Goal: Task Accomplishment & Management: Complete application form

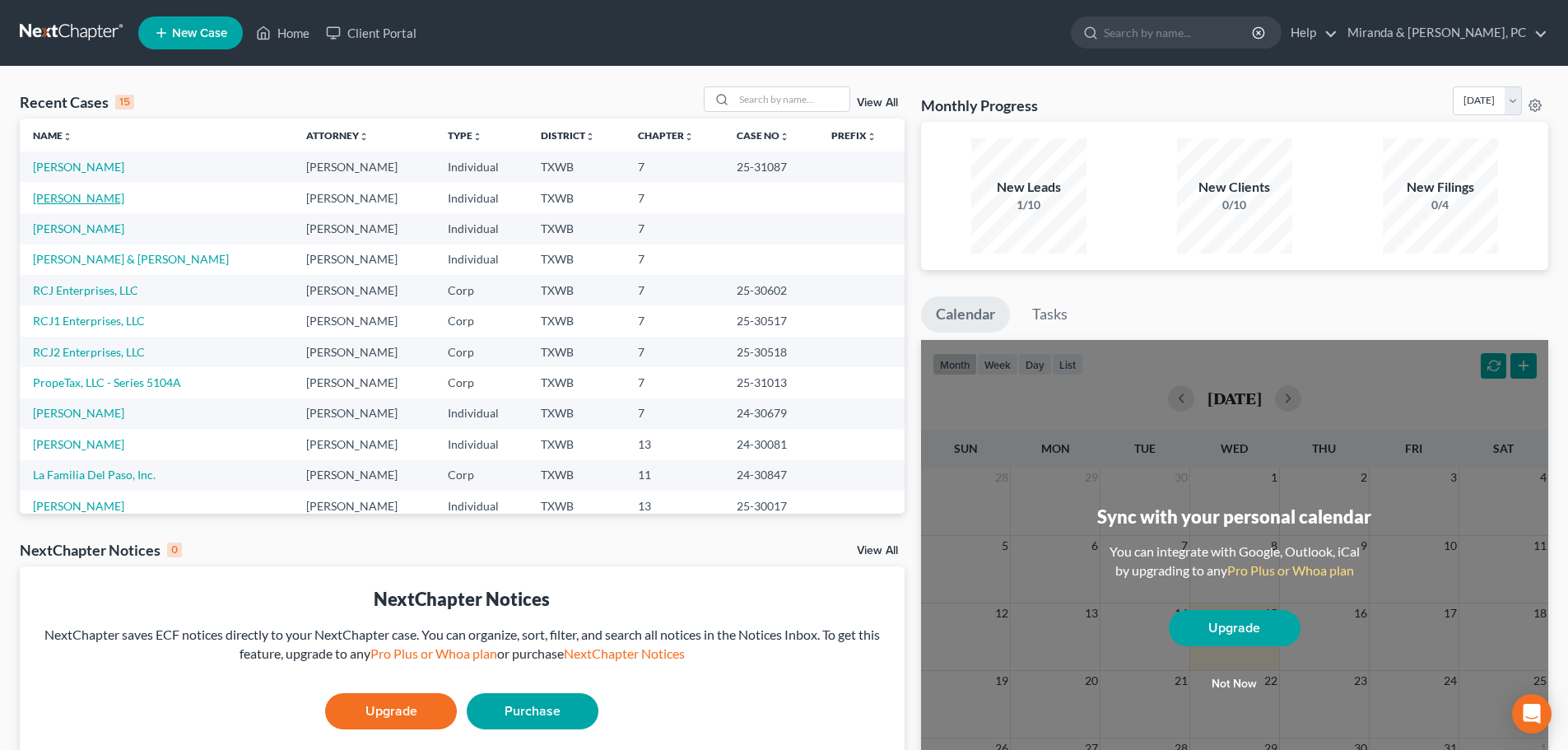
click at [75, 202] on link "[PERSON_NAME]" at bounding box center [79, 197] width 92 height 14
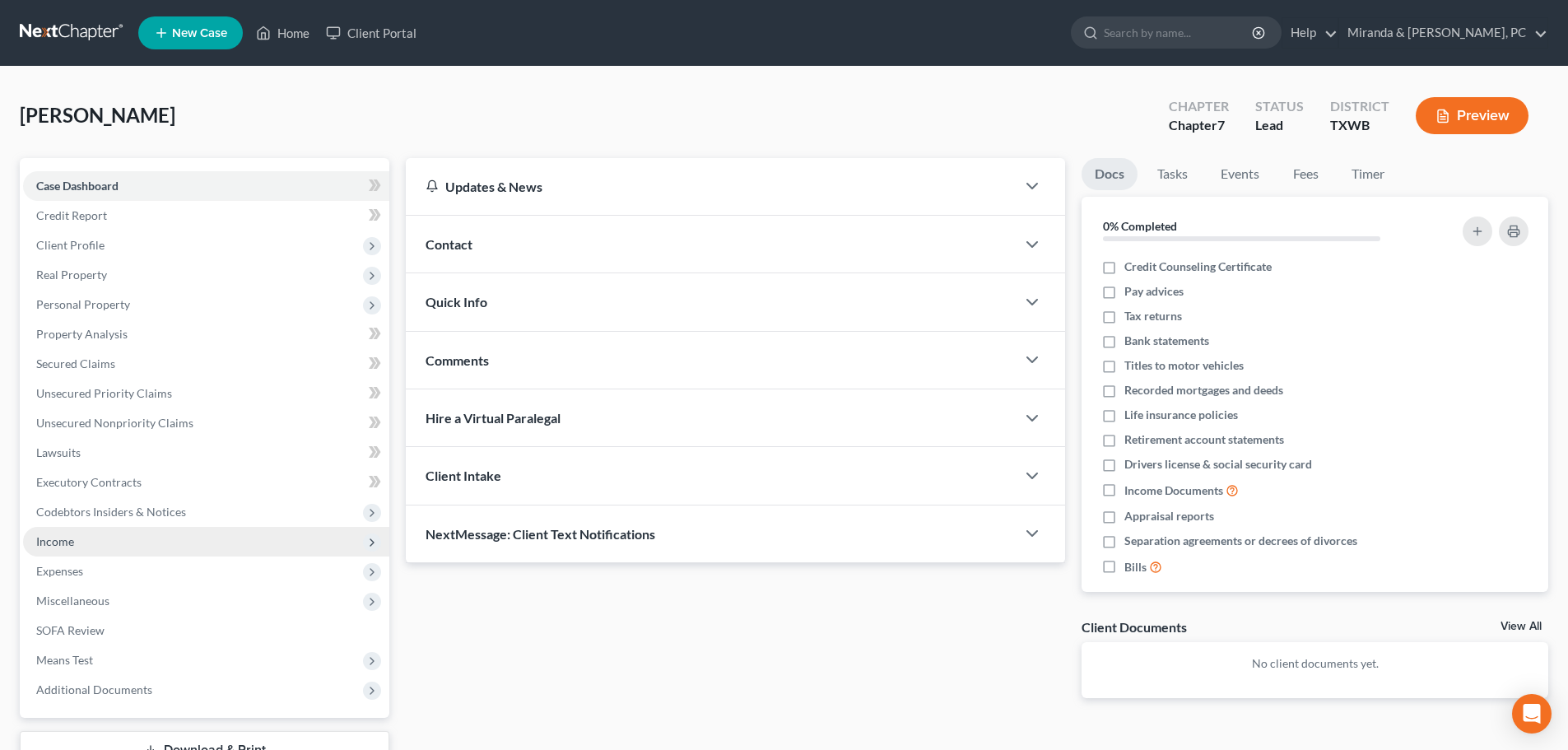
click at [78, 540] on span "Income" at bounding box center [206, 541] width 366 height 30
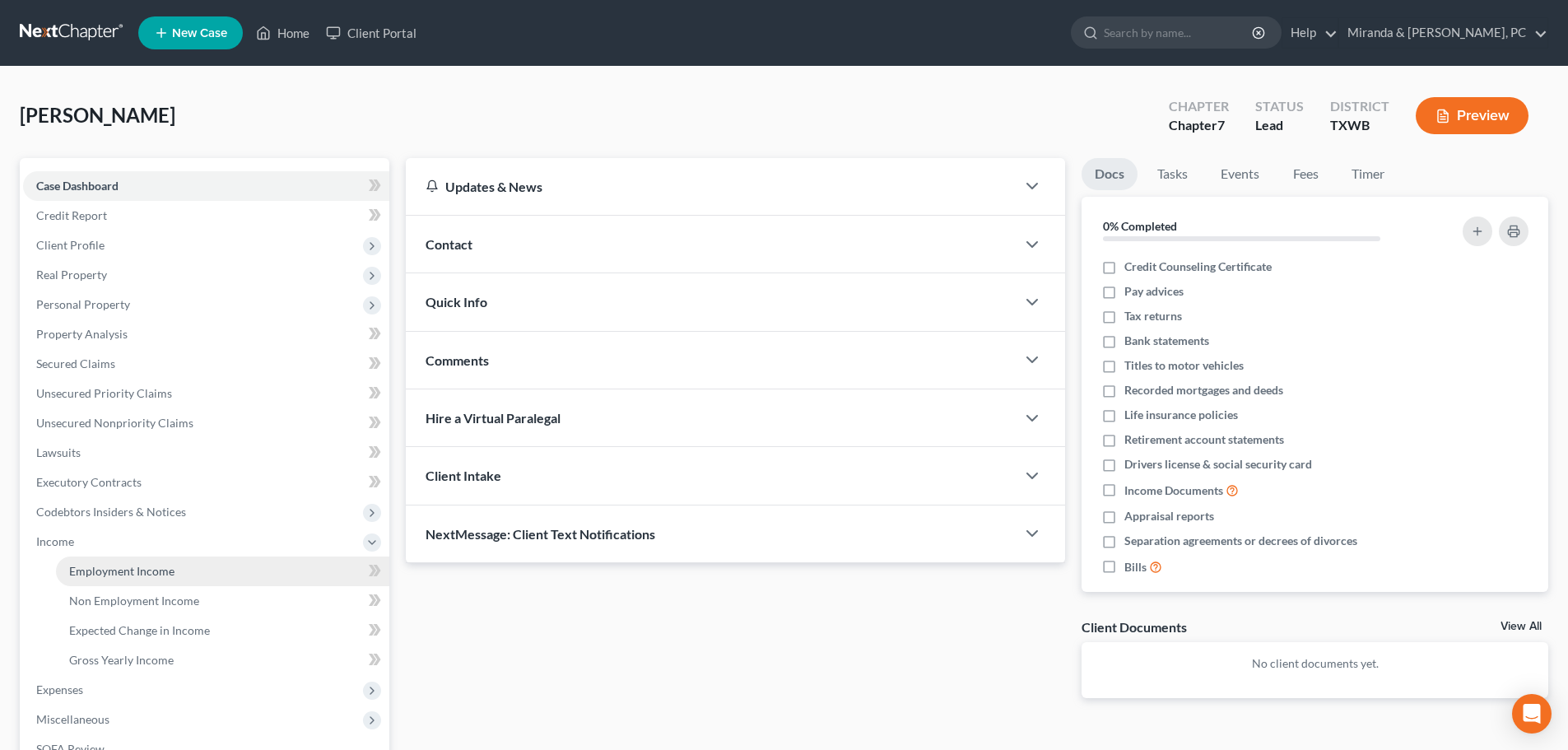
click at [114, 578] on link "Employment Income" at bounding box center [222, 570] width 333 height 30
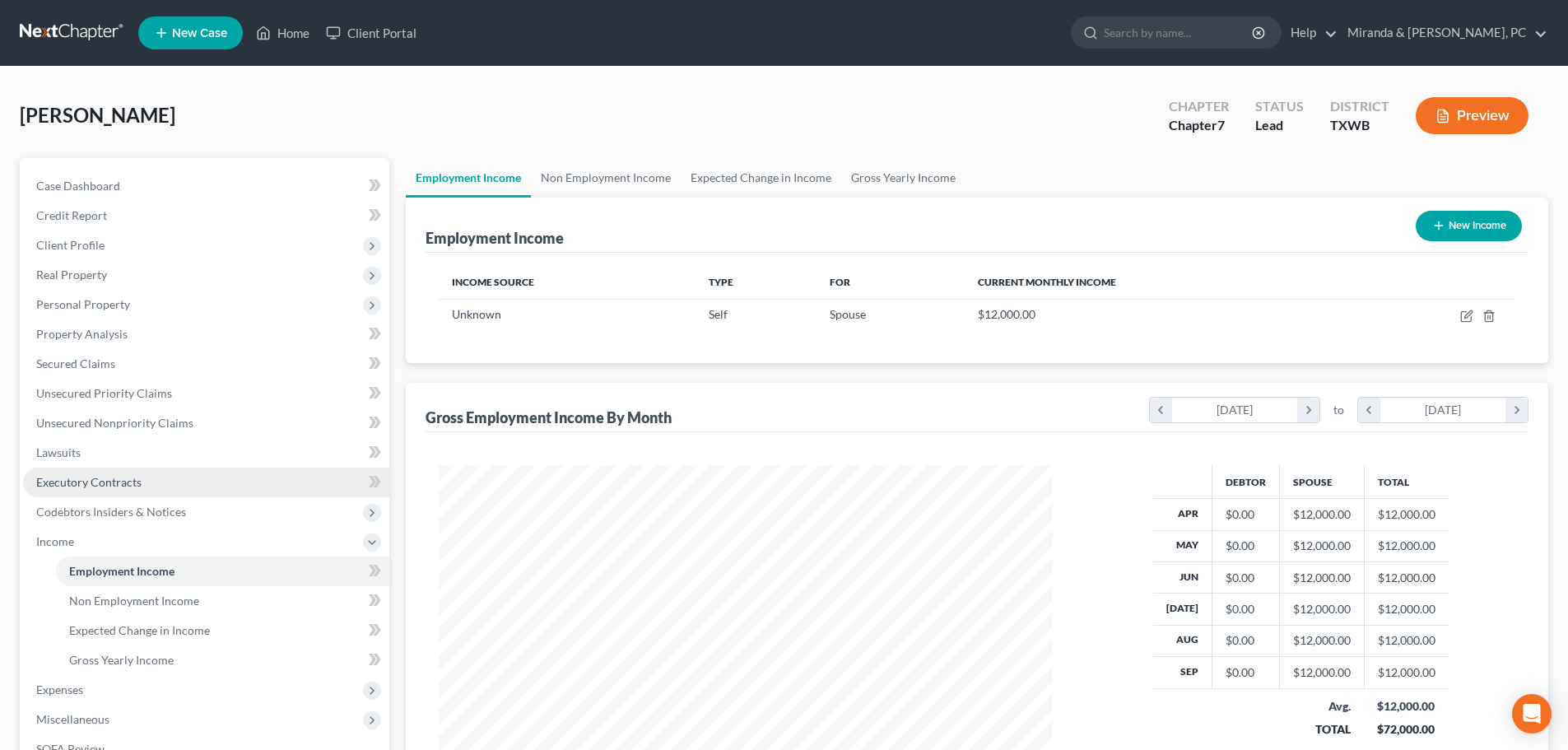
scroll to position [82, 0]
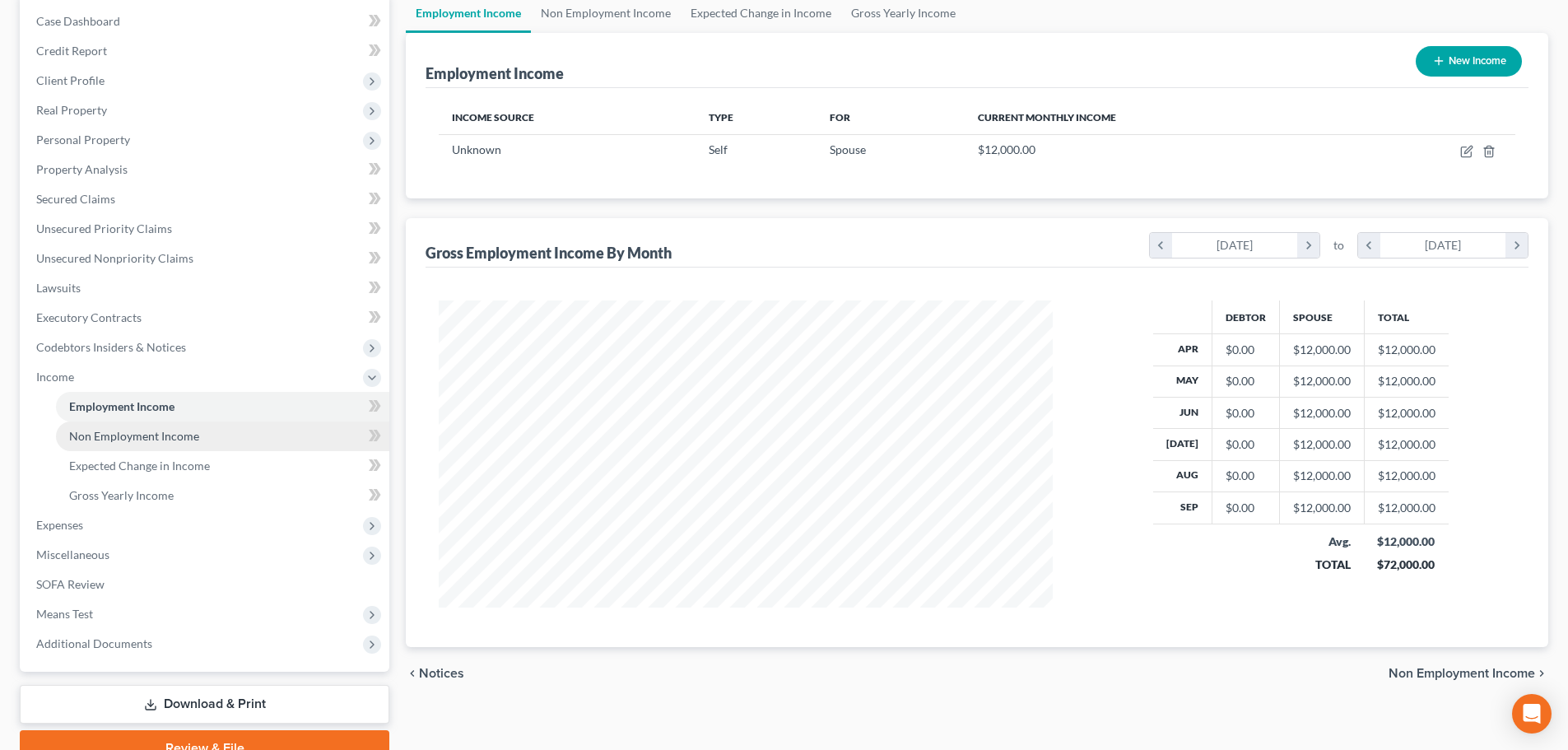
click at [139, 439] on span "Non Employment Income" at bounding box center [134, 436] width 130 height 14
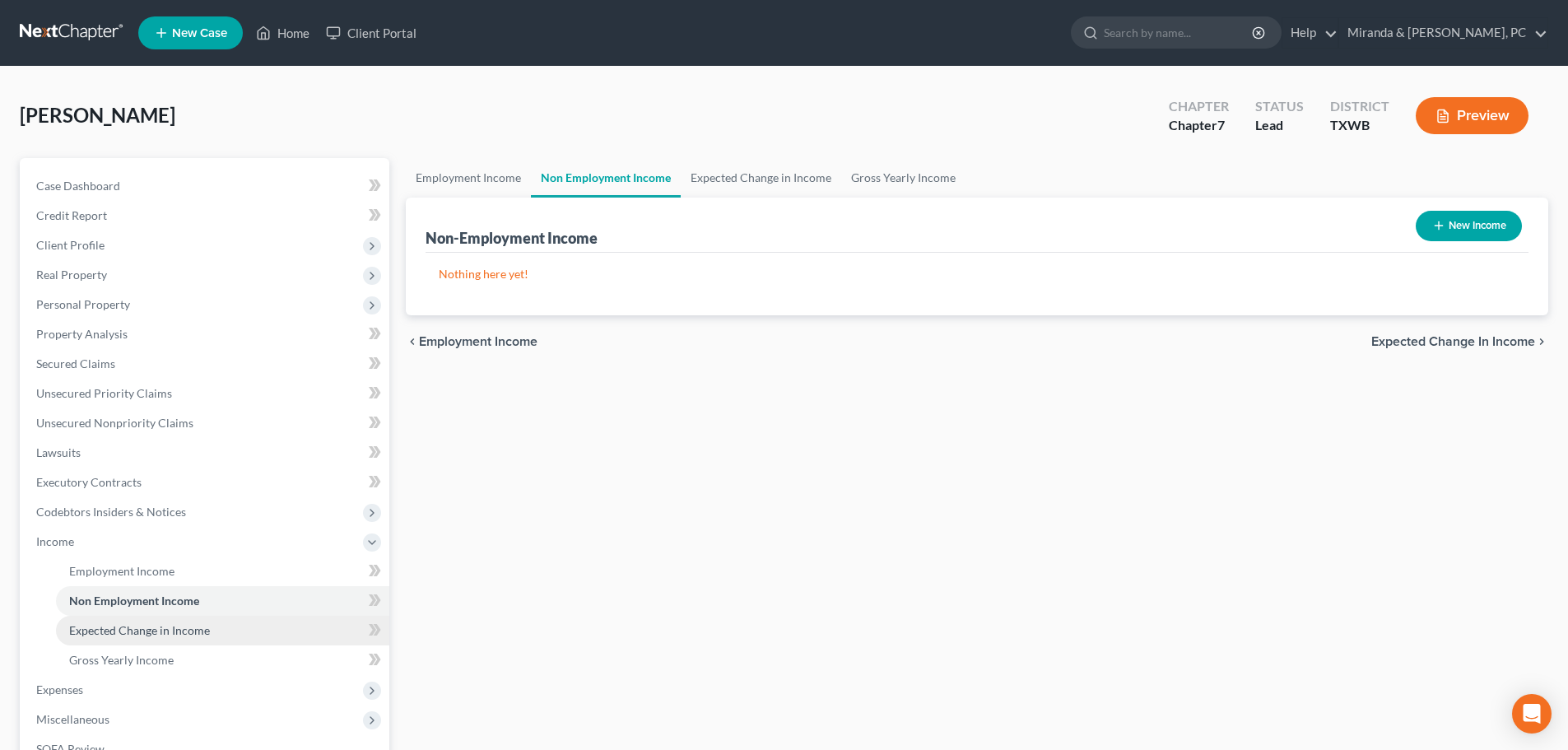
click at [133, 629] on span "Expected Change in Income" at bounding box center [140, 630] width 141 height 14
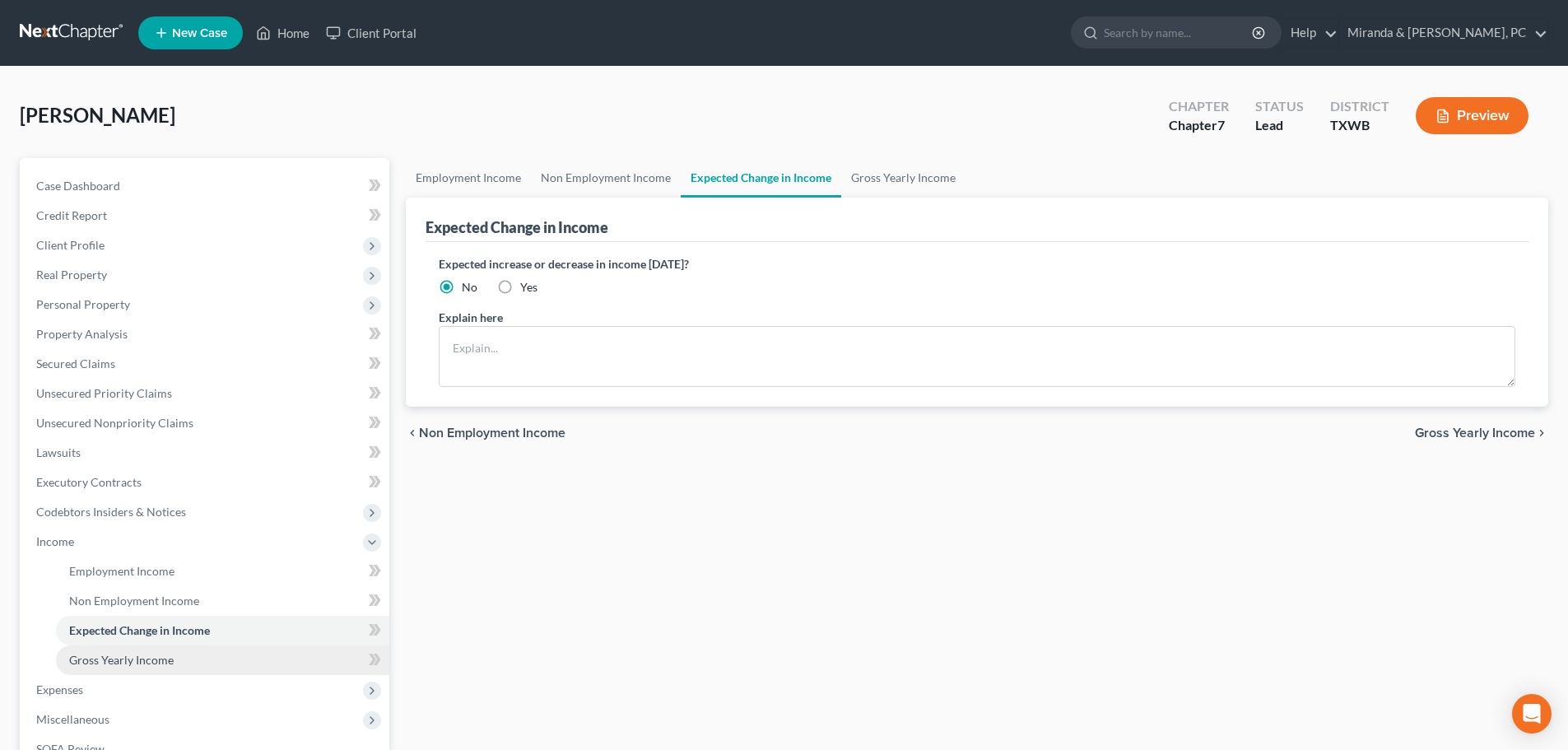
click at [122, 656] on span "Gross Yearly Income" at bounding box center [121, 659] width 104 height 14
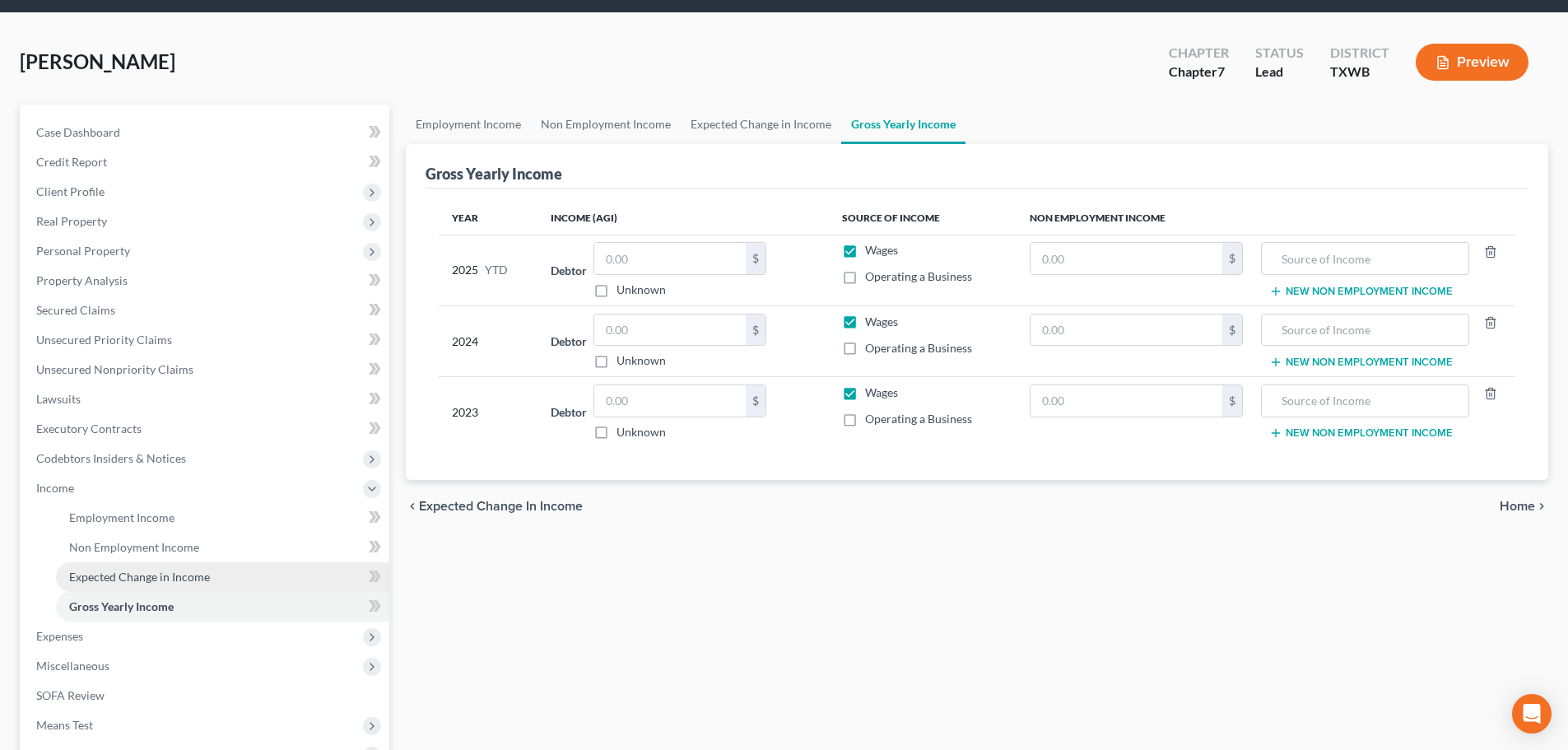
scroll to position [164, 0]
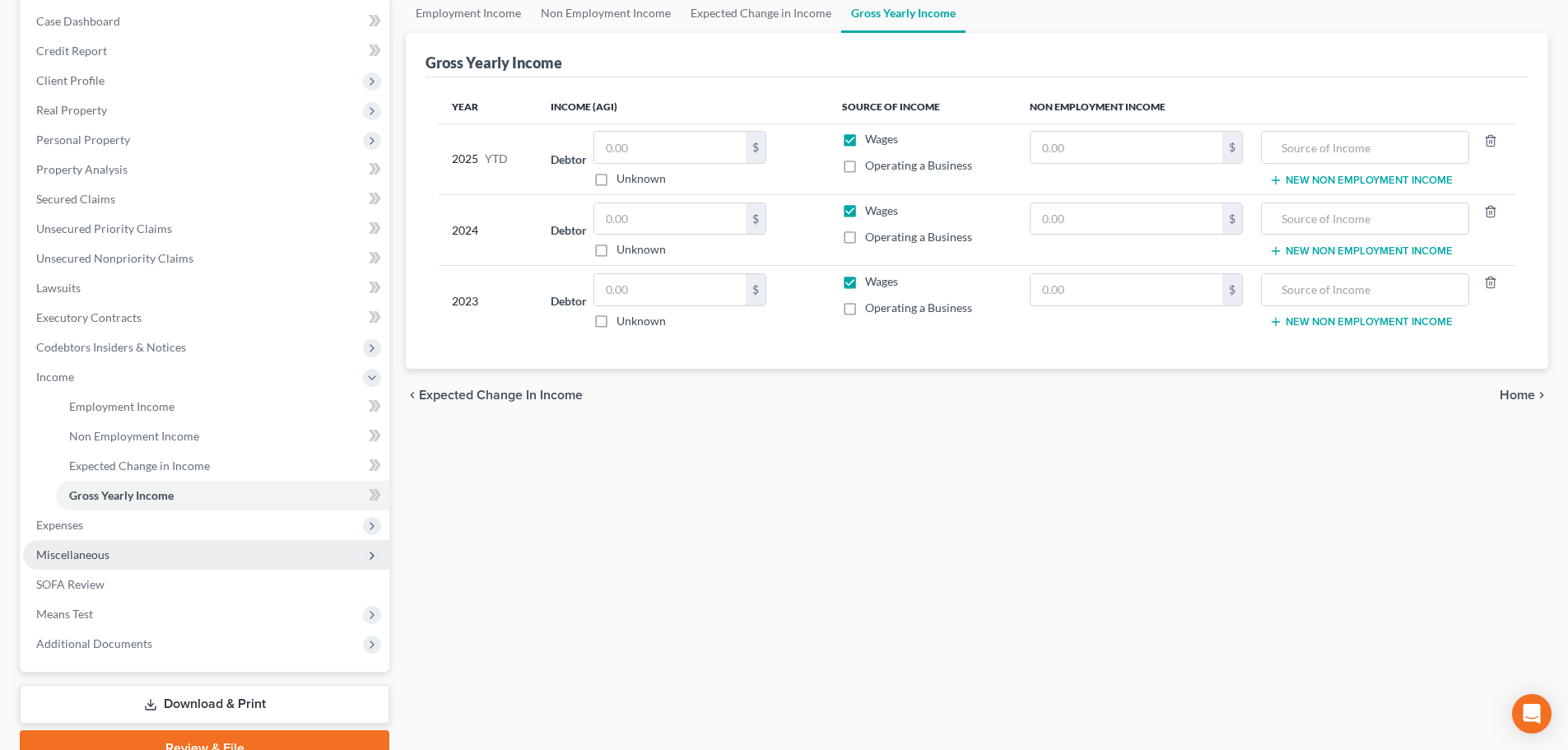
click at [73, 544] on span "Miscellaneous" at bounding box center [206, 554] width 366 height 30
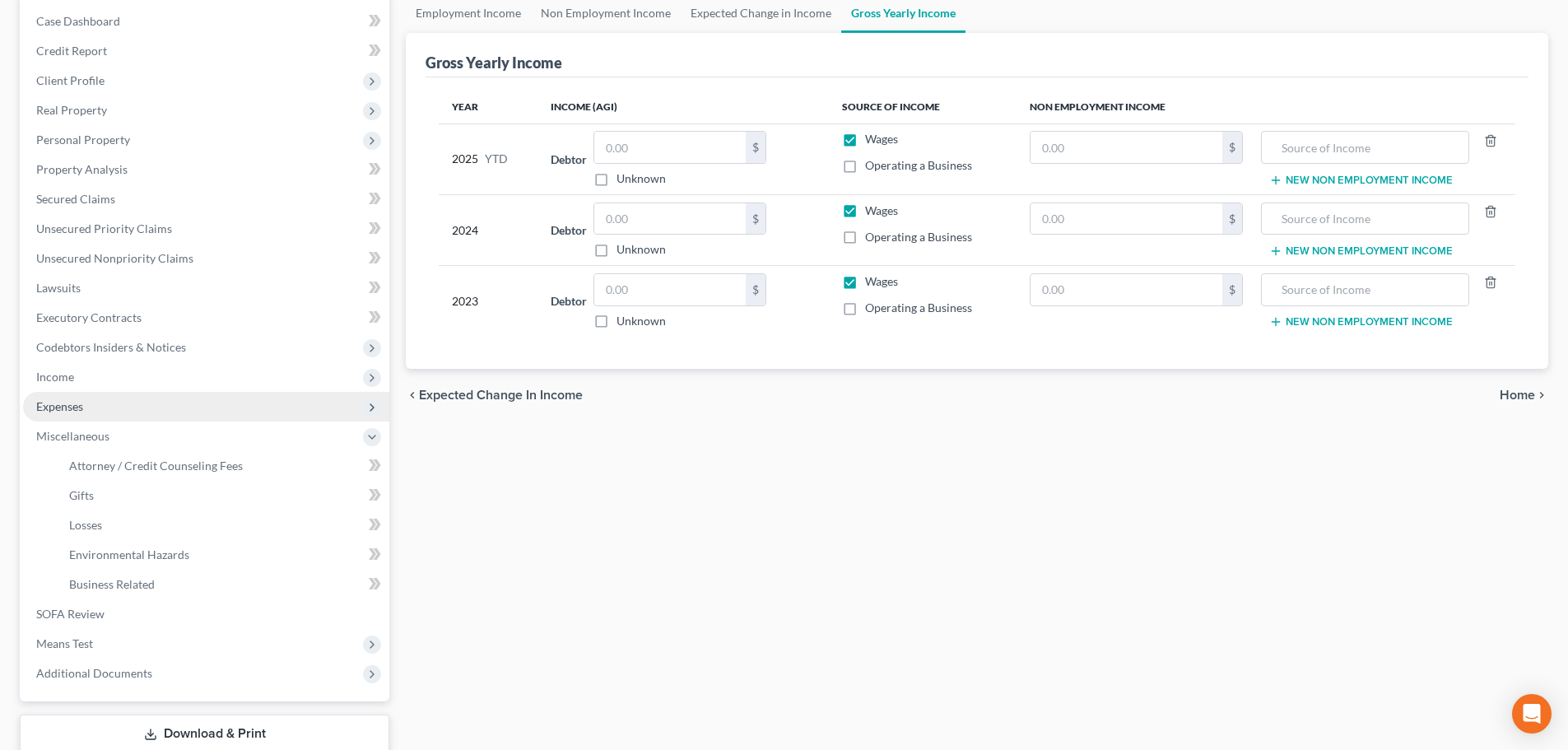
click at [82, 413] on span "Expenses" at bounding box center [206, 406] width 366 height 30
click at [81, 410] on span "Expenses" at bounding box center [59, 406] width 47 height 14
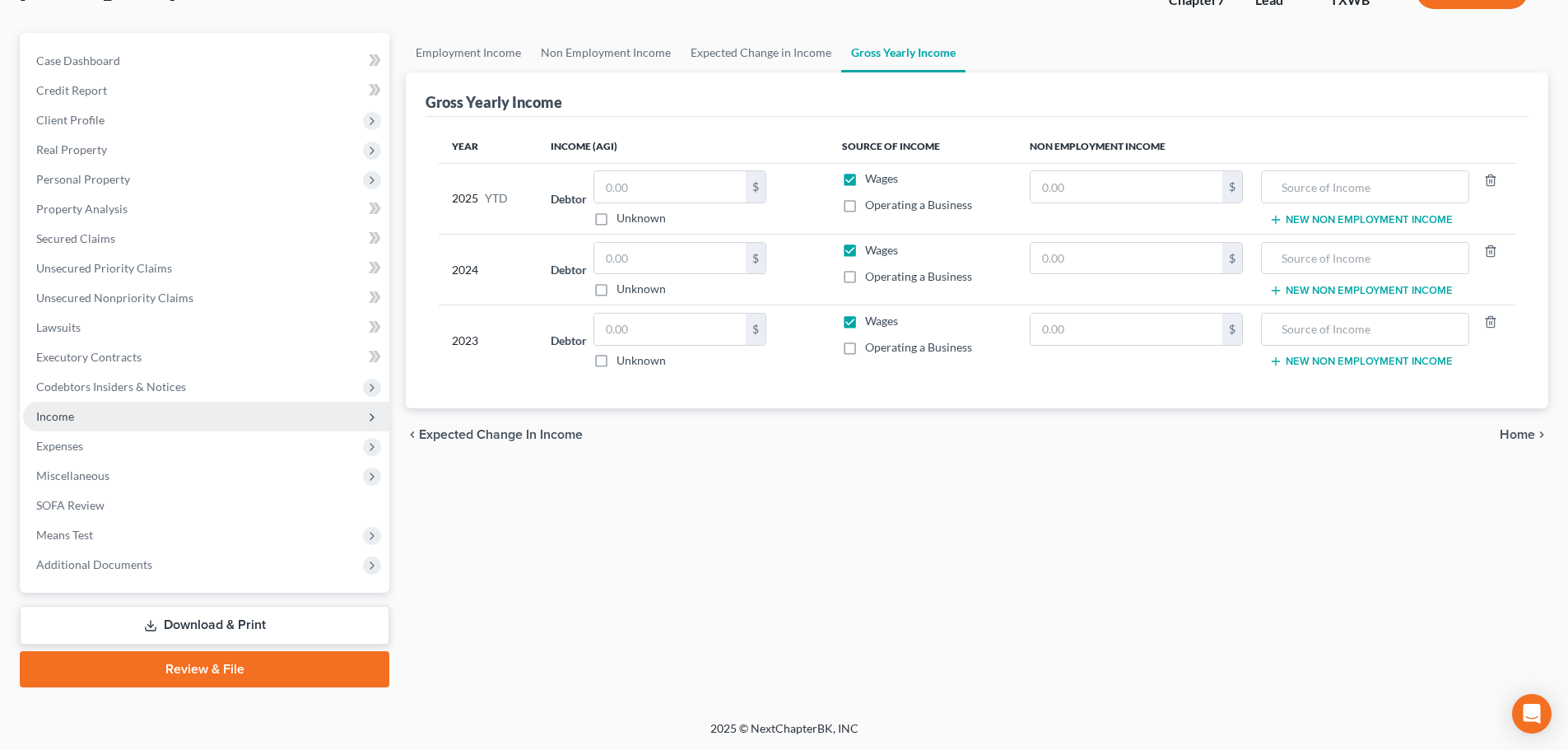
scroll to position [125, 0]
click at [91, 482] on span "Miscellaneous" at bounding box center [206, 475] width 366 height 30
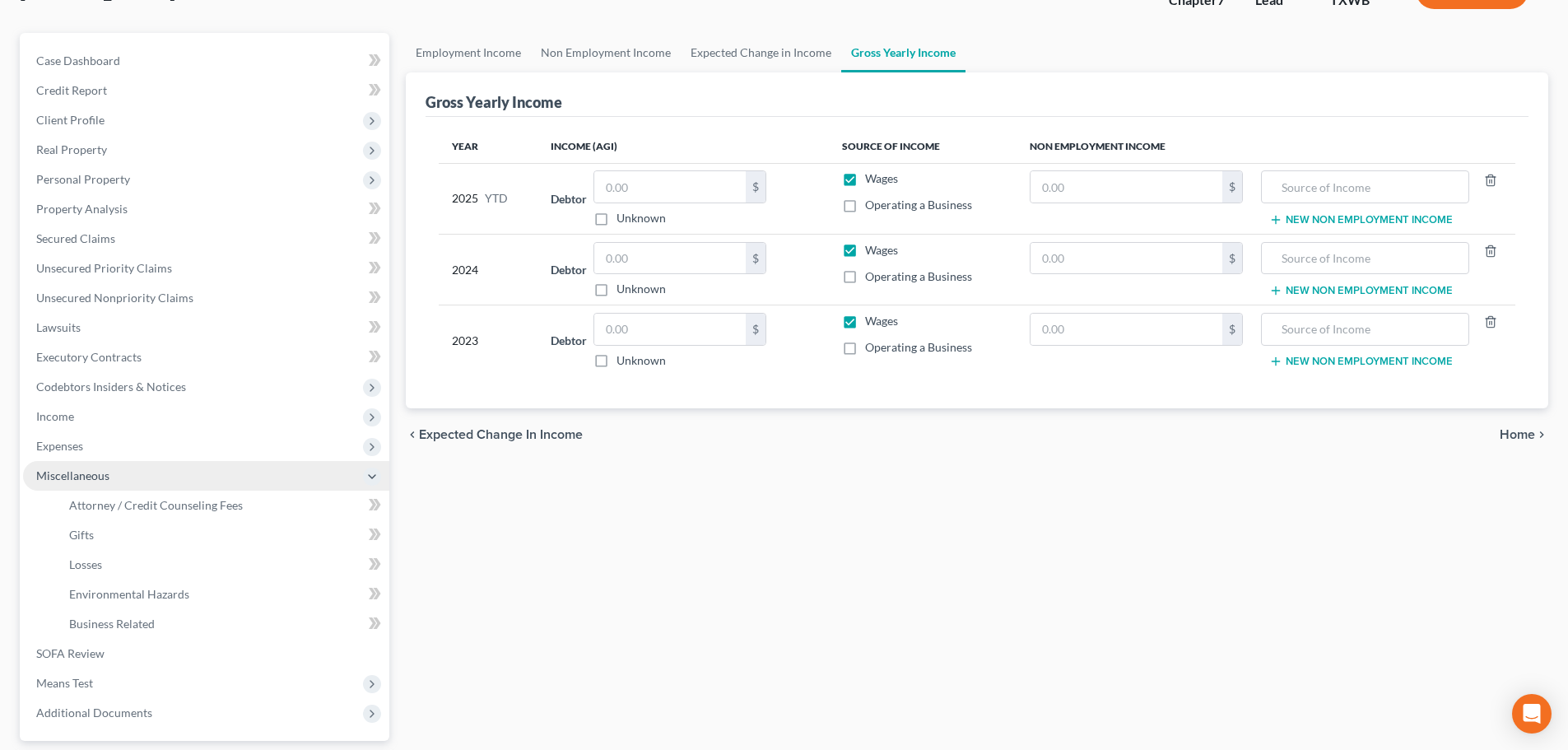
scroll to position [164, 0]
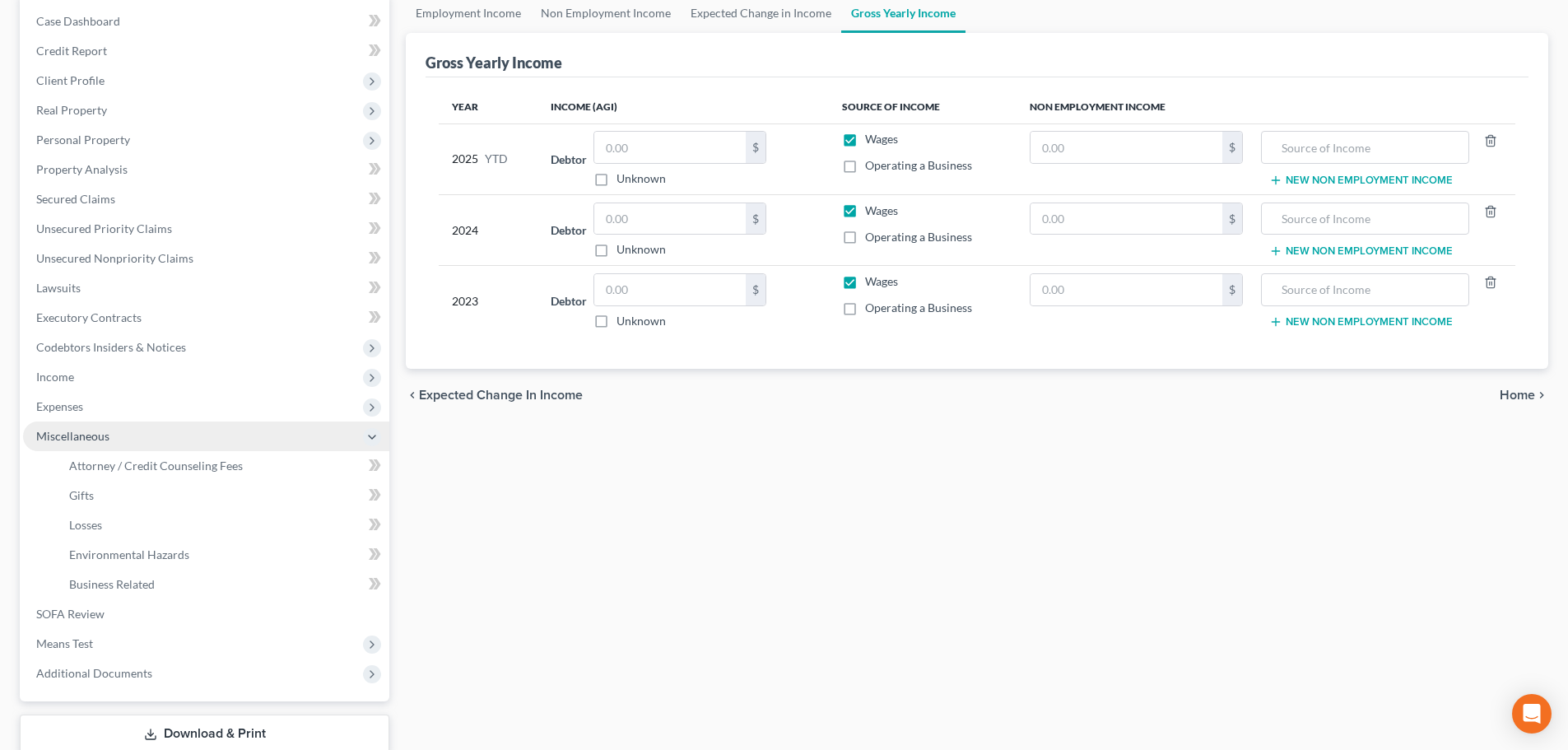
click at [70, 421] on span "Miscellaneous" at bounding box center [206, 436] width 366 height 30
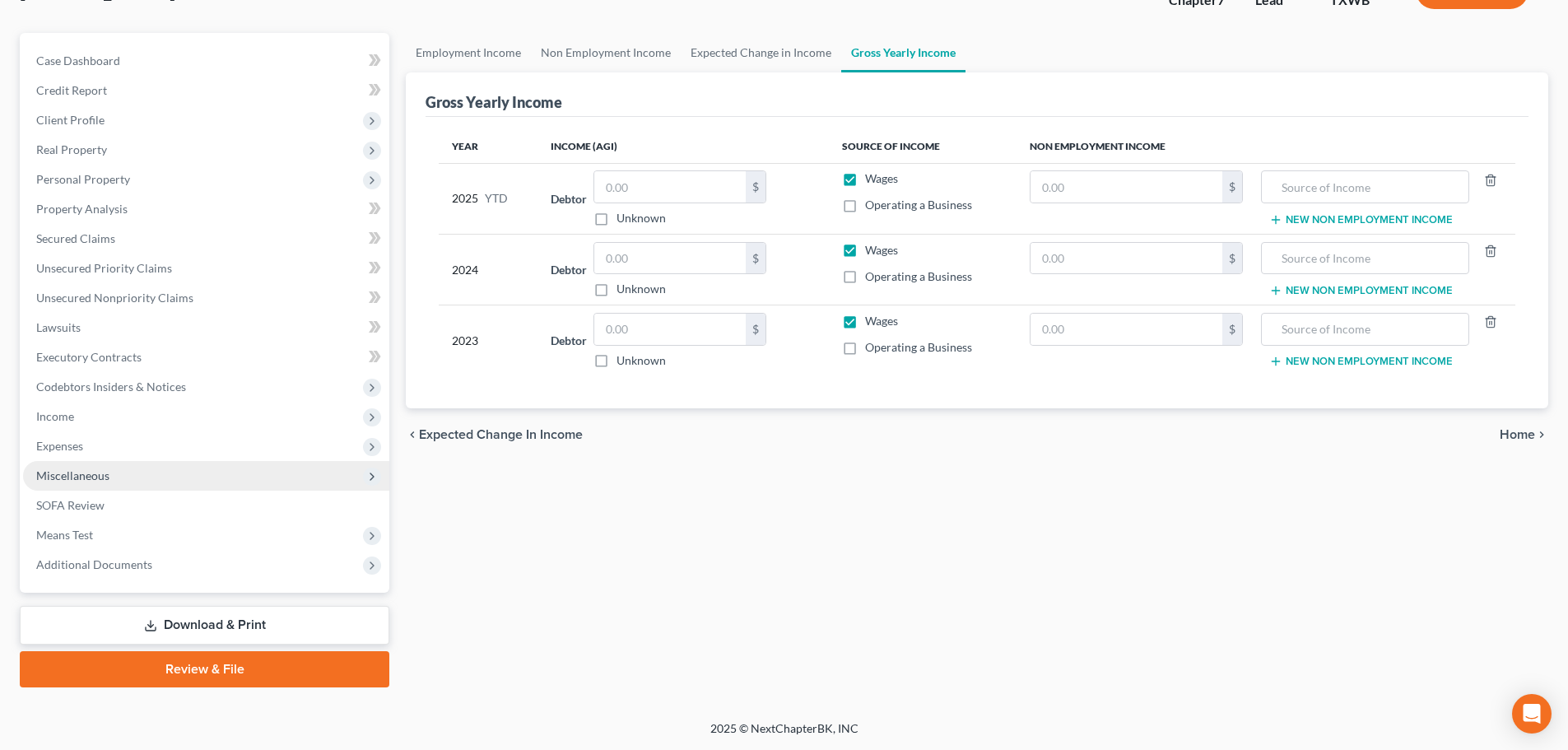
scroll to position [125, 0]
click at [72, 411] on span "Income" at bounding box center [55, 416] width 38 height 14
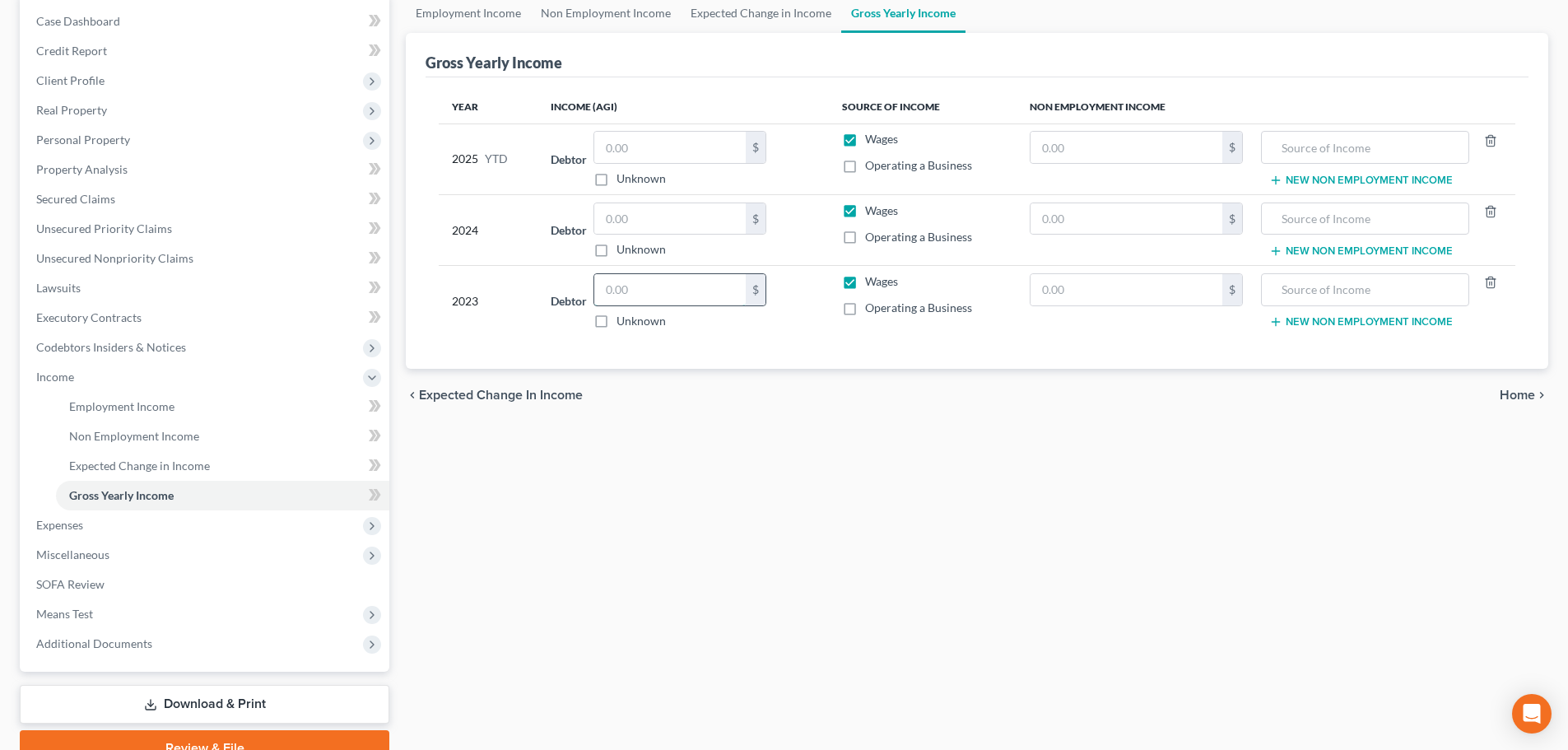
click at [649, 295] on input "text" at bounding box center [670, 289] width 152 height 31
click at [655, 287] on input "text" at bounding box center [670, 289] width 152 height 31
type input "38,787"
click at [851, 448] on div "Employment Income Non Employment Income Expected Change in Income Gross Yearly …" at bounding box center [976, 380] width 1159 height 773
click at [865, 307] on label "Operating a Business" at bounding box center [919, 307] width 107 height 16
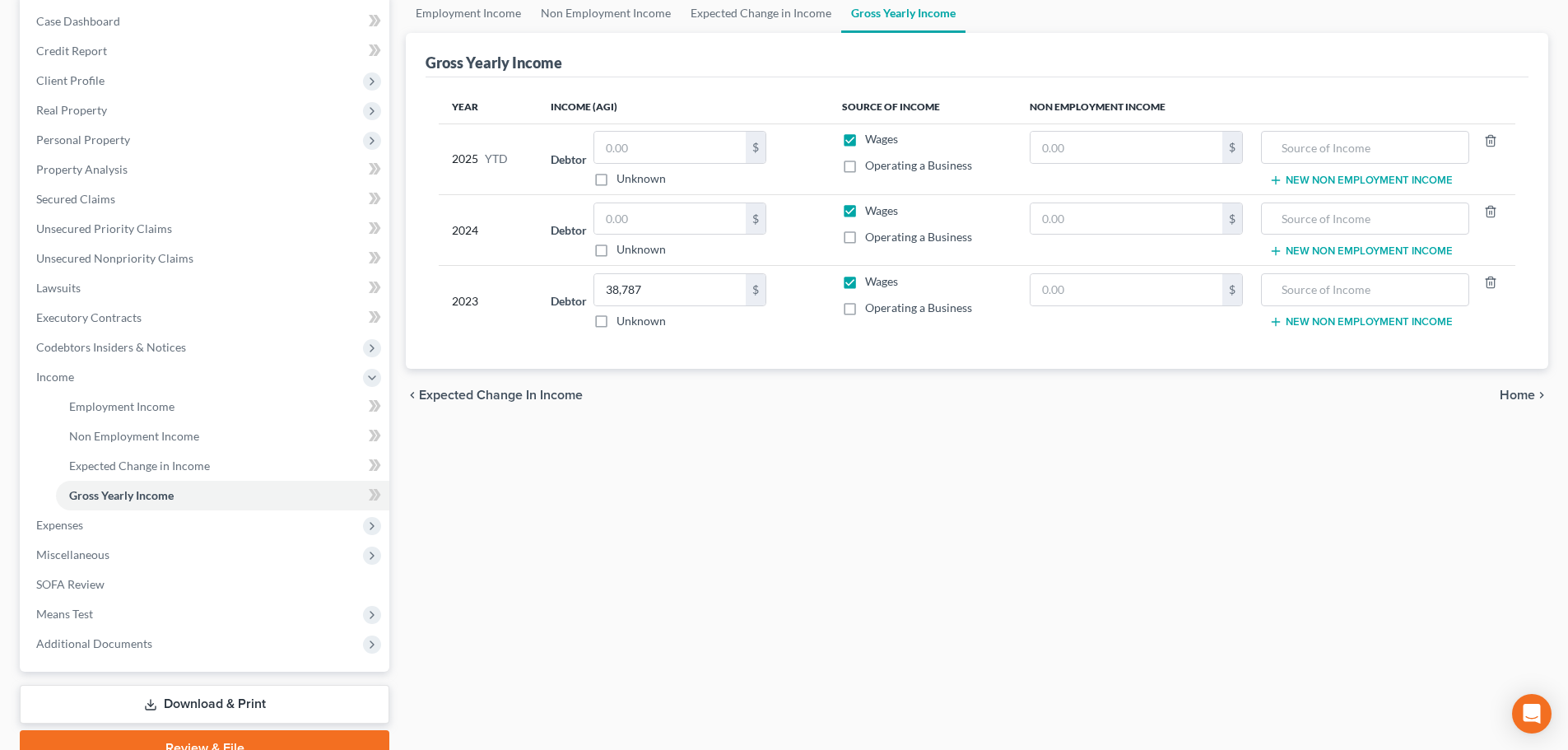
click at [871, 307] on input "Operating a Business" at bounding box center [876, 304] width 11 height 11
checkbox input "true"
click at [865, 282] on label "Wages" at bounding box center [881, 281] width 33 height 16
click at [871, 282] on input "Wages" at bounding box center [876, 278] width 11 height 11
checkbox input "false"
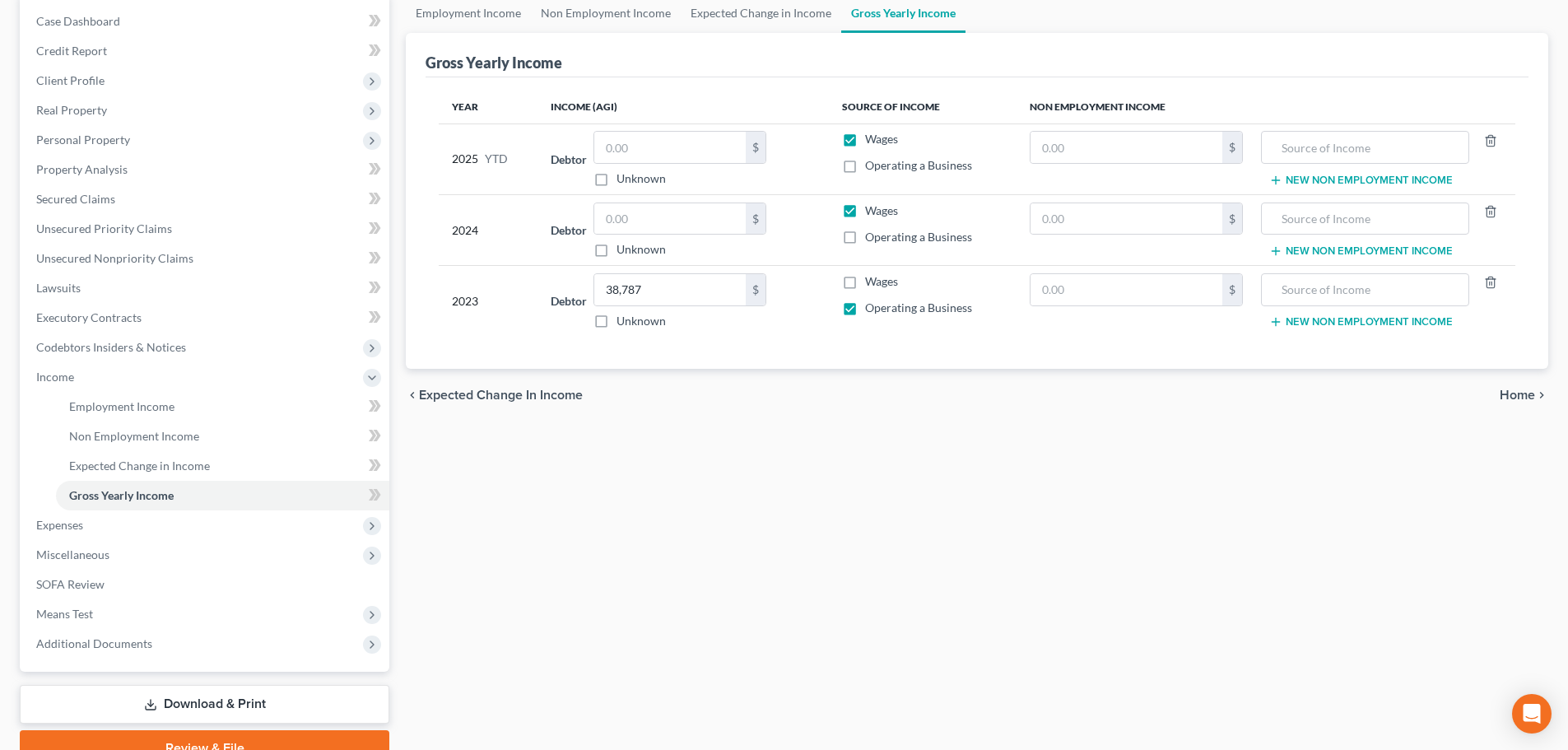
click at [865, 240] on label "Operating a Business" at bounding box center [919, 236] width 107 height 16
click at [871, 240] on input "Operating a Business" at bounding box center [876, 234] width 11 height 11
checkbox input "true"
click at [865, 217] on label "Wages" at bounding box center [881, 210] width 33 height 16
click at [871, 213] on input "Wages" at bounding box center [876, 208] width 11 height 11
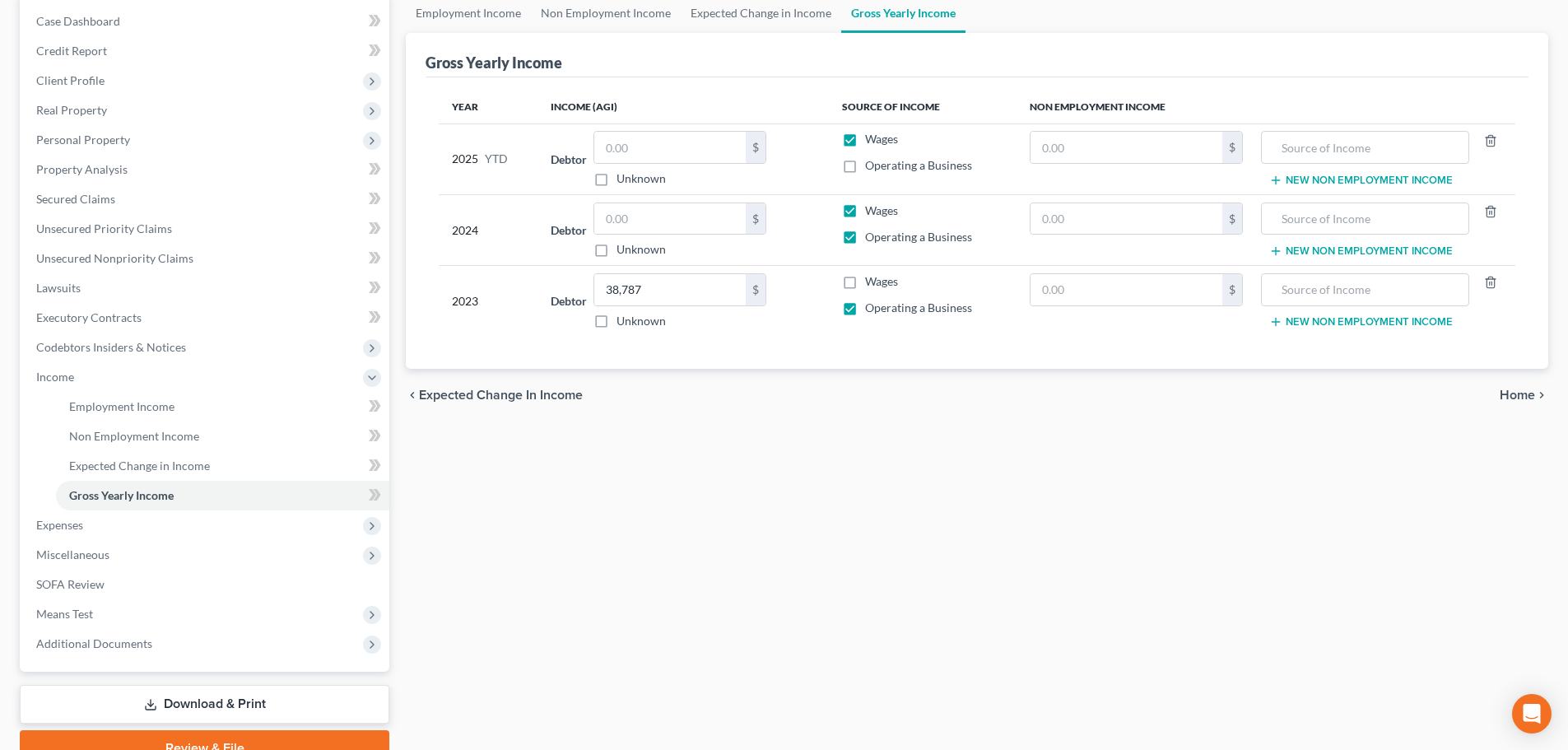
checkbox input "false"
click at [865, 142] on label "Wages" at bounding box center [881, 138] width 33 height 16
click at [871, 142] on input "Wages" at bounding box center [876, 136] width 11 height 11
checkbox input "false"
click at [865, 168] on label "Operating a Business" at bounding box center [919, 164] width 107 height 16
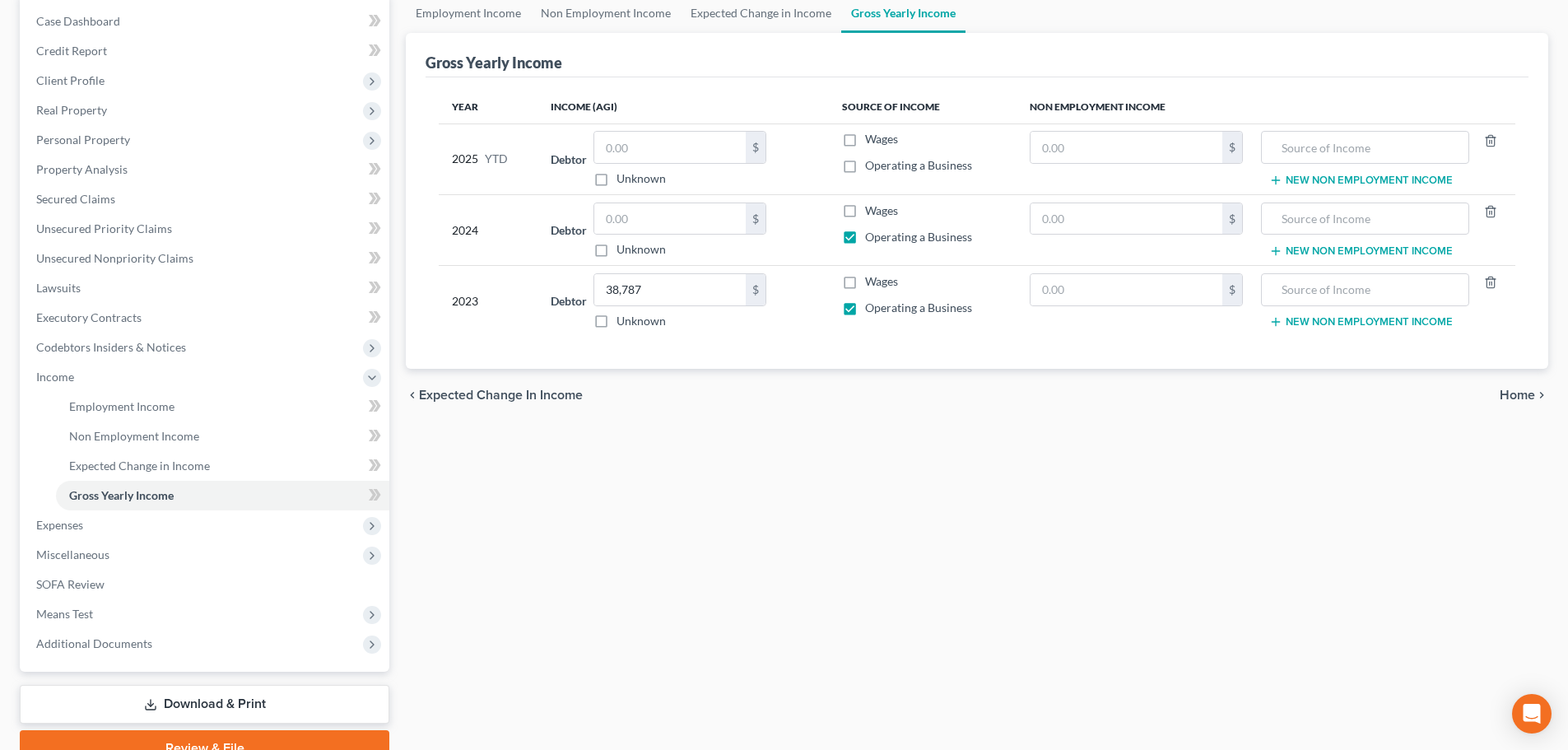
click at [871, 168] on input "Operating a Business" at bounding box center [876, 162] width 11 height 11
checkbox input "true"
click at [76, 528] on span "Expenses" at bounding box center [59, 525] width 47 height 14
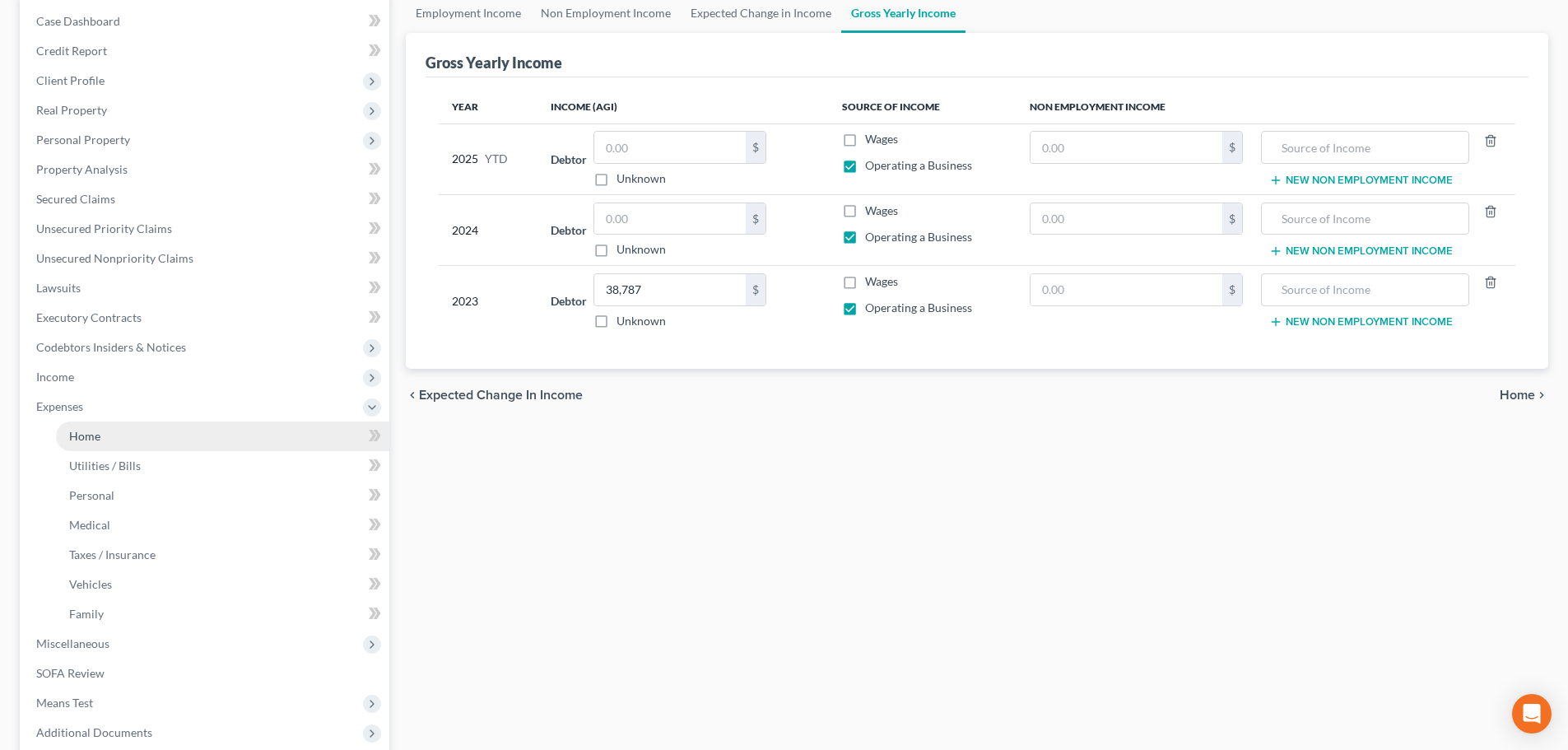
click at [103, 439] on link "Home" at bounding box center [222, 436] width 333 height 30
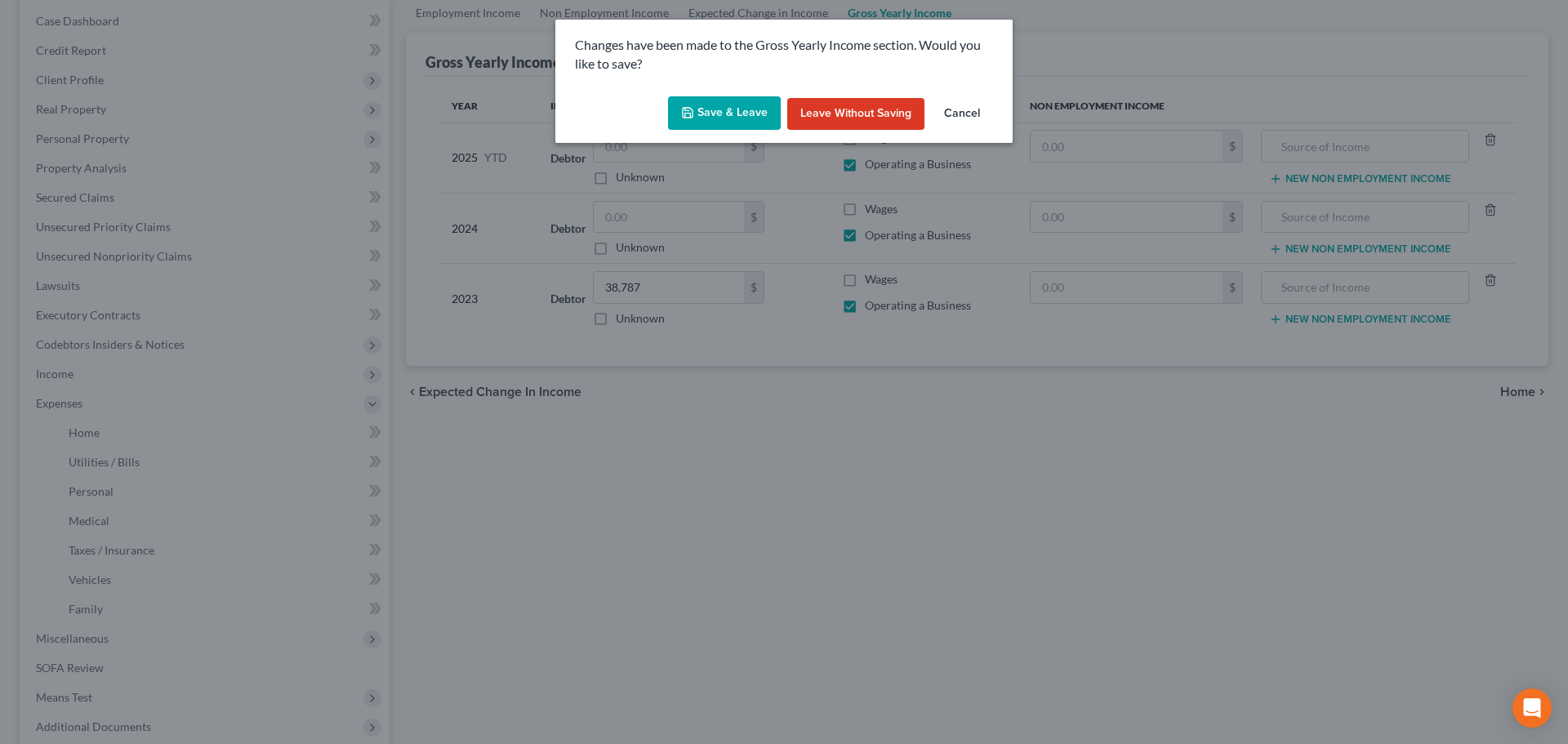
click at [723, 103] on button "Save & Leave" at bounding box center [724, 113] width 113 height 34
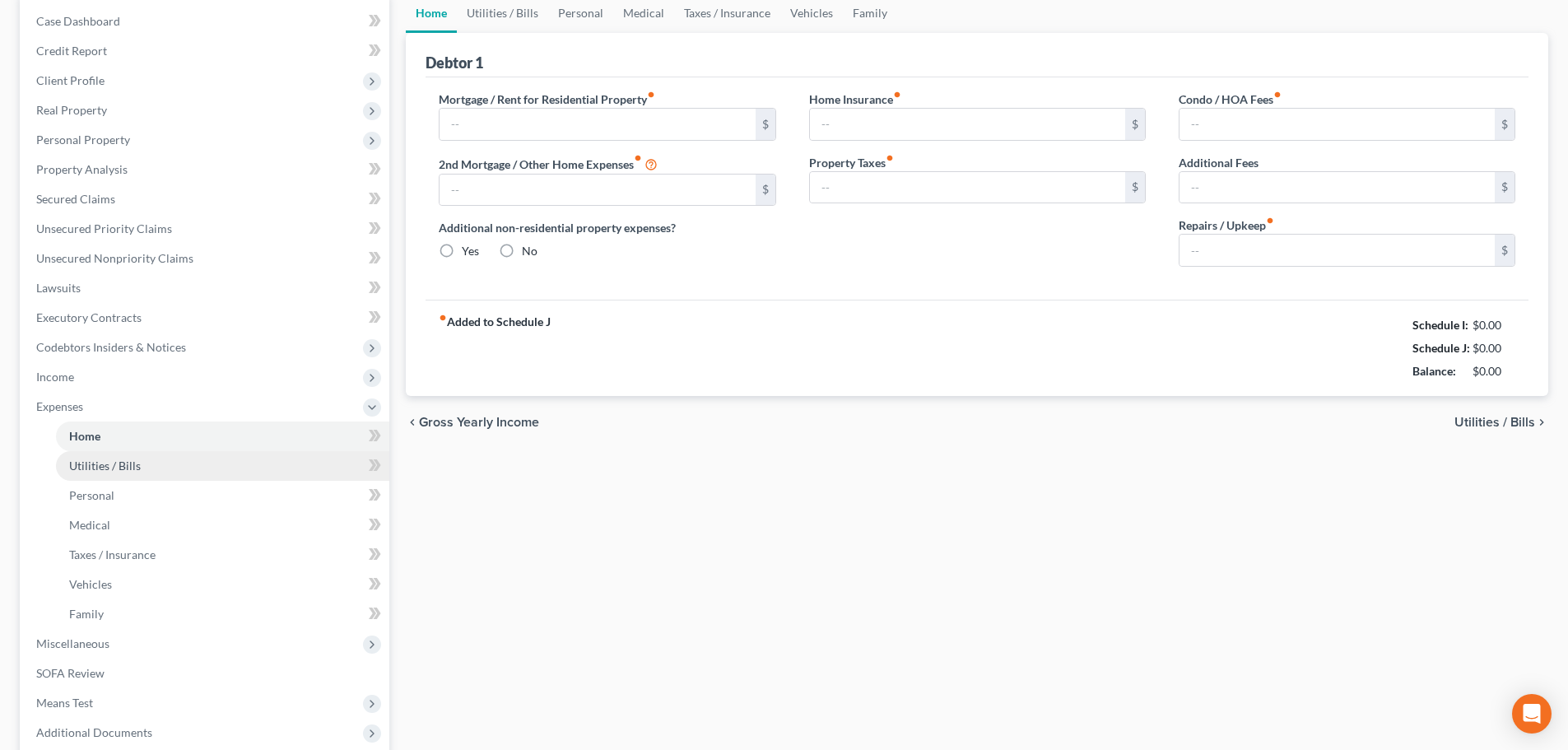
type input "3,100.00"
type input "0.00"
radio input "true"
type input "0.00"
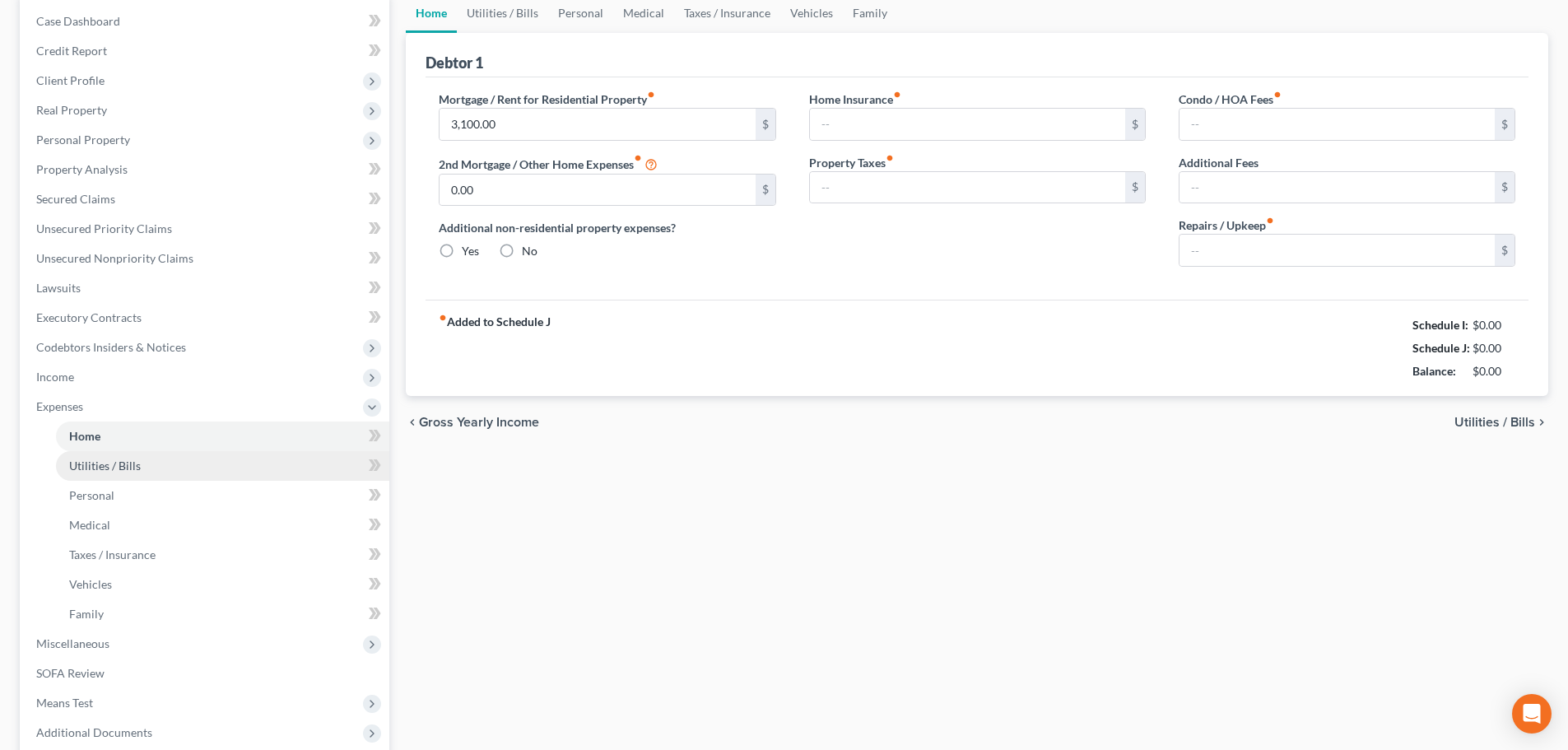
type input "0.00"
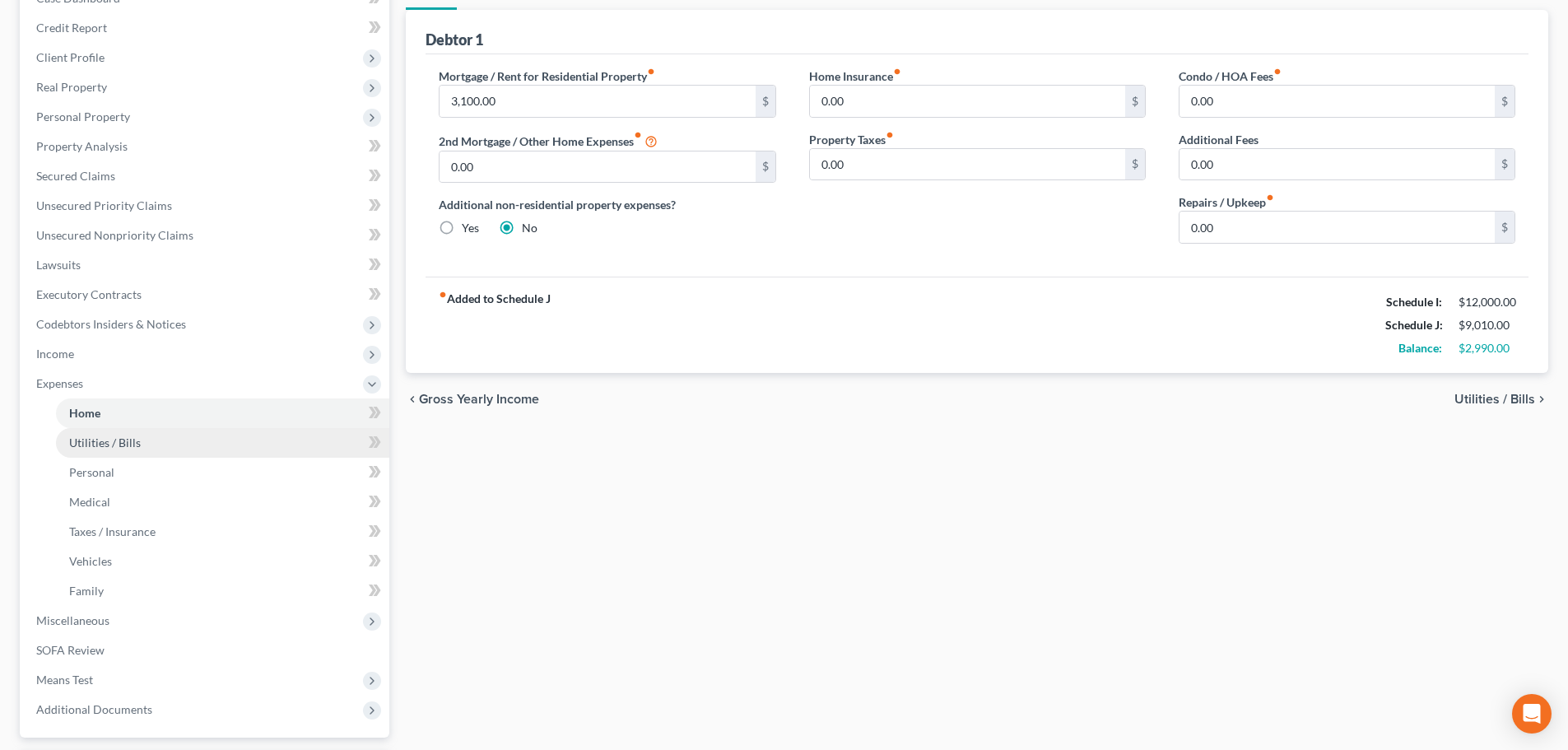
scroll to position [332, 0]
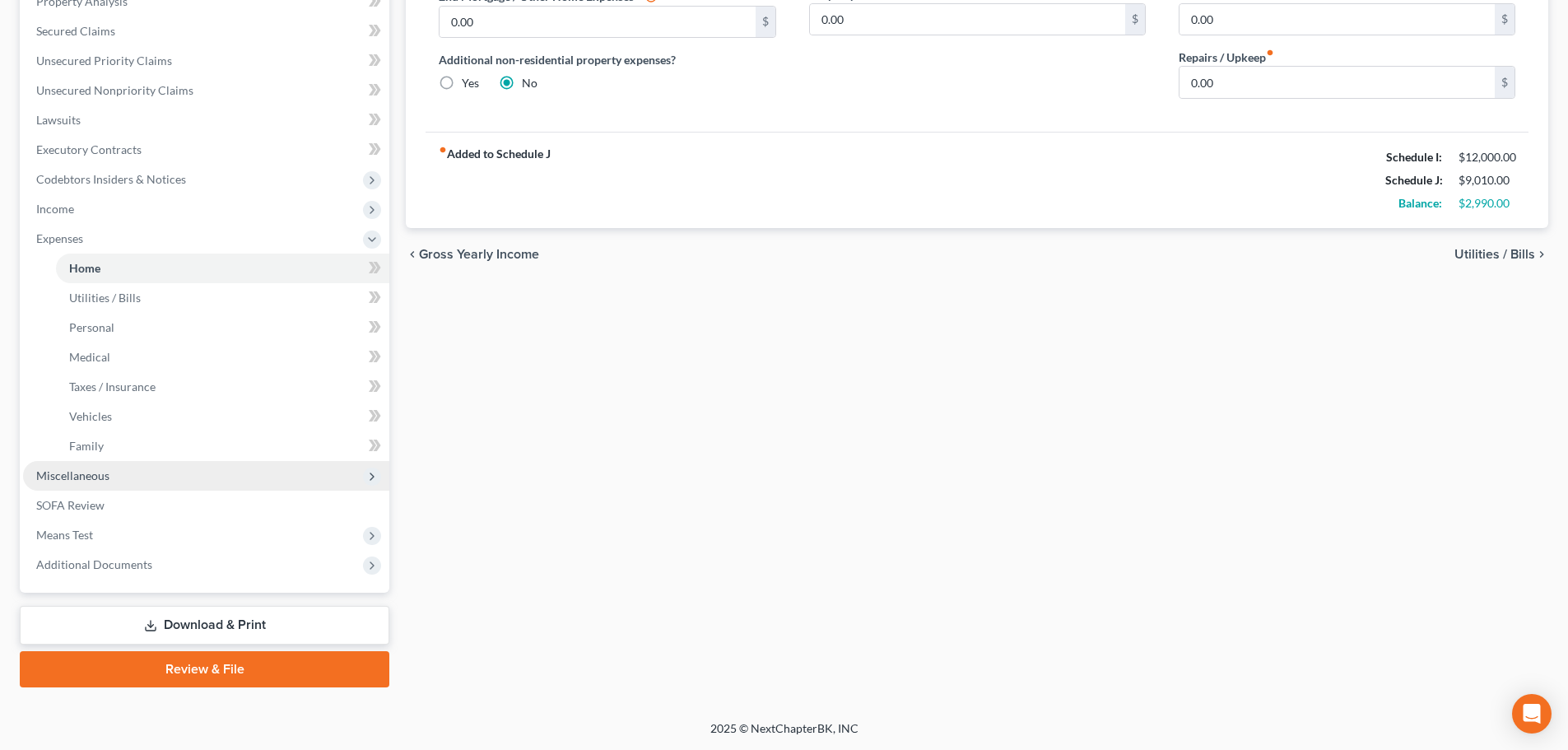
click at [99, 481] on span "Miscellaneous" at bounding box center [73, 475] width 73 height 14
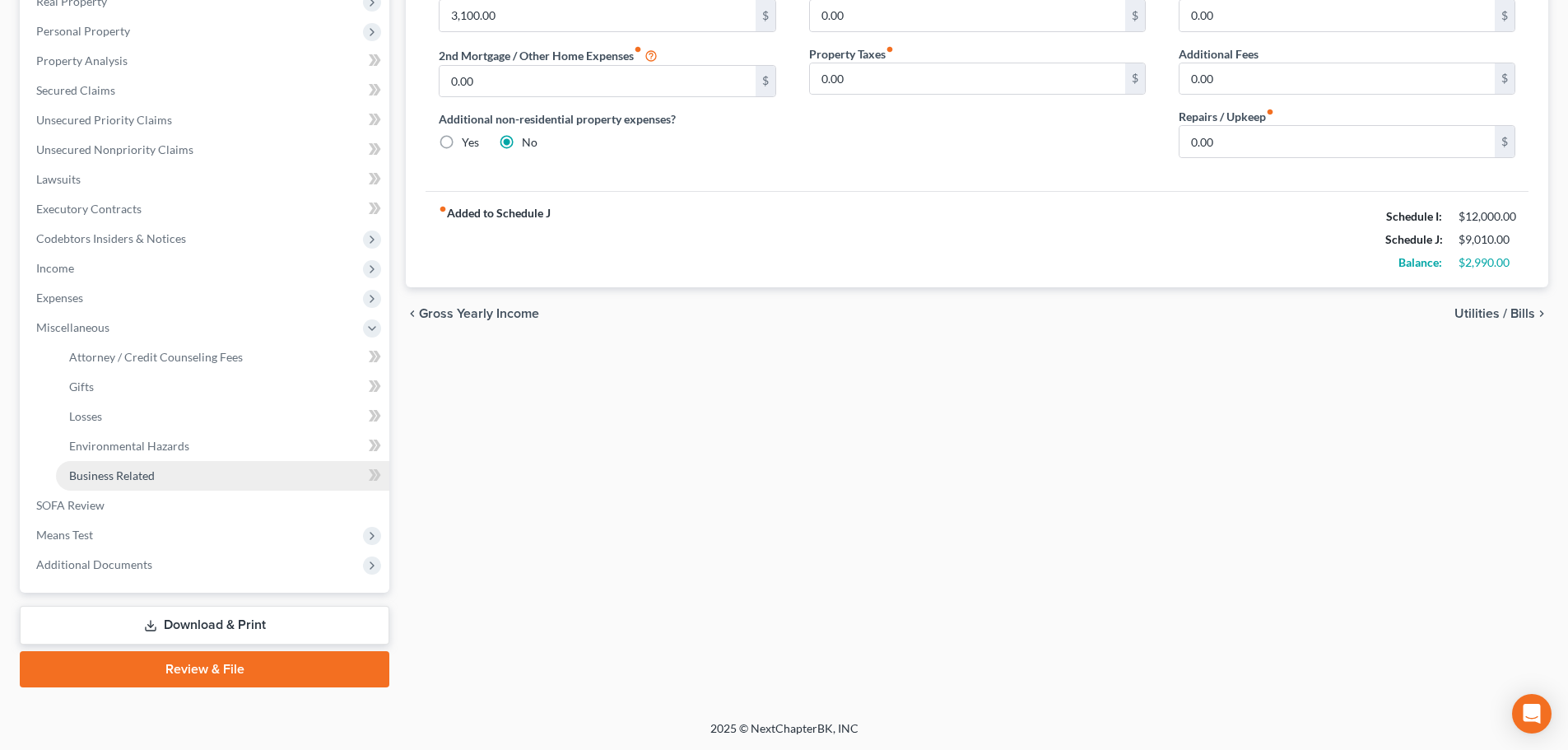
scroll to position [273, 0]
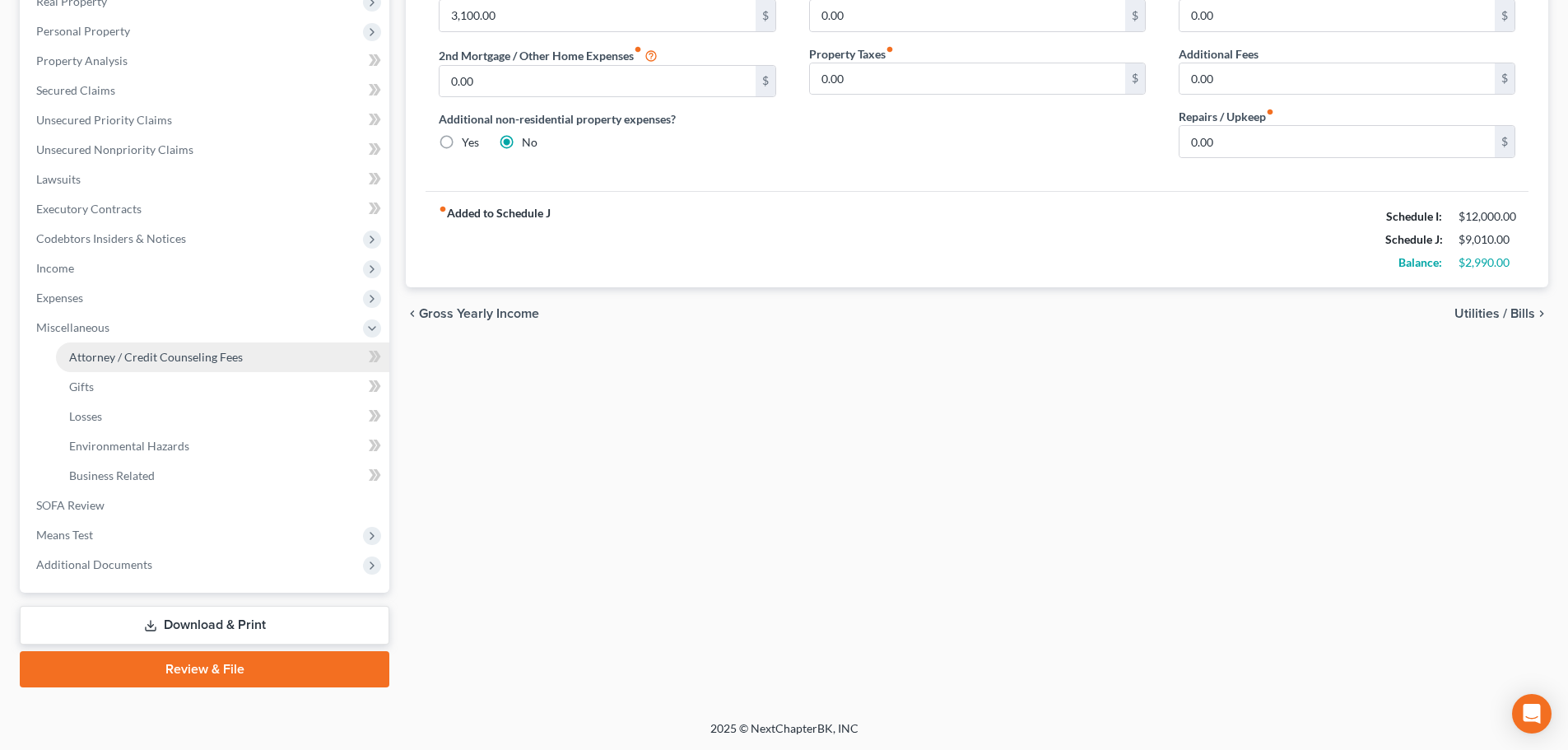
click at [153, 353] on span "Attorney / Credit Counseling Fees" at bounding box center [156, 357] width 174 height 14
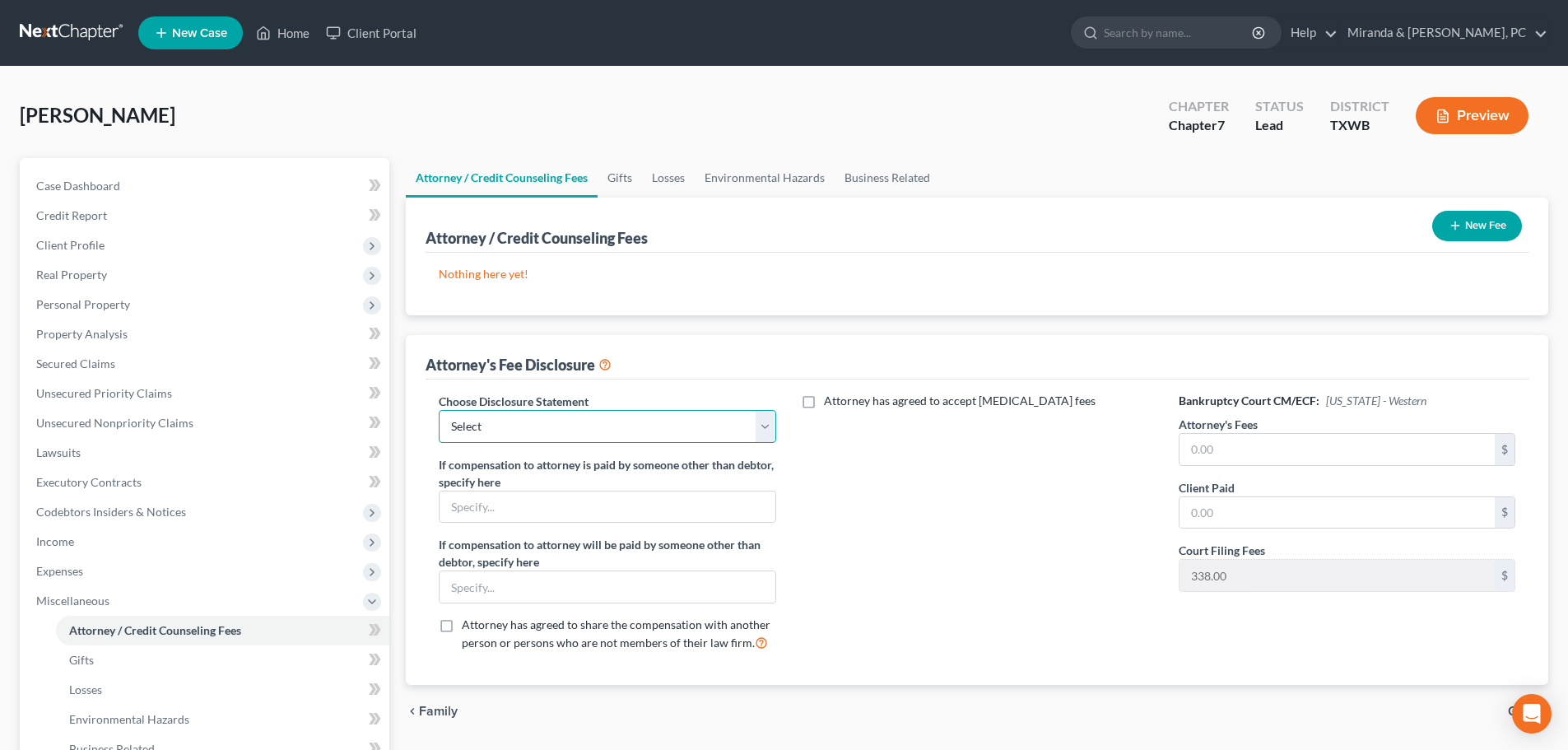
click at [571, 435] on select "Select Chapter 11 Representation - Fee Application Chapter 7 Representation of …" at bounding box center [607, 426] width 336 height 33
select select "1"
click at [439, 410] on select "Select Chapter 11 Representation - Fee Application Chapter 7 Representation of …" at bounding box center [607, 426] width 336 height 33
click at [1486, 223] on button "New Fee" at bounding box center [1477, 226] width 90 height 31
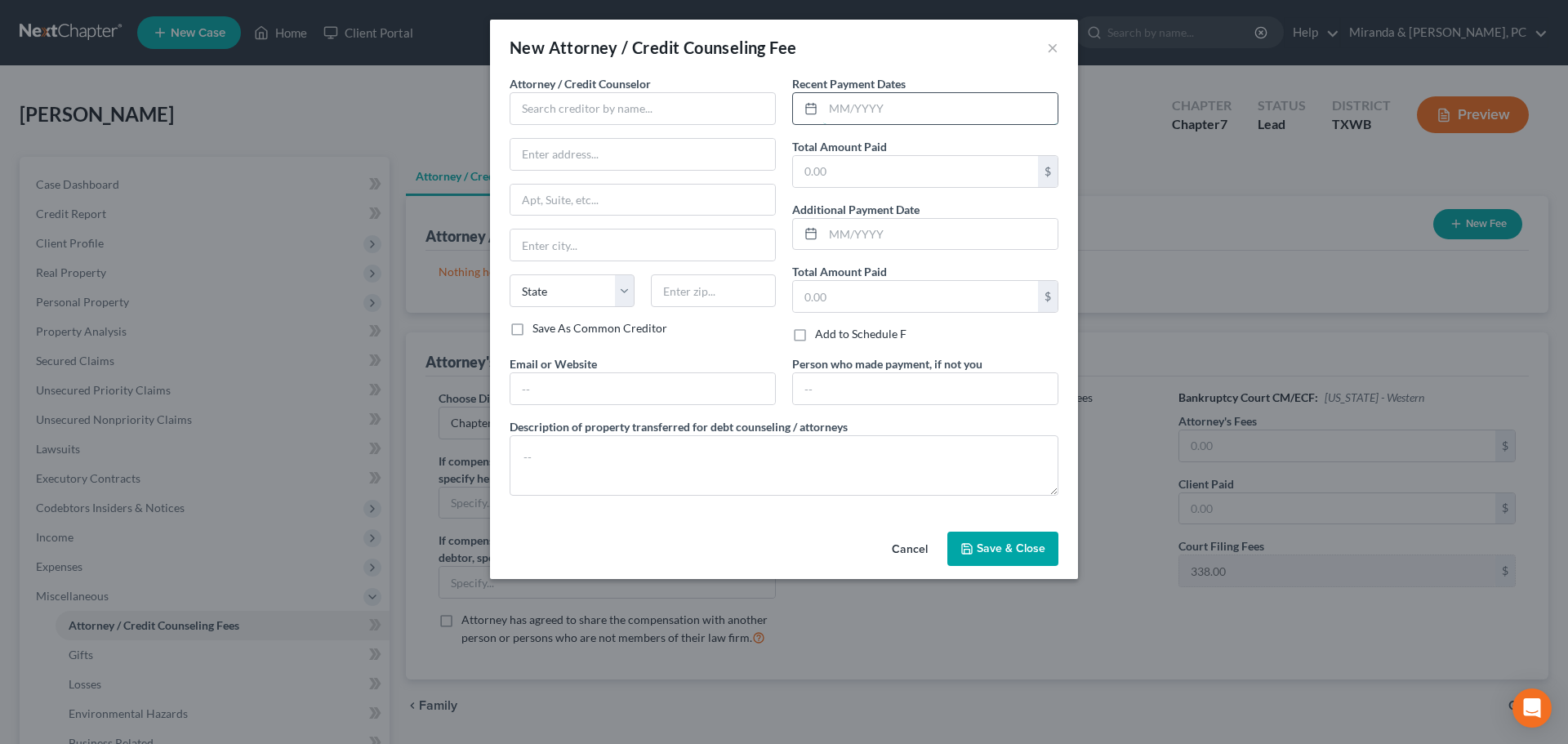
click at [844, 121] on input "text" at bounding box center [940, 108] width 235 height 31
type input "09/2025"
click at [845, 165] on input "text" at bounding box center [915, 171] width 245 height 31
type input "3,500"
click at [617, 108] on input "text" at bounding box center [643, 108] width 267 height 33
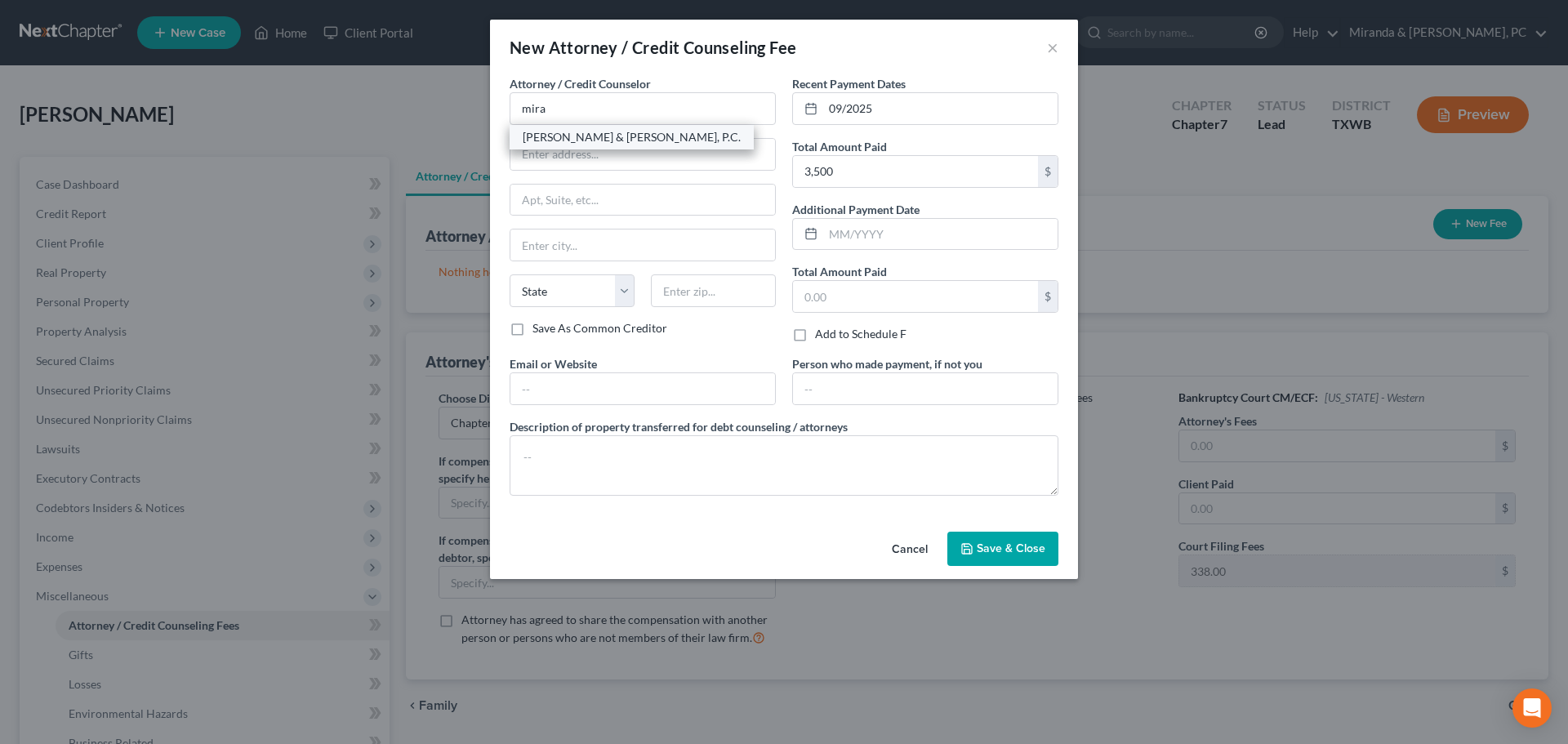
click at [578, 139] on div "[PERSON_NAME] & [PERSON_NAME], P.C." at bounding box center [631, 136] width 218 height 16
type input "[PERSON_NAME] & [PERSON_NAME], P.C."
type input "[STREET_ADDRESS]"
type input "[GEOGRAPHIC_DATA]"
select select "45"
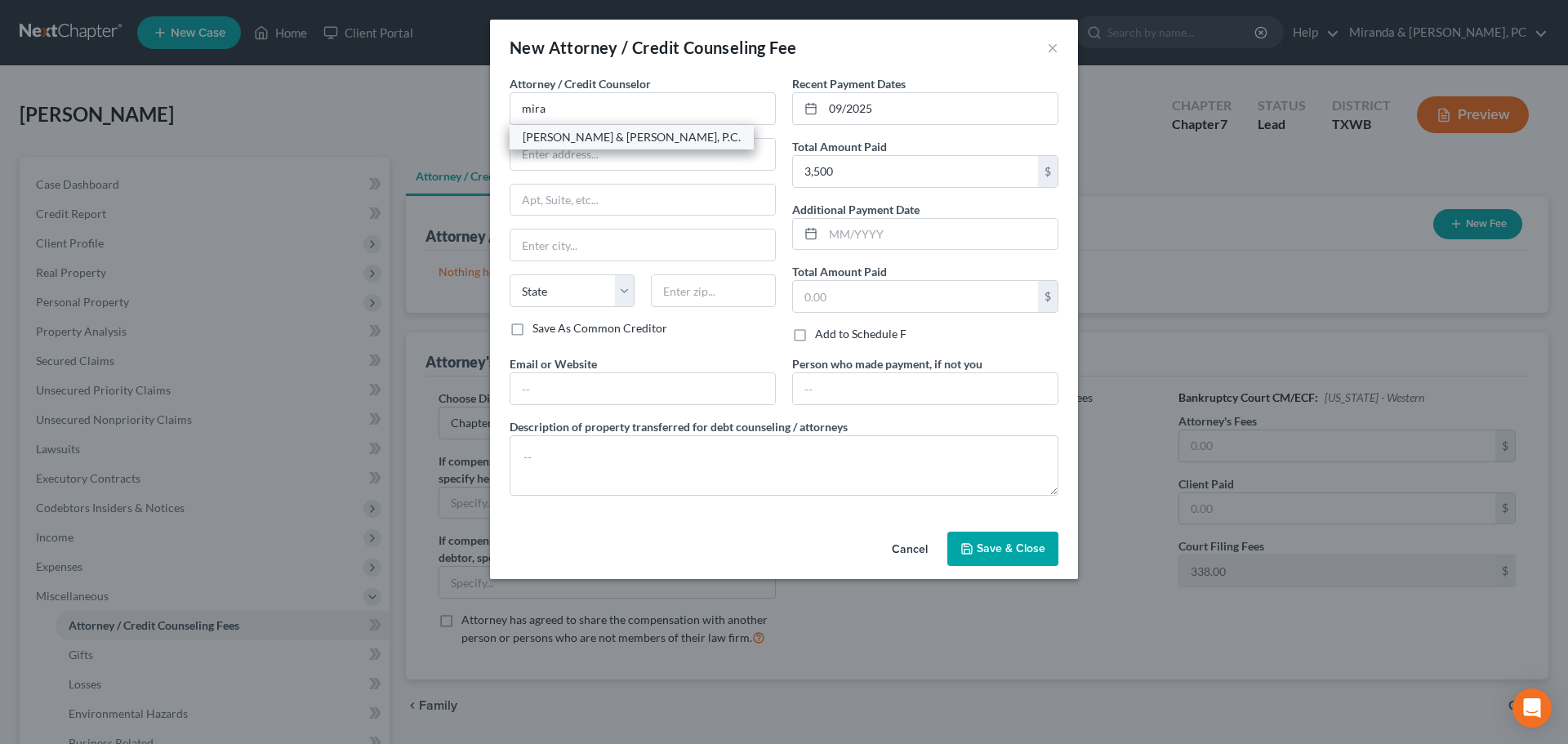
type input "79912"
click at [601, 382] on input "text" at bounding box center [643, 388] width 265 height 31
type input "[EMAIL_ADDRESS][DOMAIN_NAME]"
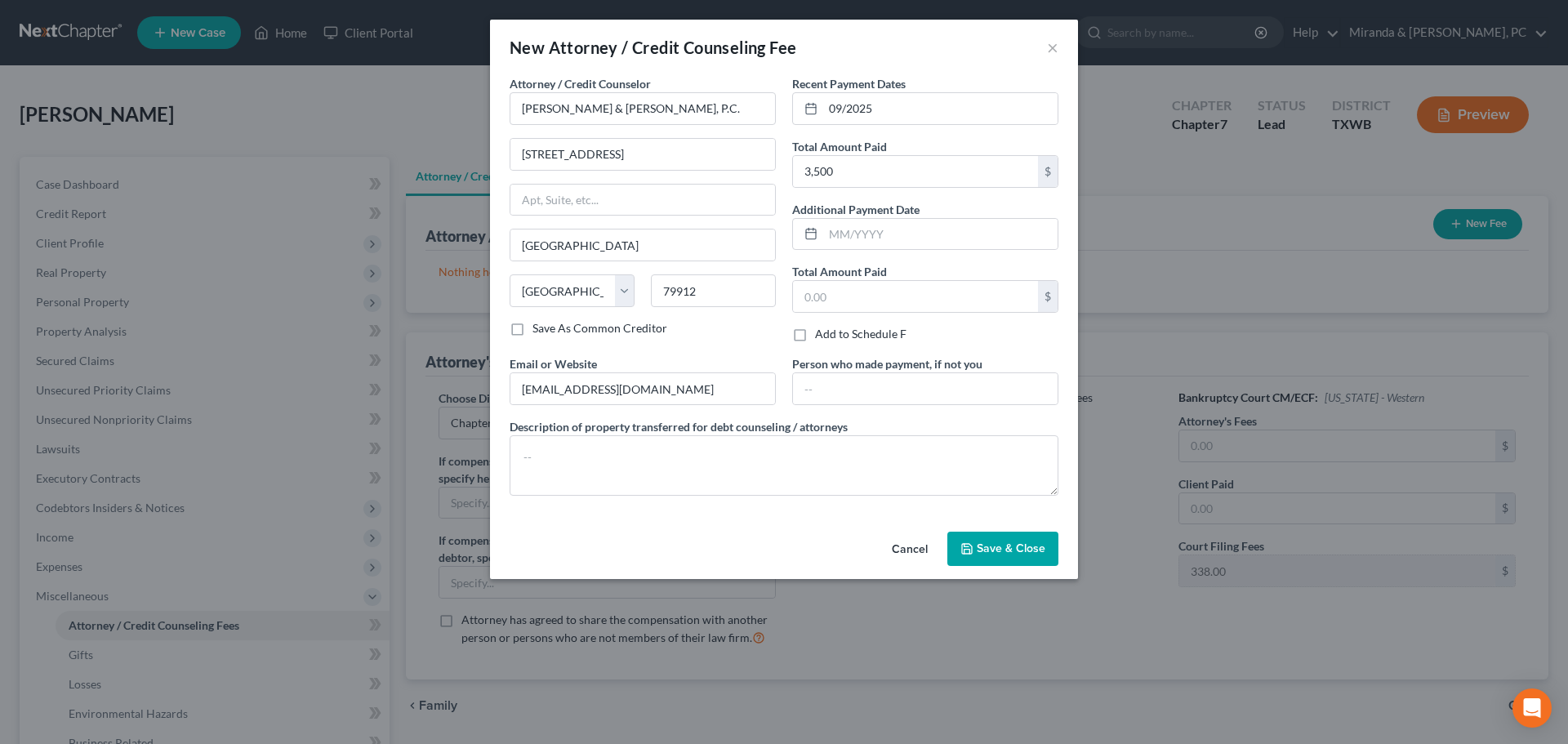
click at [1026, 548] on span "Save & Close" at bounding box center [1011, 548] width 69 height 14
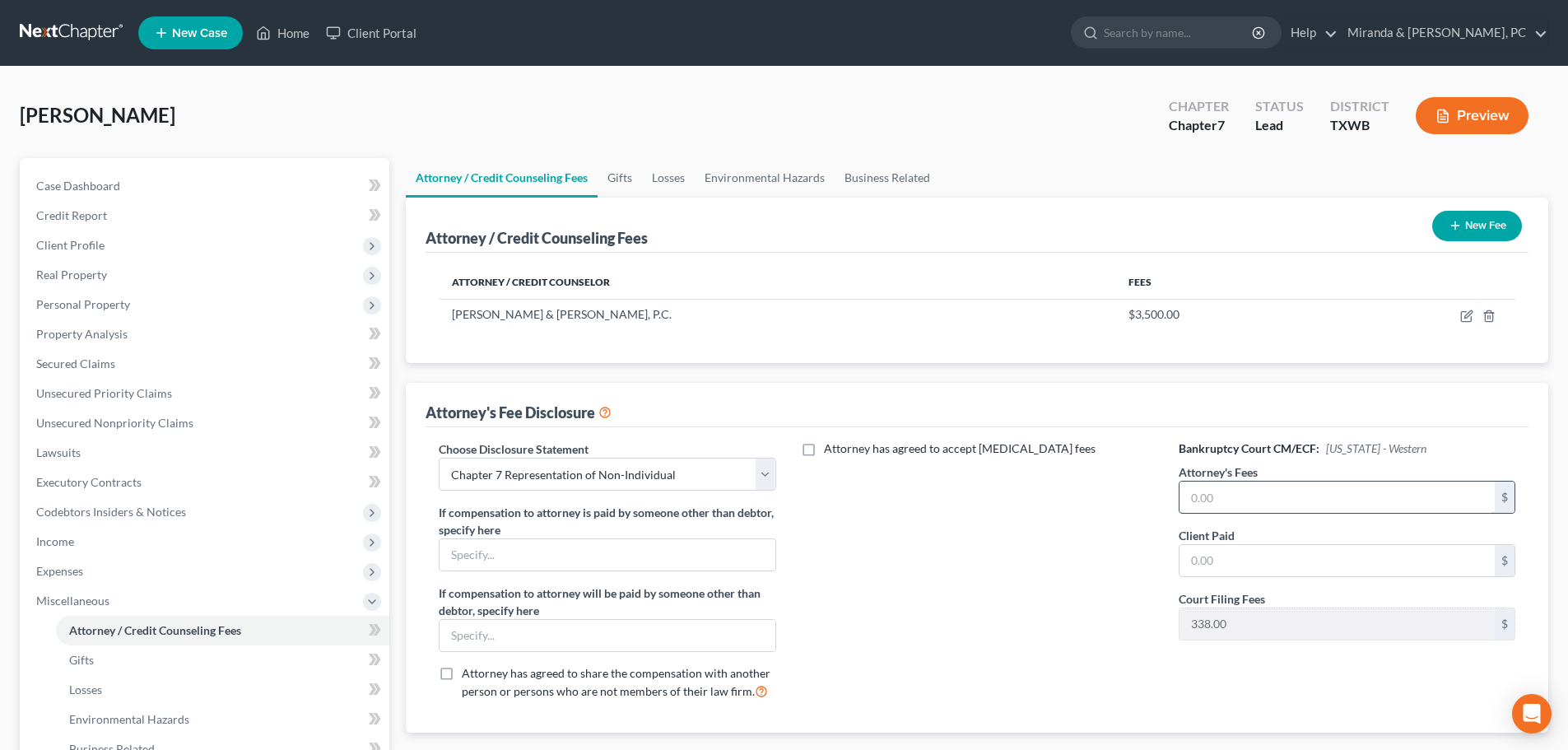
click at [1255, 503] on input "text" at bounding box center [1337, 497] width 315 height 31
type input "3,500"
click at [1248, 548] on input "text" at bounding box center [1337, 560] width 315 height 31
type input "3,500"
click at [992, 576] on div "Attorney has agreed to accept [MEDICAL_DATA] fees" at bounding box center [977, 575] width 370 height 272
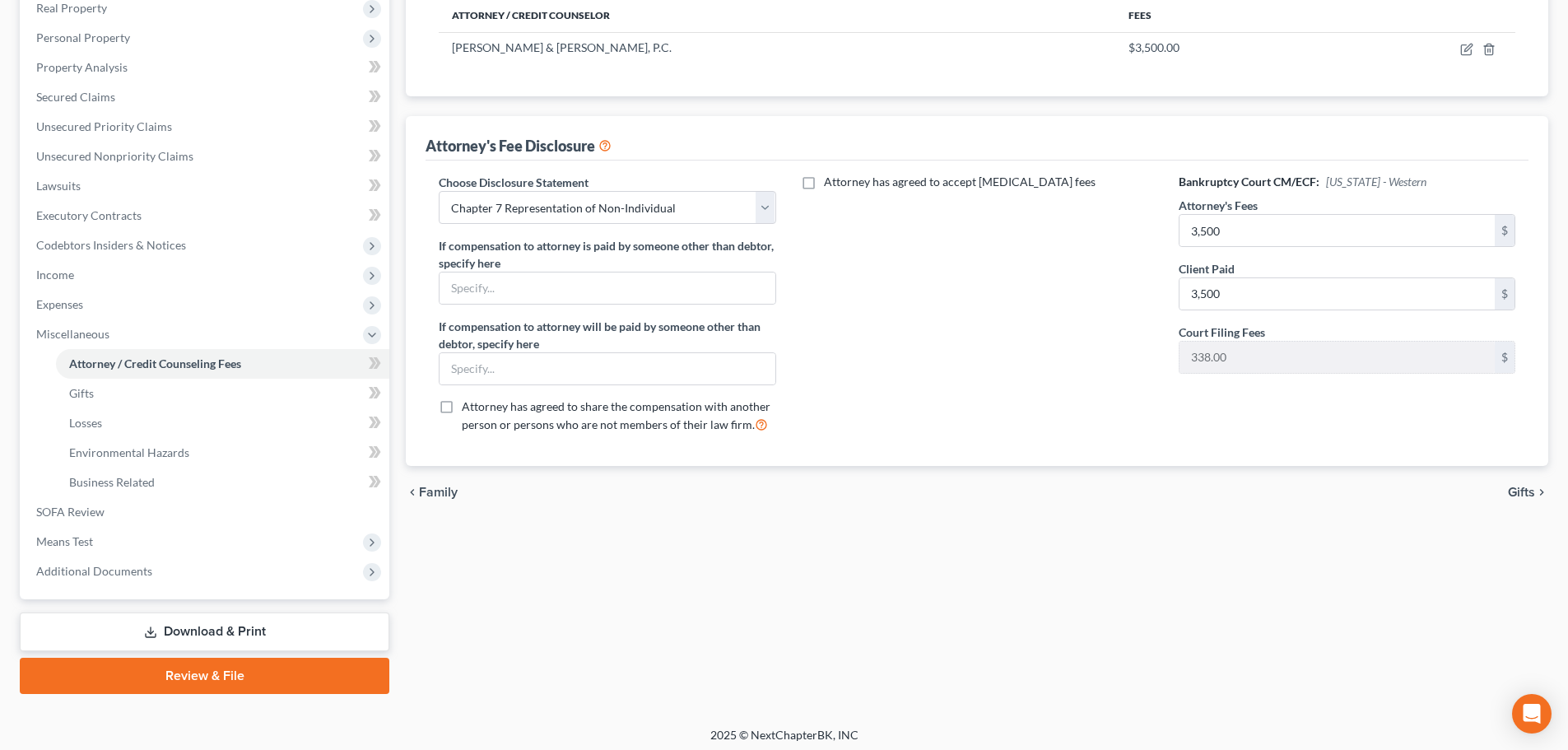
scroll to position [273, 0]
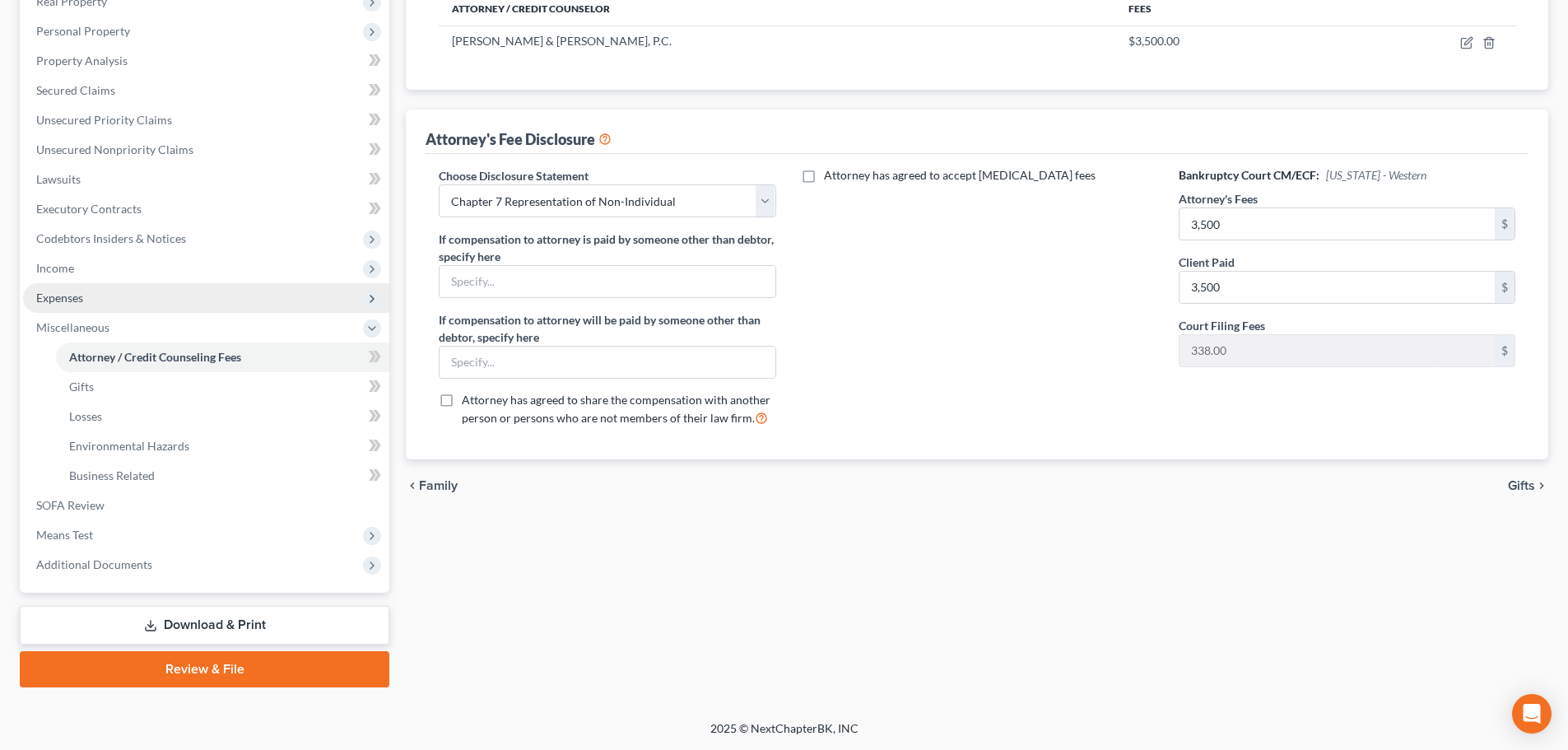
click at [58, 295] on span "Expenses" at bounding box center [59, 297] width 47 height 14
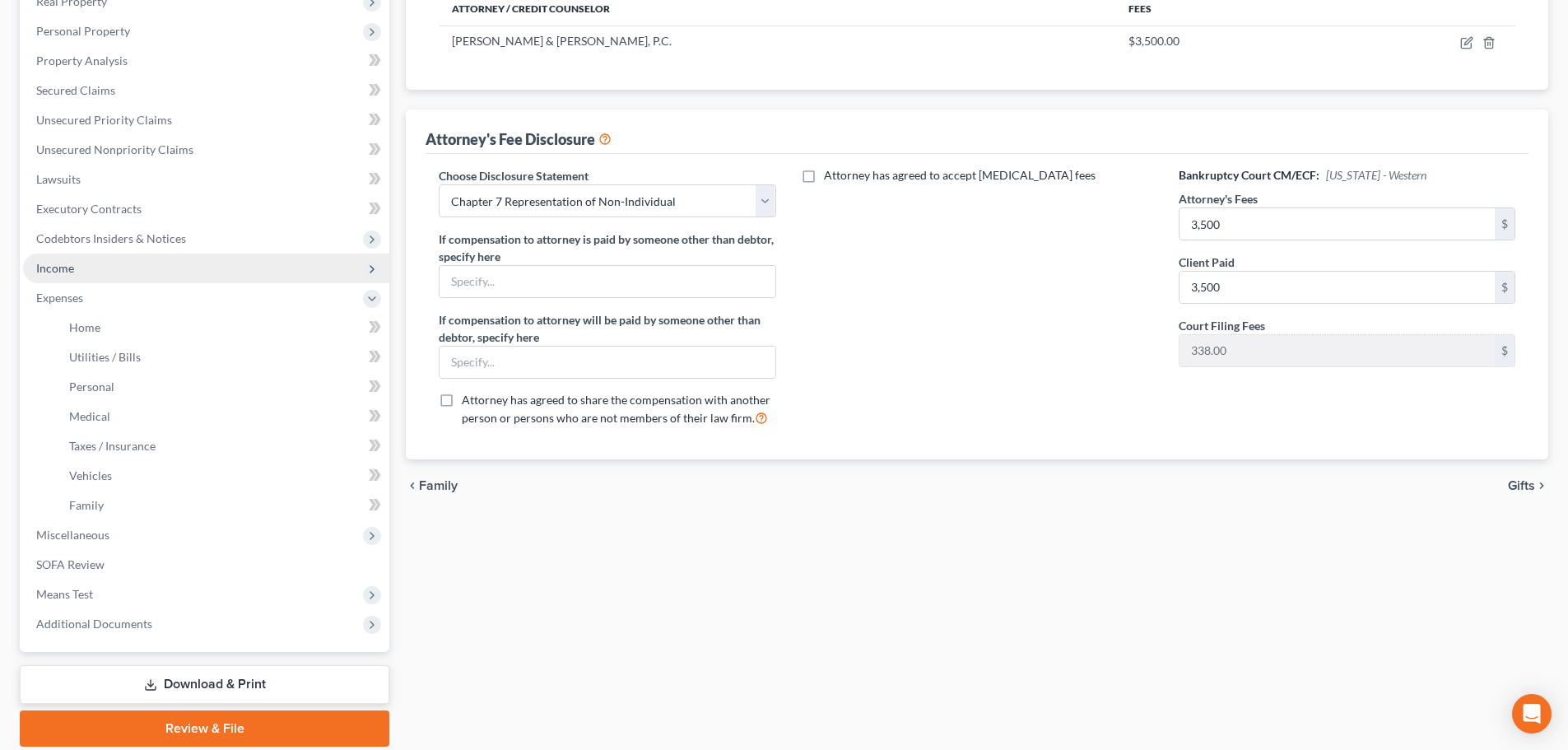
click at [70, 267] on span "Income" at bounding box center [55, 268] width 38 height 14
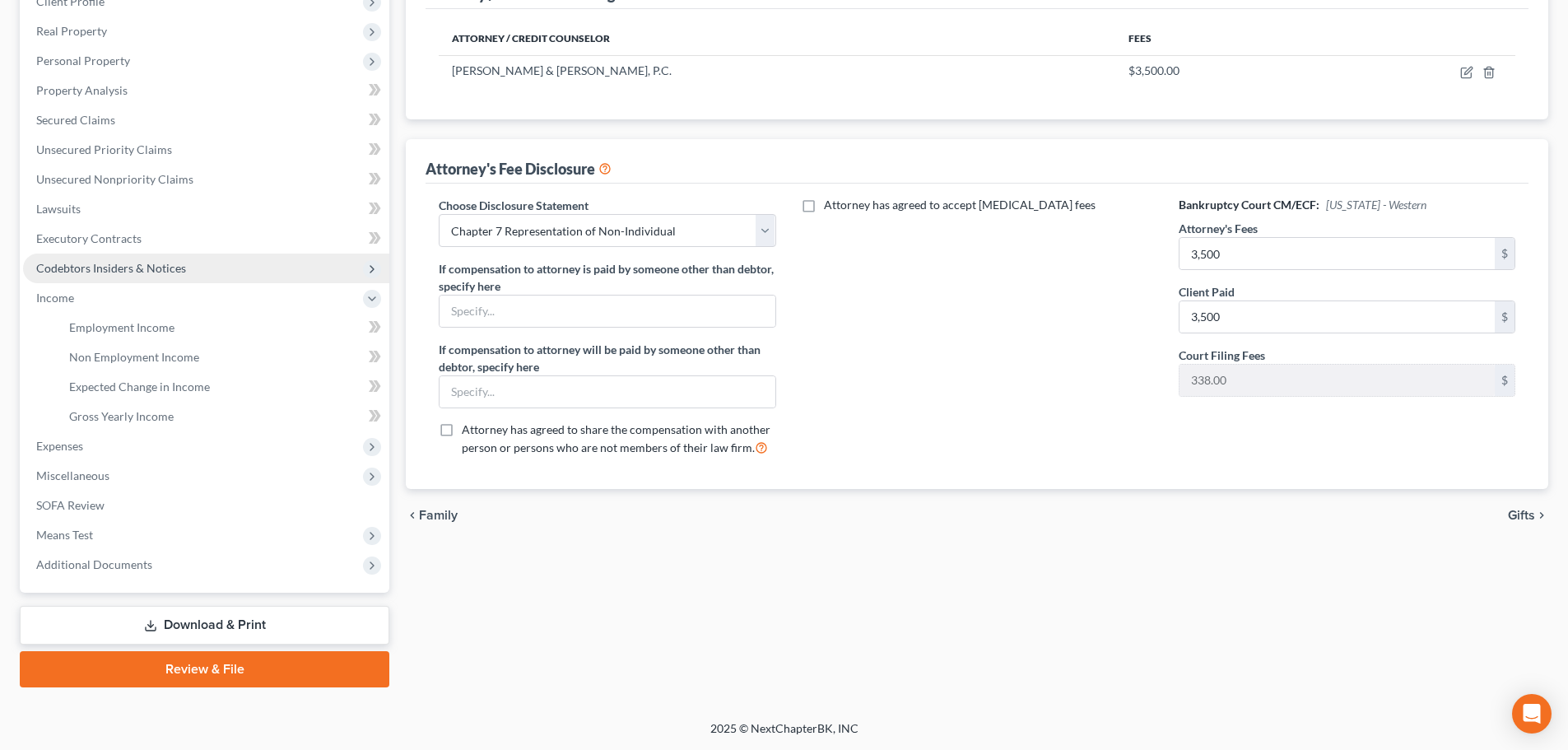
click at [110, 263] on span "Codebtors Insiders & Notices" at bounding box center [111, 268] width 150 height 14
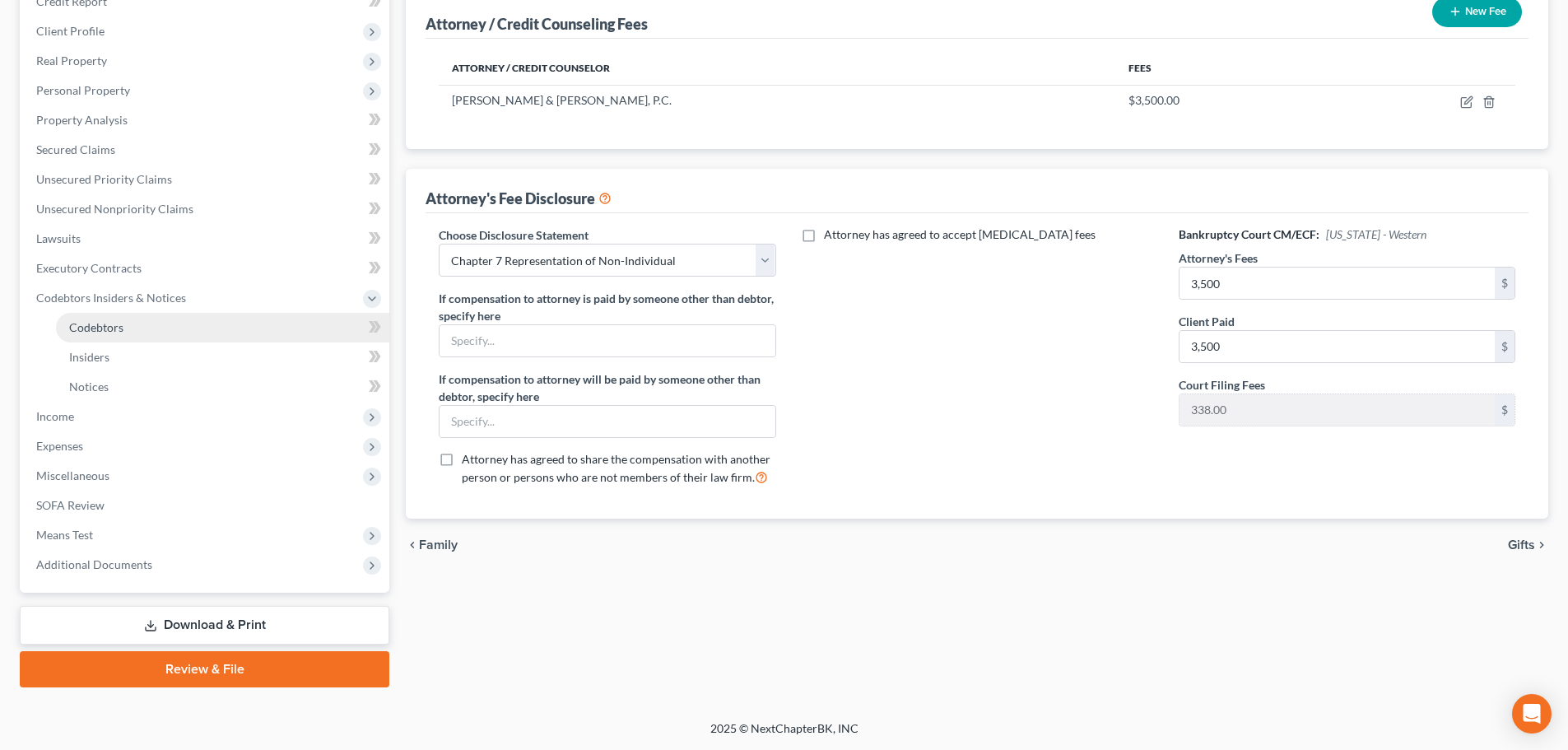
scroll to position [214, 0]
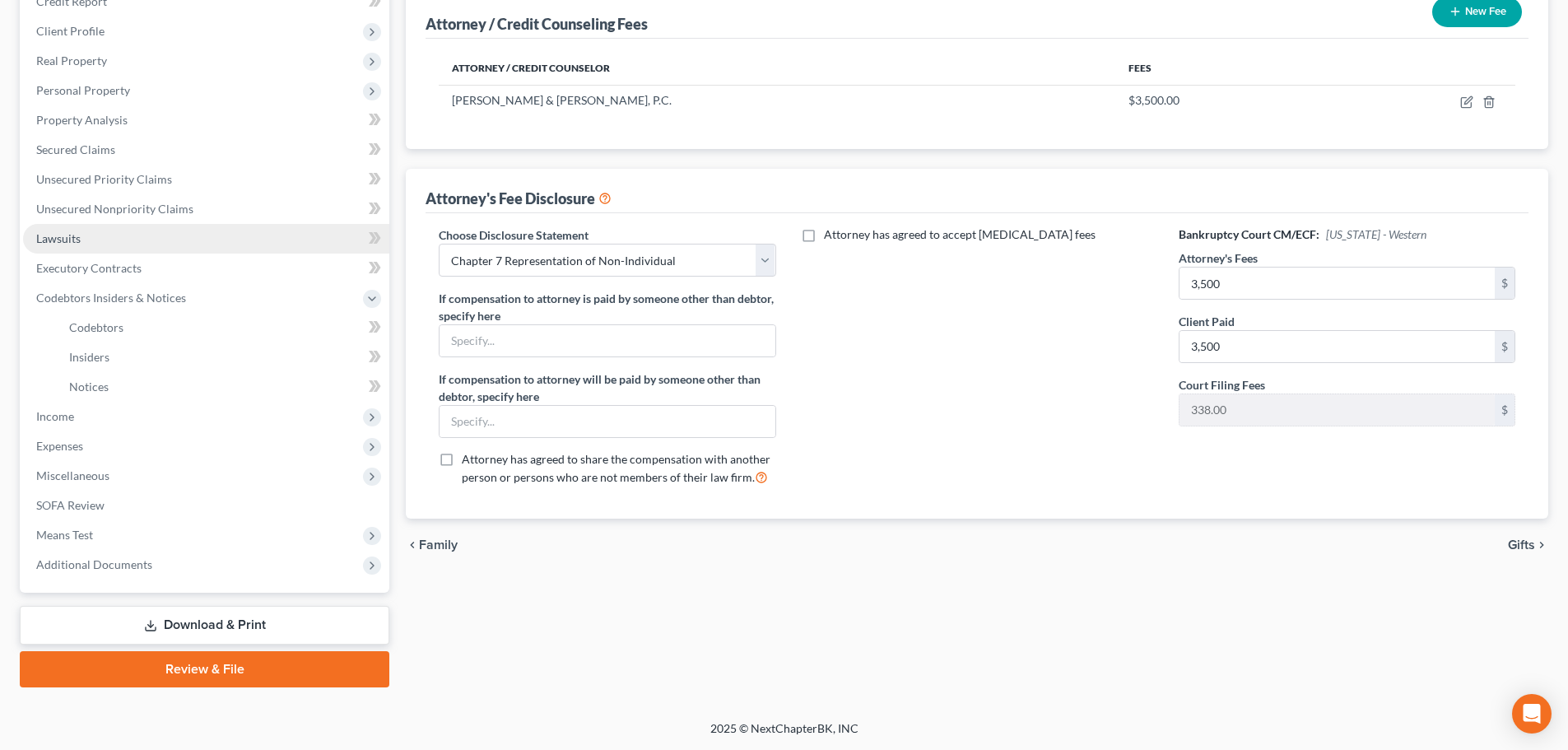
click at [58, 241] on span "Lawsuits" at bounding box center [58, 238] width 44 height 14
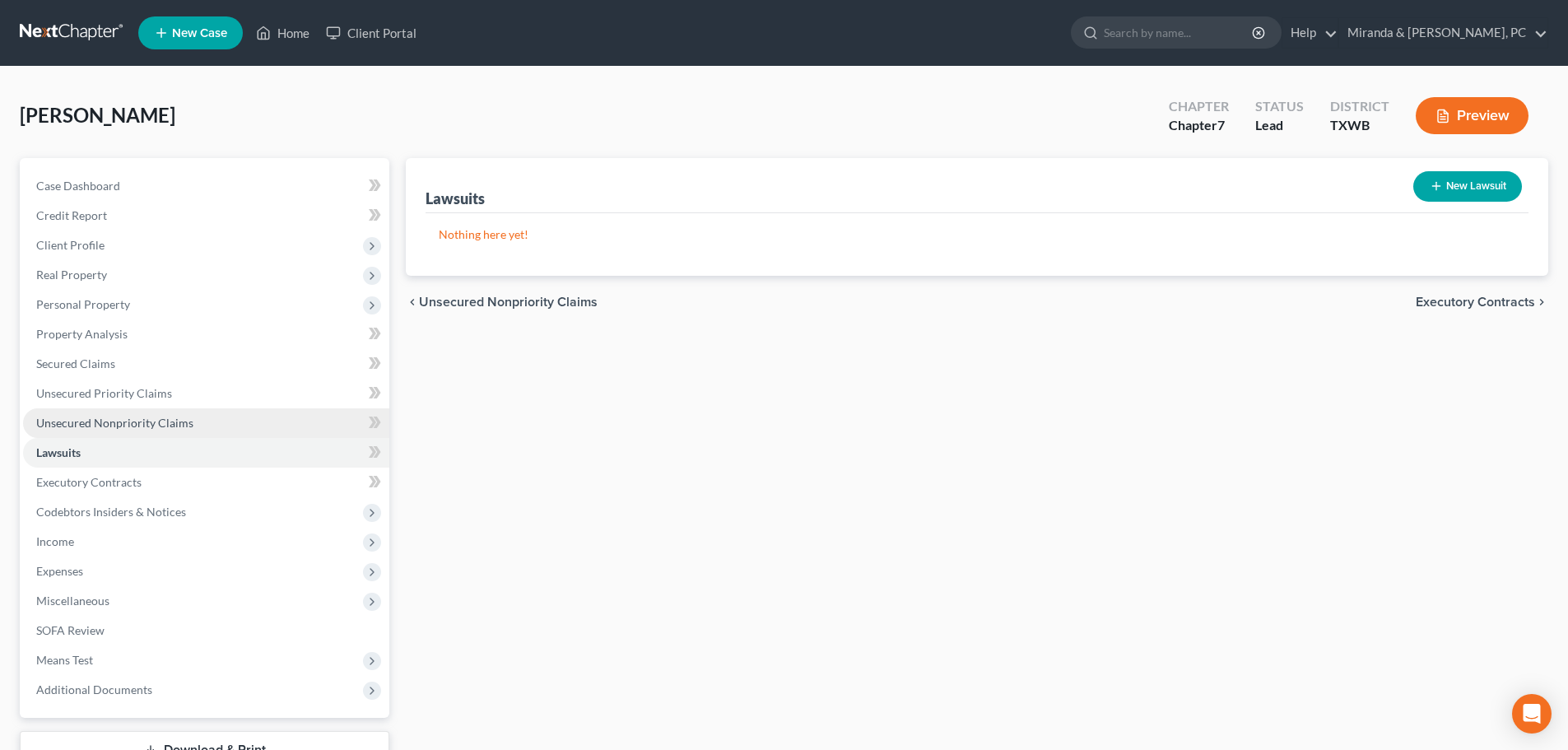
click at [99, 427] on span "Unsecured Nonpriority Claims" at bounding box center [114, 422] width 157 height 14
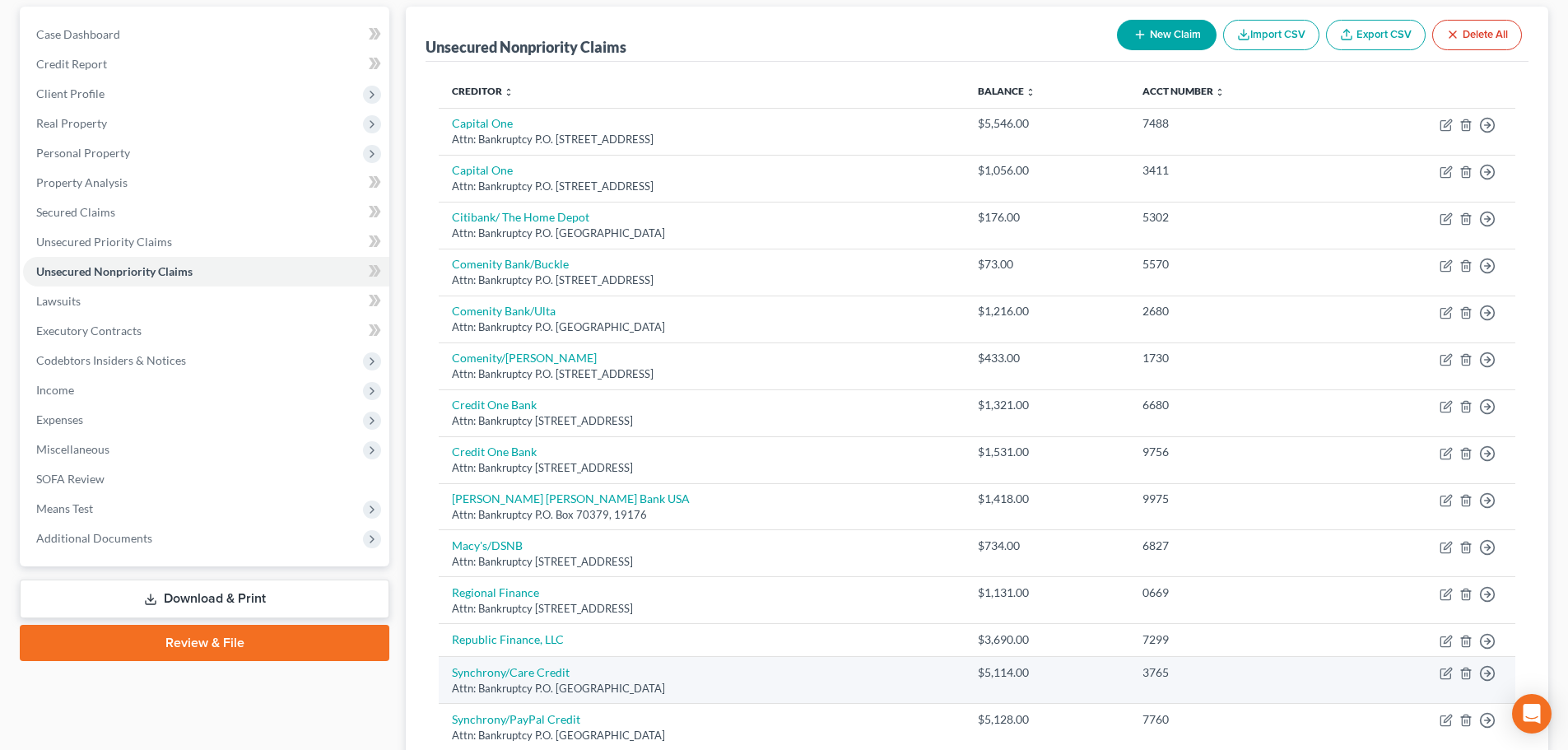
scroll to position [13, 0]
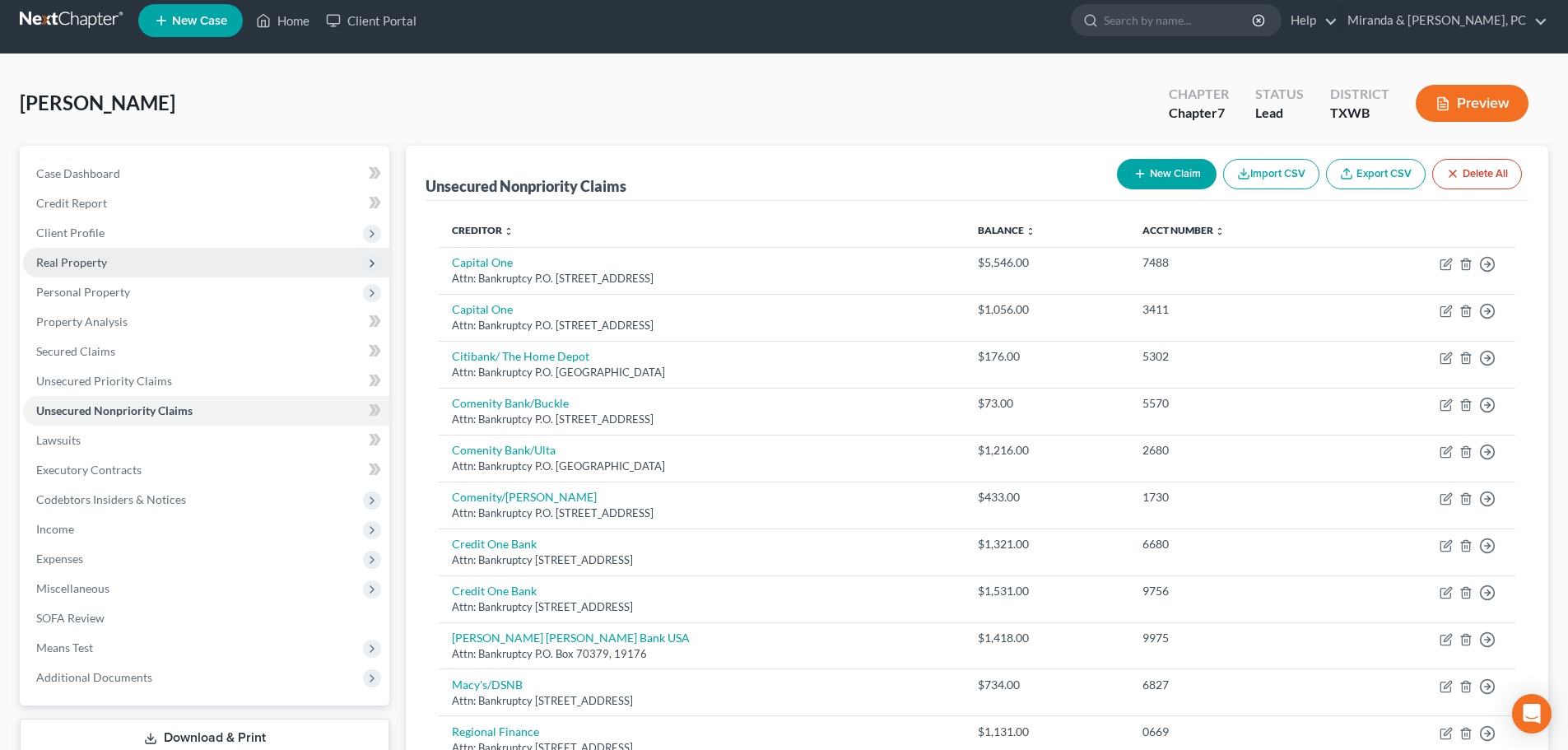
click at [85, 267] on span "Real Property" at bounding box center [72, 262] width 71 height 14
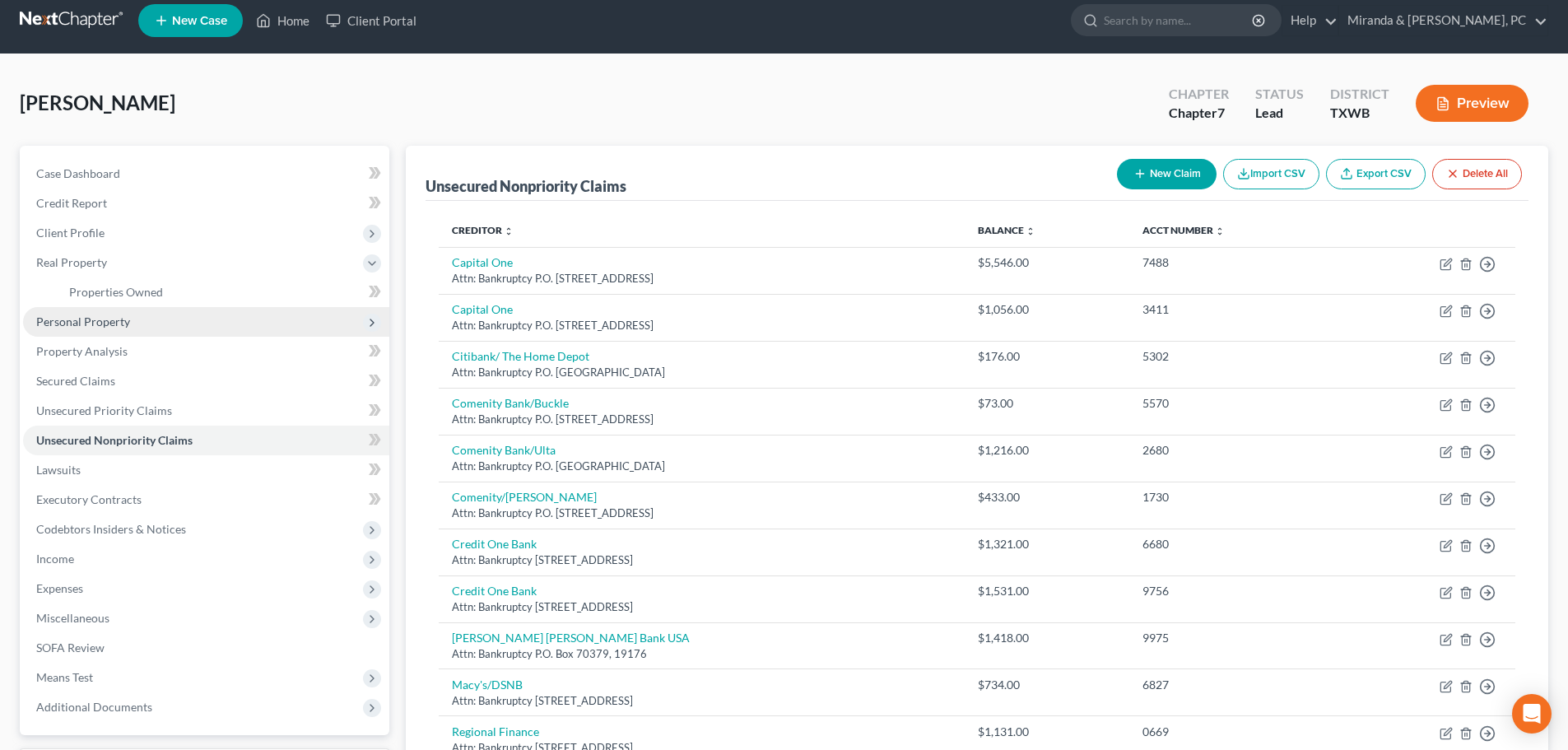
click at [99, 328] on span "Personal Property" at bounding box center [206, 321] width 366 height 30
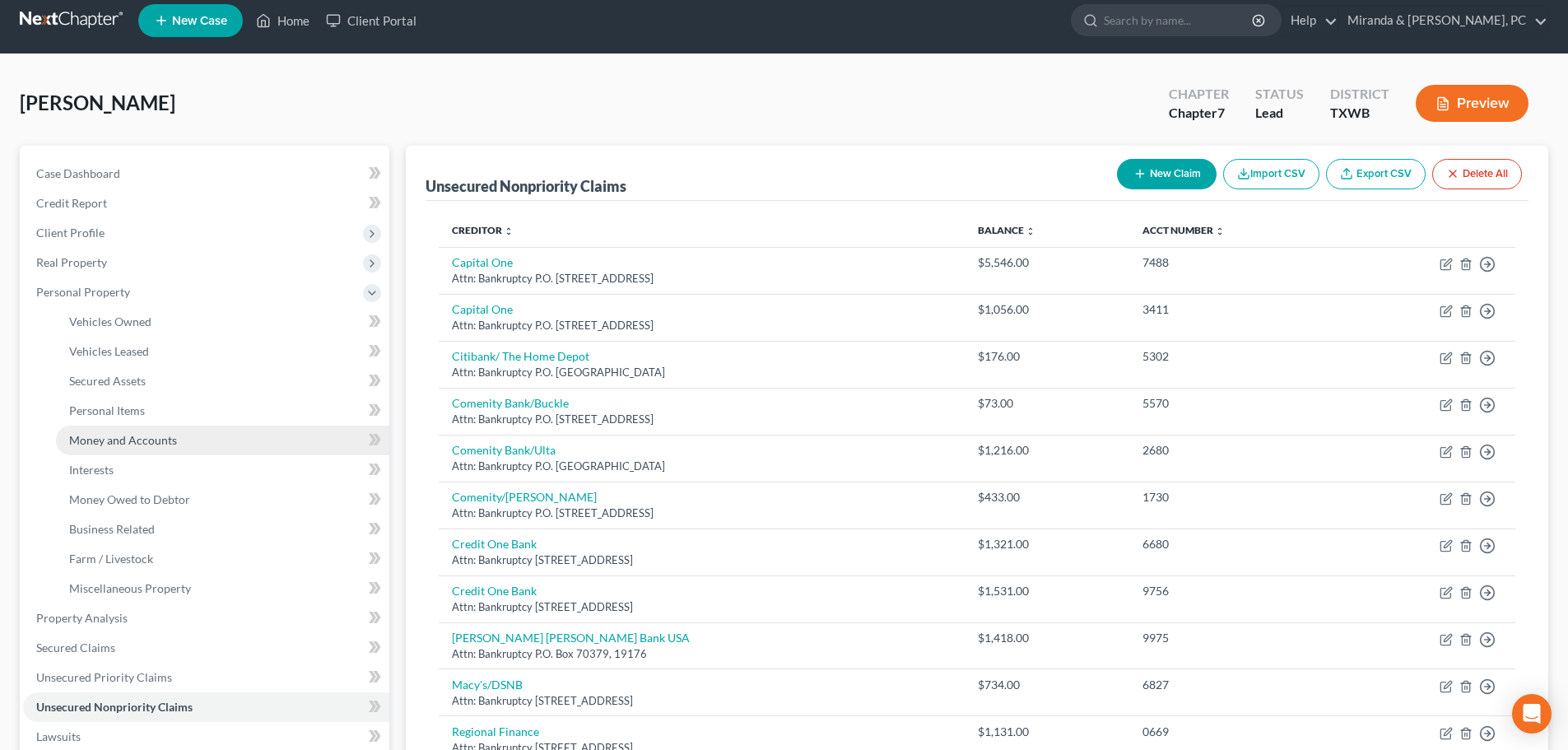
click at [127, 436] on span "Money and Accounts" at bounding box center [123, 440] width 108 height 14
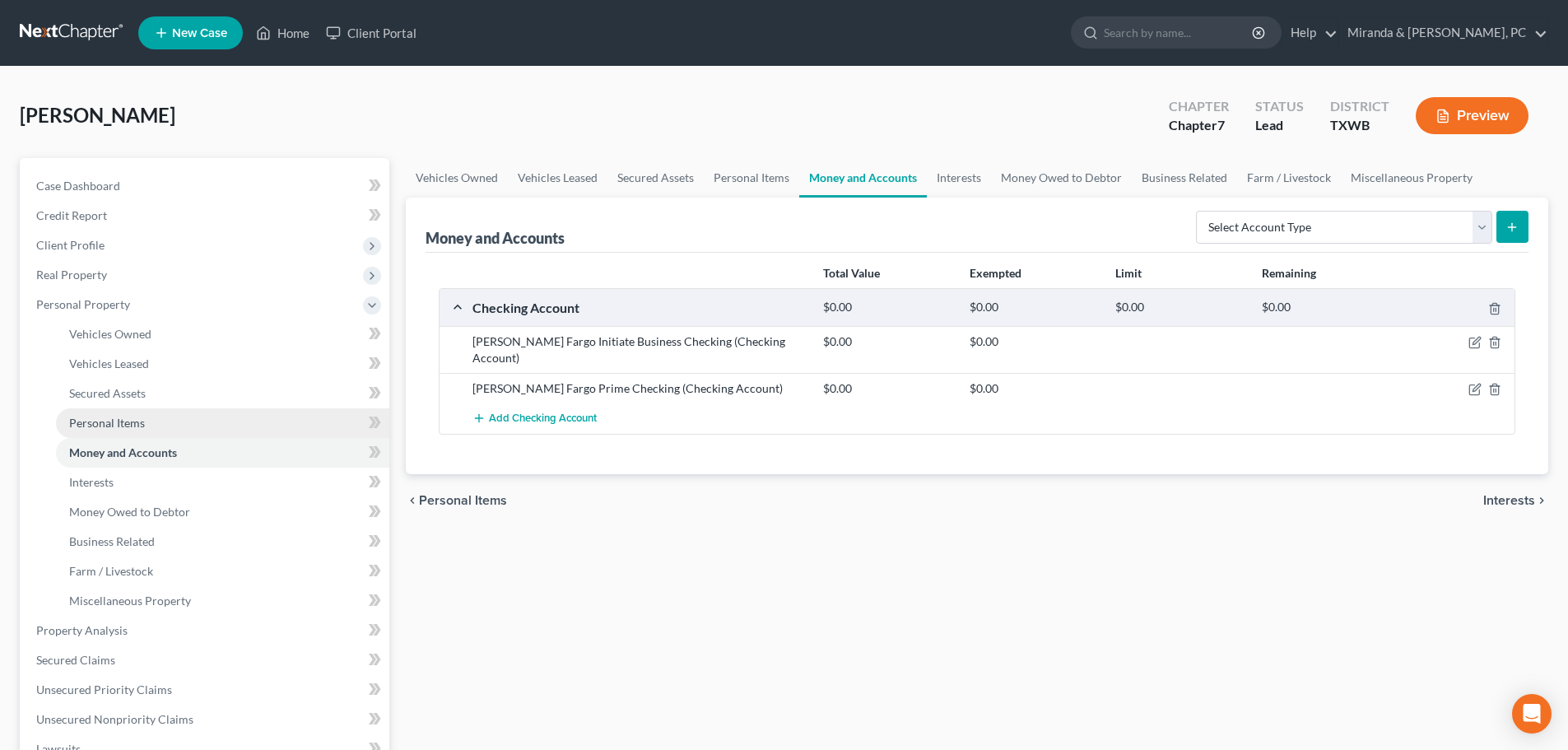
click at [96, 425] on span "Personal Items" at bounding box center [107, 422] width 75 height 14
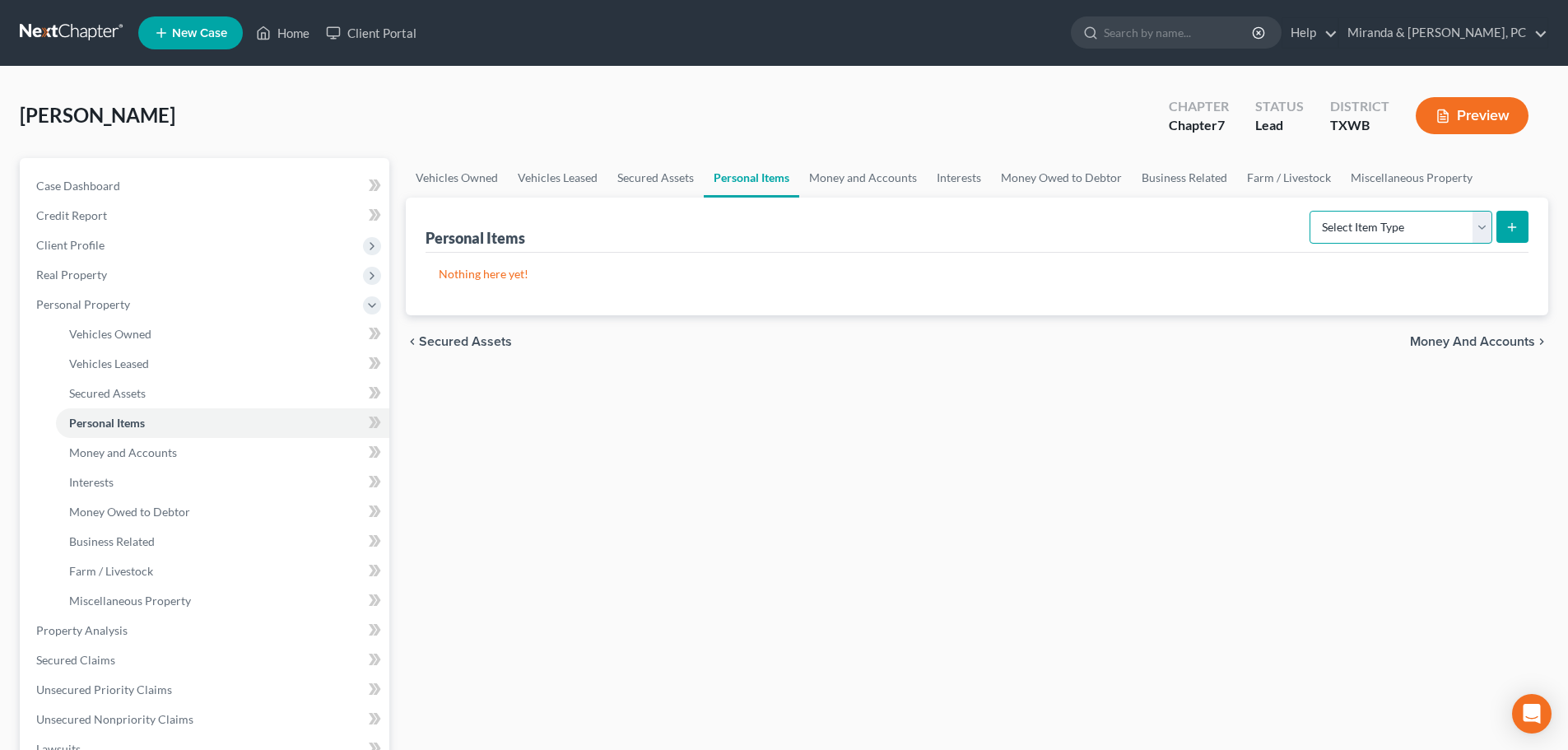
click at [1413, 220] on select "Select Item Type Clothing Collectibles Of Value Electronics Firearms Household …" at bounding box center [1401, 227] width 183 height 33
drag, startPoint x: 1008, startPoint y: 416, endPoint x: 992, endPoint y: 418, distance: 16.1
click at [1008, 416] on div "Vehicles Owned Vehicles Leased Secured Assets Personal Items Money and Accounts…" at bounding box center [976, 632] width 1159 height 950
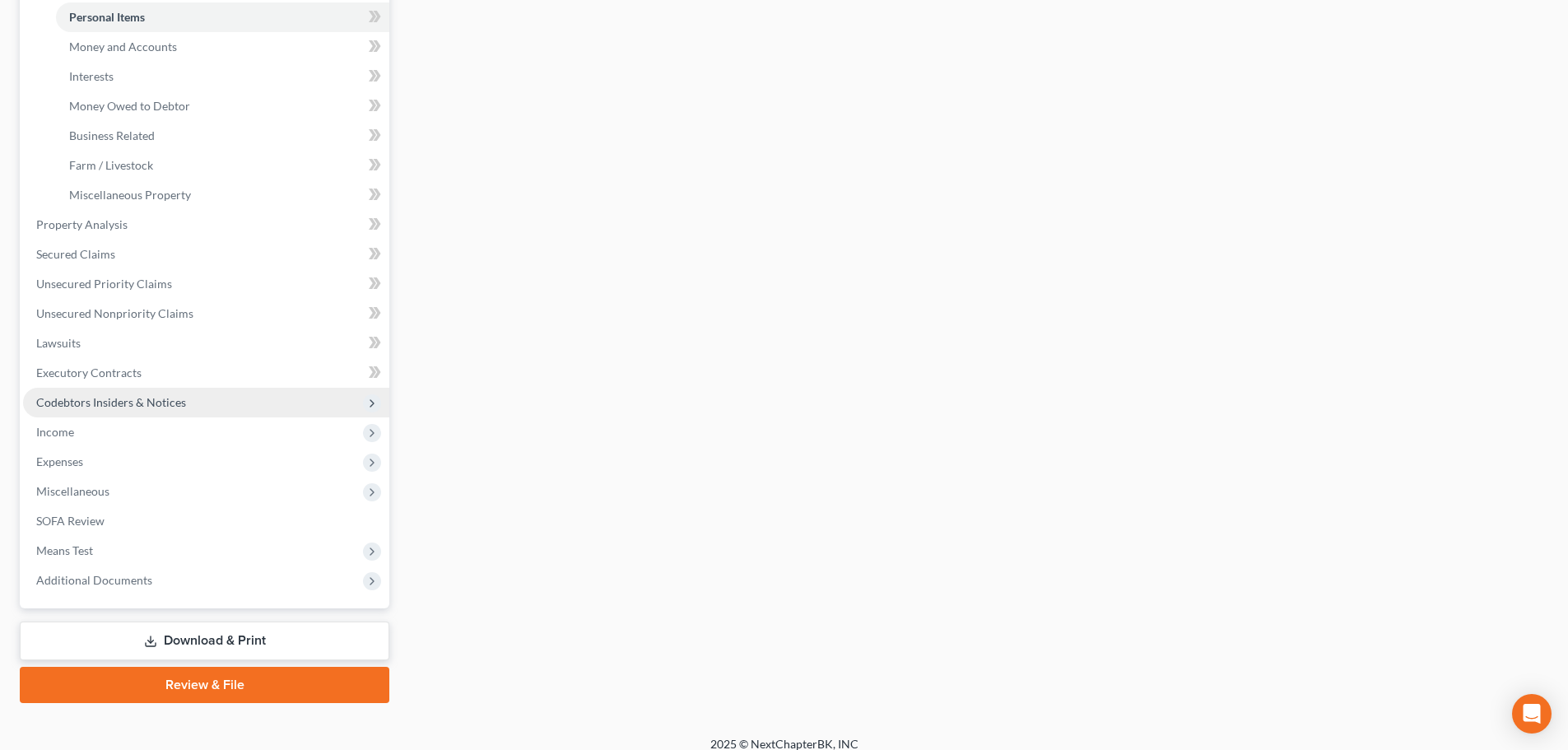
scroll to position [411, 0]
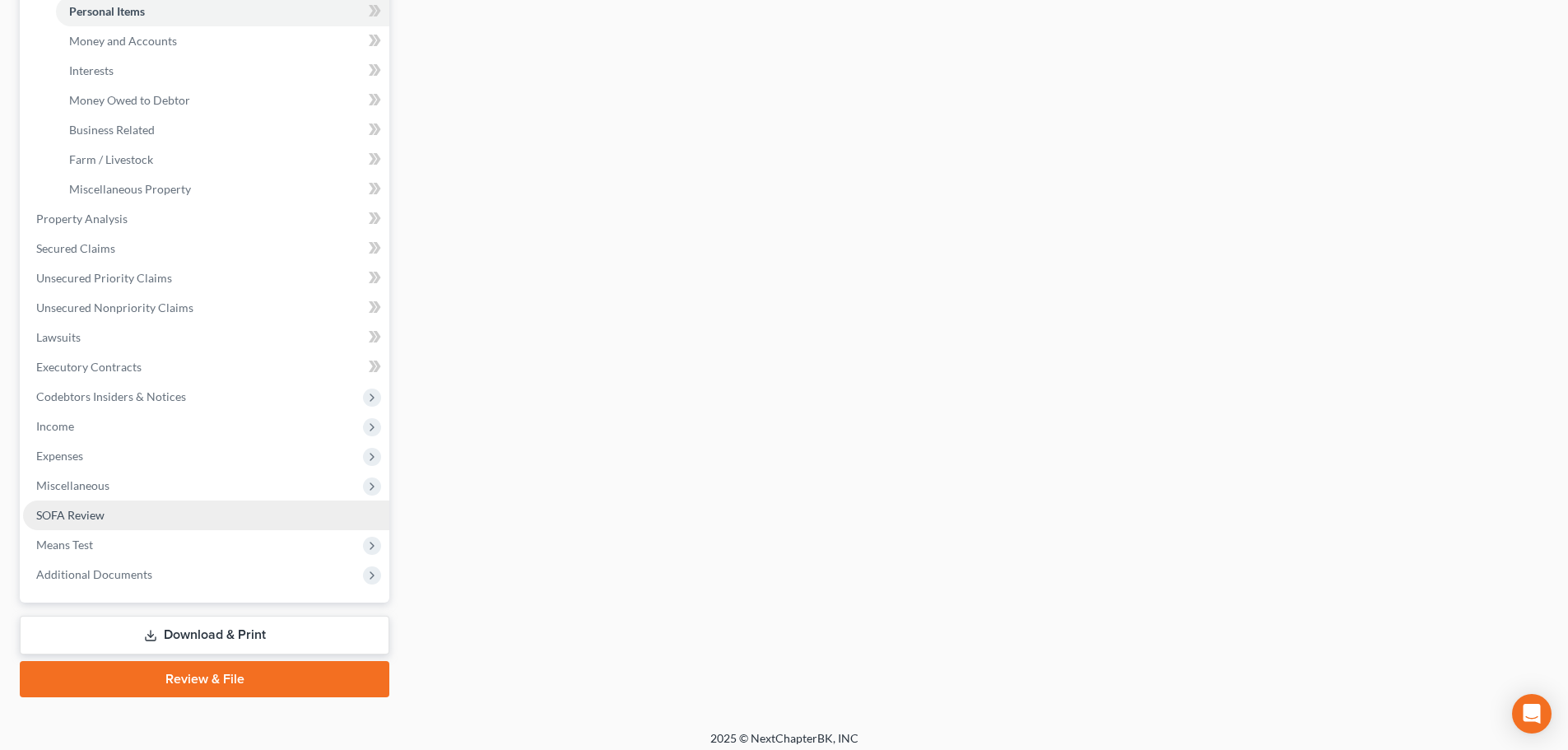
click at [89, 509] on span "SOFA Review" at bounding box center [70, 514] width 69 height 14
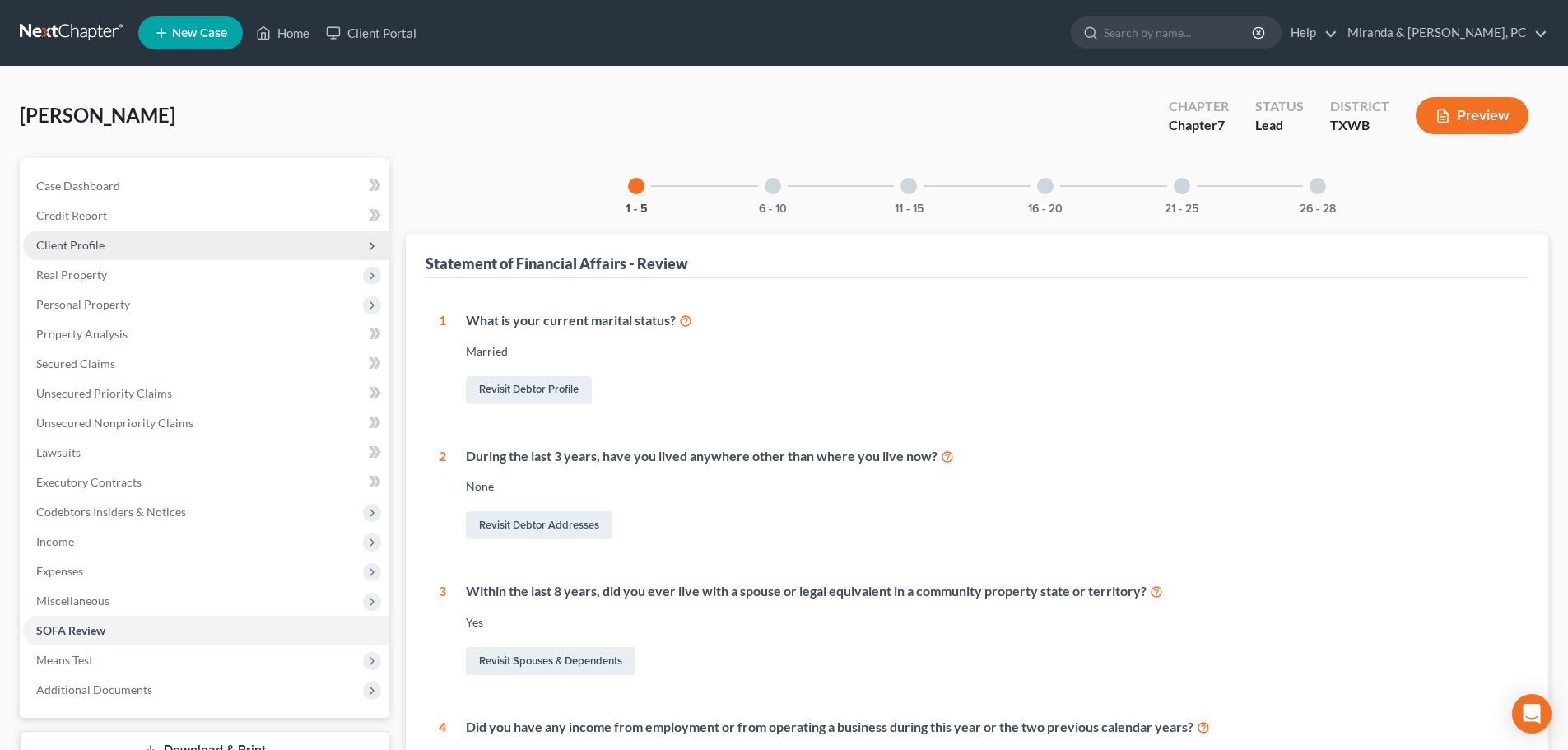
click at [85, 244] on span "Client Profile" at bounding box center [70, 245] width 69 height 14
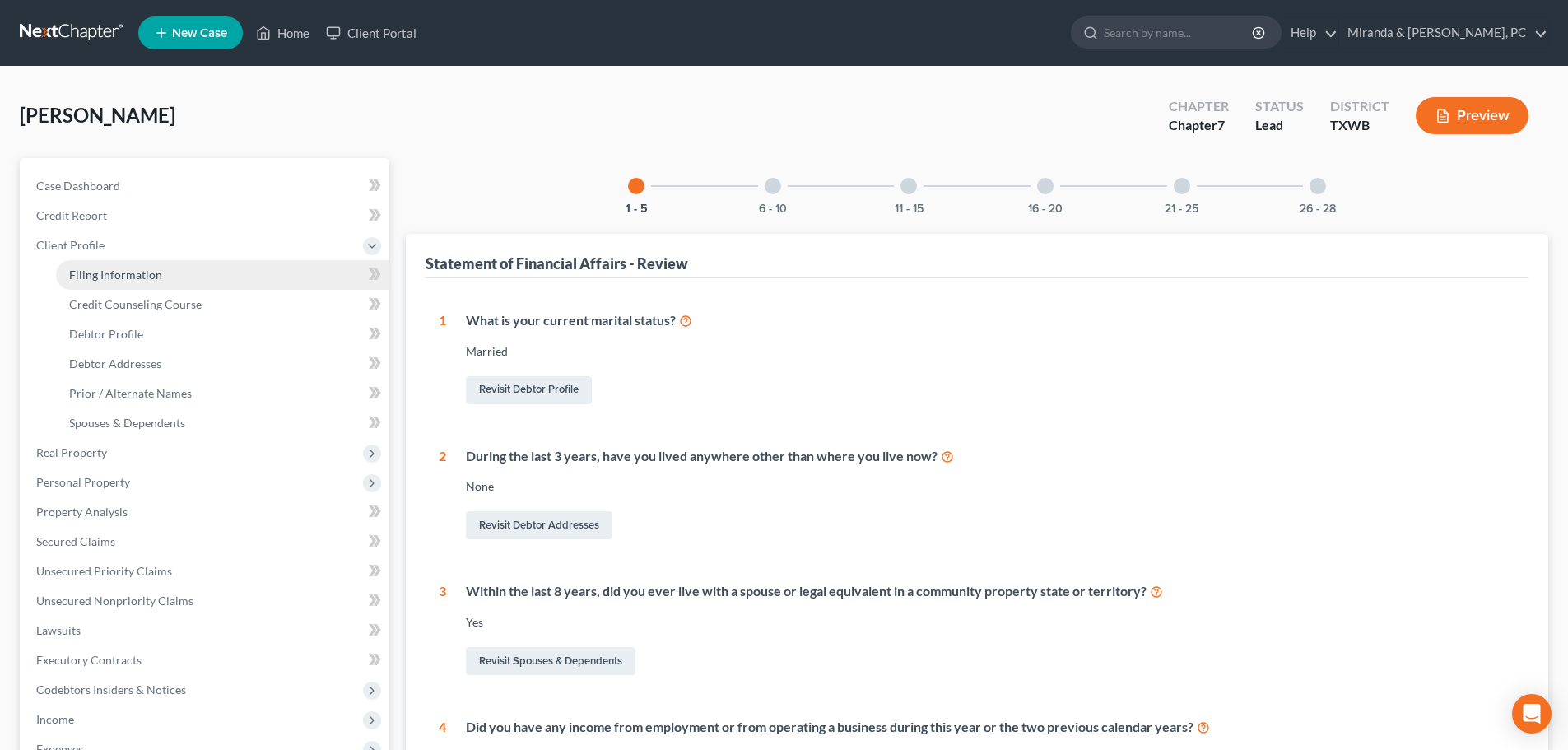
click at [96, 269] on span "Filing Information" at bounding box center [116, 275] width 93 height 14
select select "0"
select select "3"
select select "0"
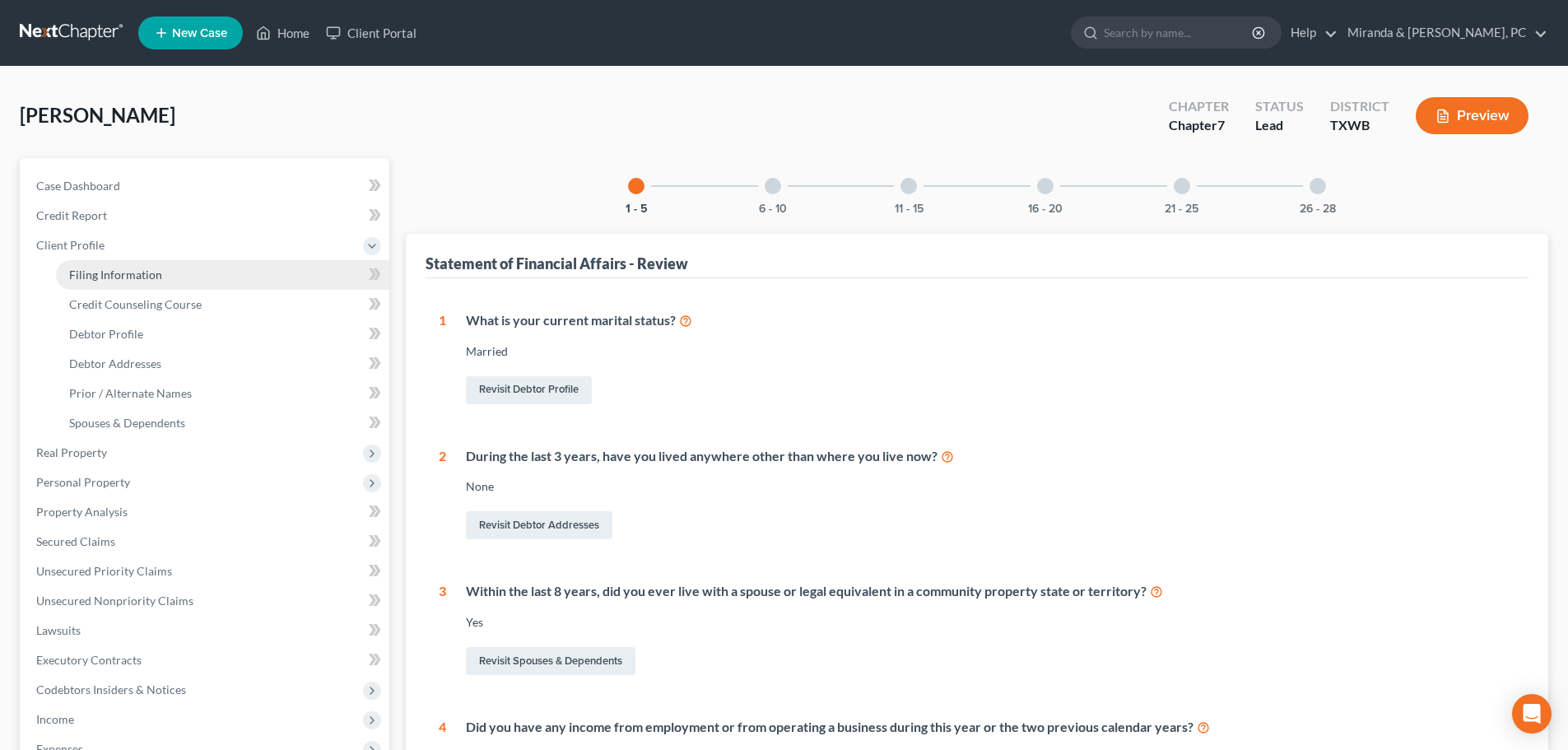
select select "45"
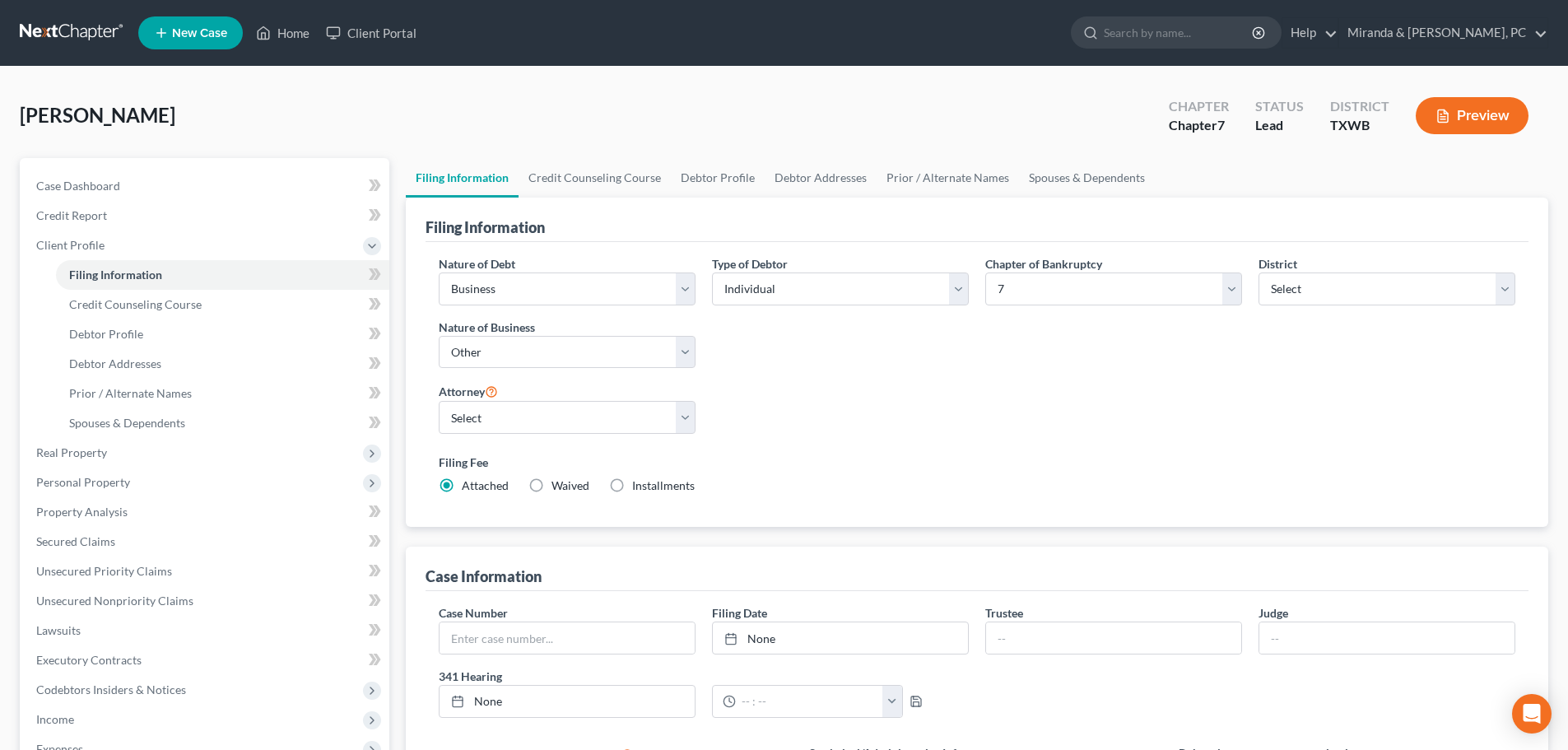
click at [968, 405] on div "Nature of Debt Select Business Consumer Other Nature of Business Select Clearin…" at bounding box center [976, 381] width 1093 height 252
click at [280, 33] on link "Home" at bounding box center [282, 32] width 70 height 30
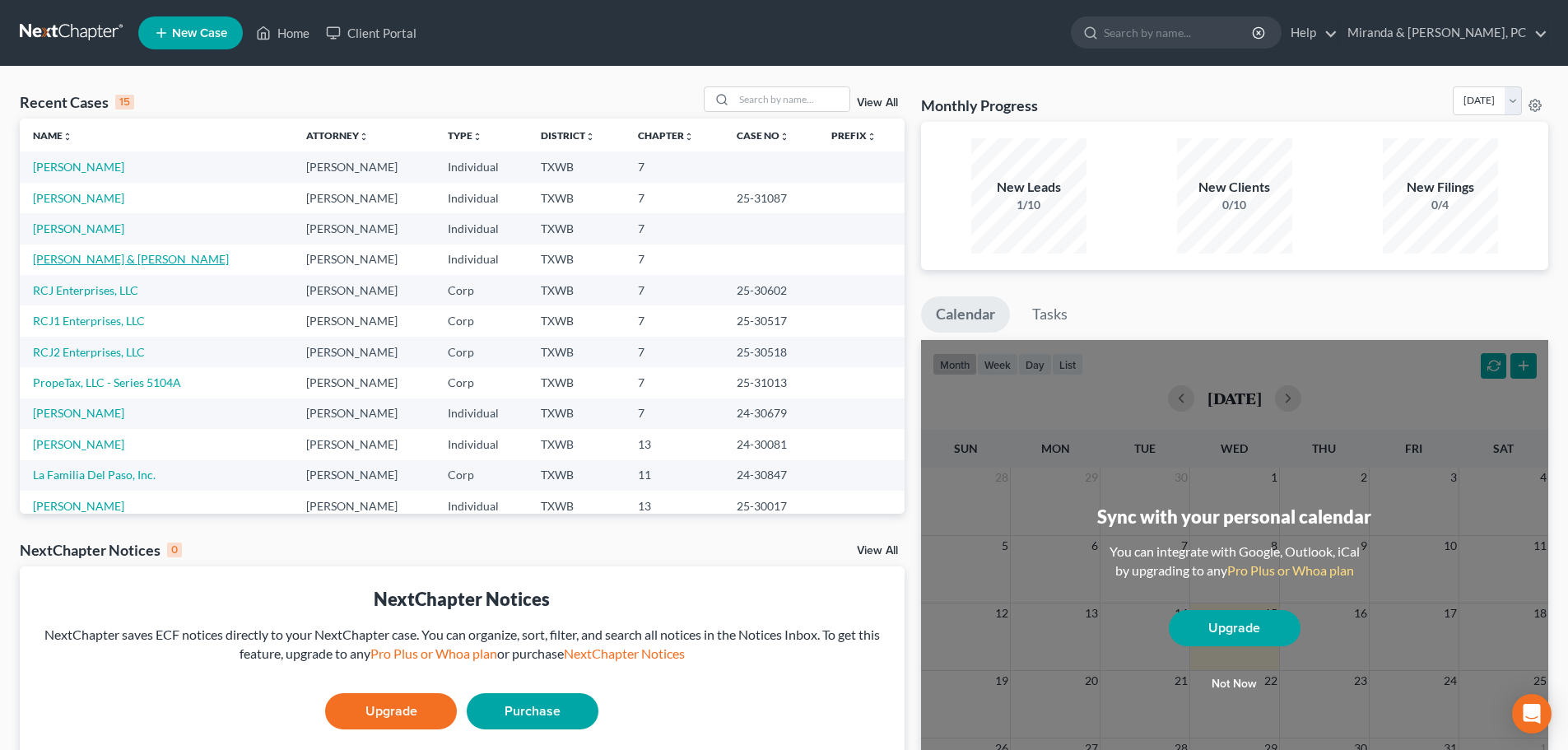
click at [131, 259] on link "[PERSON_NAME] & [PERSON_NAME]" at bounding box center [131, 258] width 196 height 14
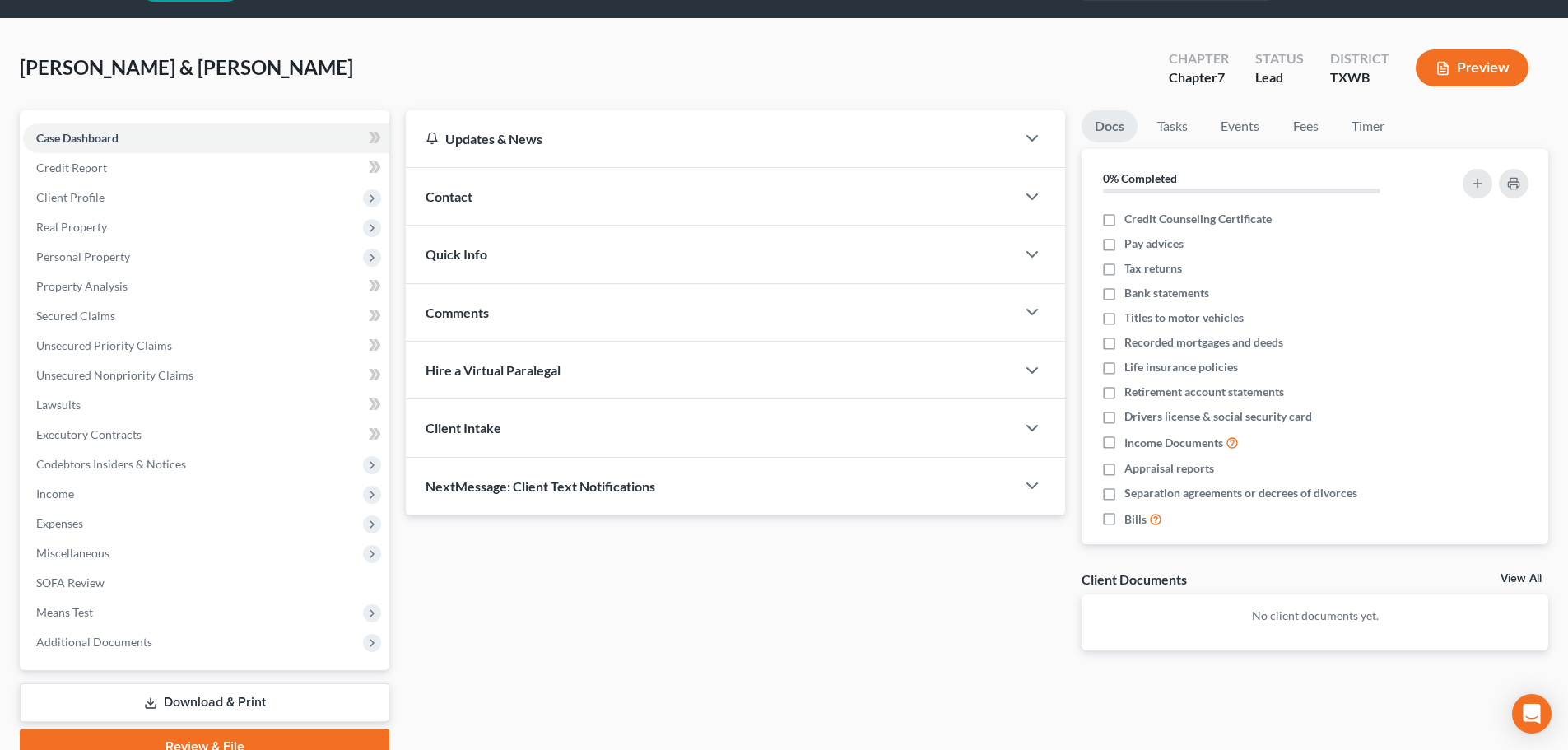
scroll to position [125, 0]
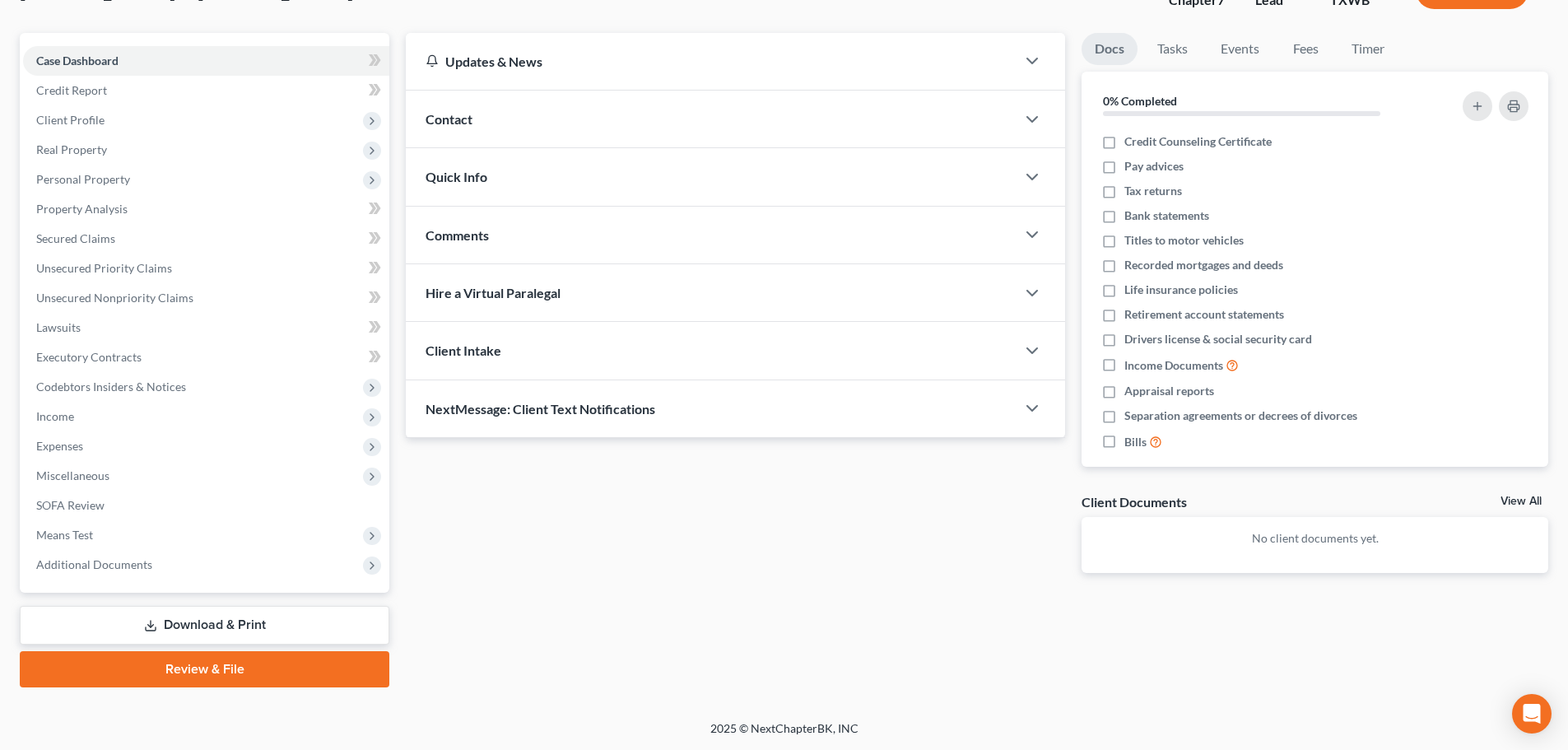
drag, startPoint x: 253, startPoint y: 614, endPoint x: 275, endPoint y: 610, distance: 22.4
click at [253, 614] on link "Download & Print" at bounding box center [204, 625] width 370 height 39
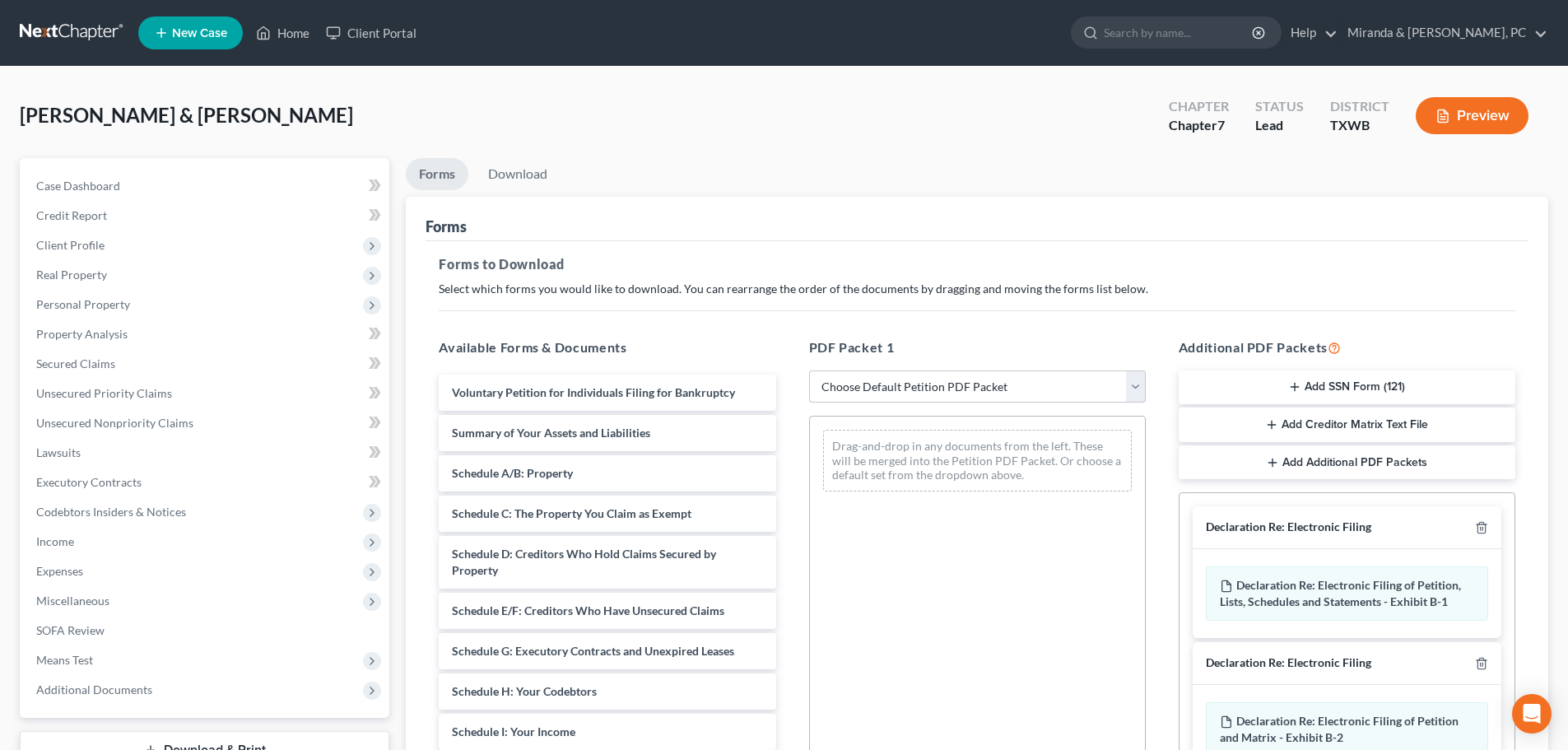
click at [941, 389] on select "Choose Default Petition PDF Packet Complete Bankruptcy Petition (all forms and …" at bounding box center [976, 386] width 336 height 33
select select "0"
click at [809, 370] on select "Choose Default Petition PDF Packet Complete Bankruptcy Petition (all forms and …" at bounding box center [976, 386] width 336 height 33
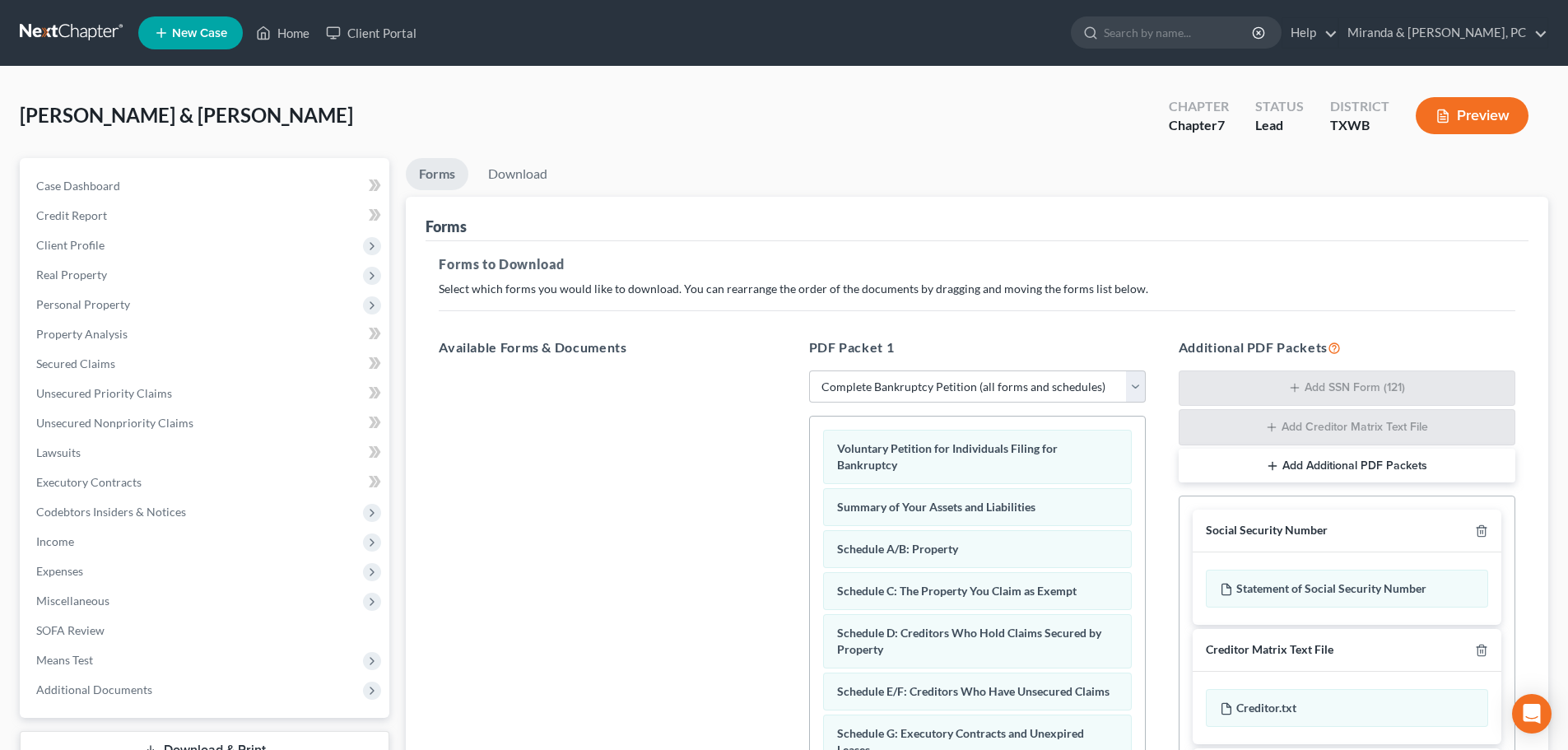
click at [826, 288] on p "Select which forms you would like to download. You can rearrange the order of t…" at bounding box center [977, 288] width 1076 height 16
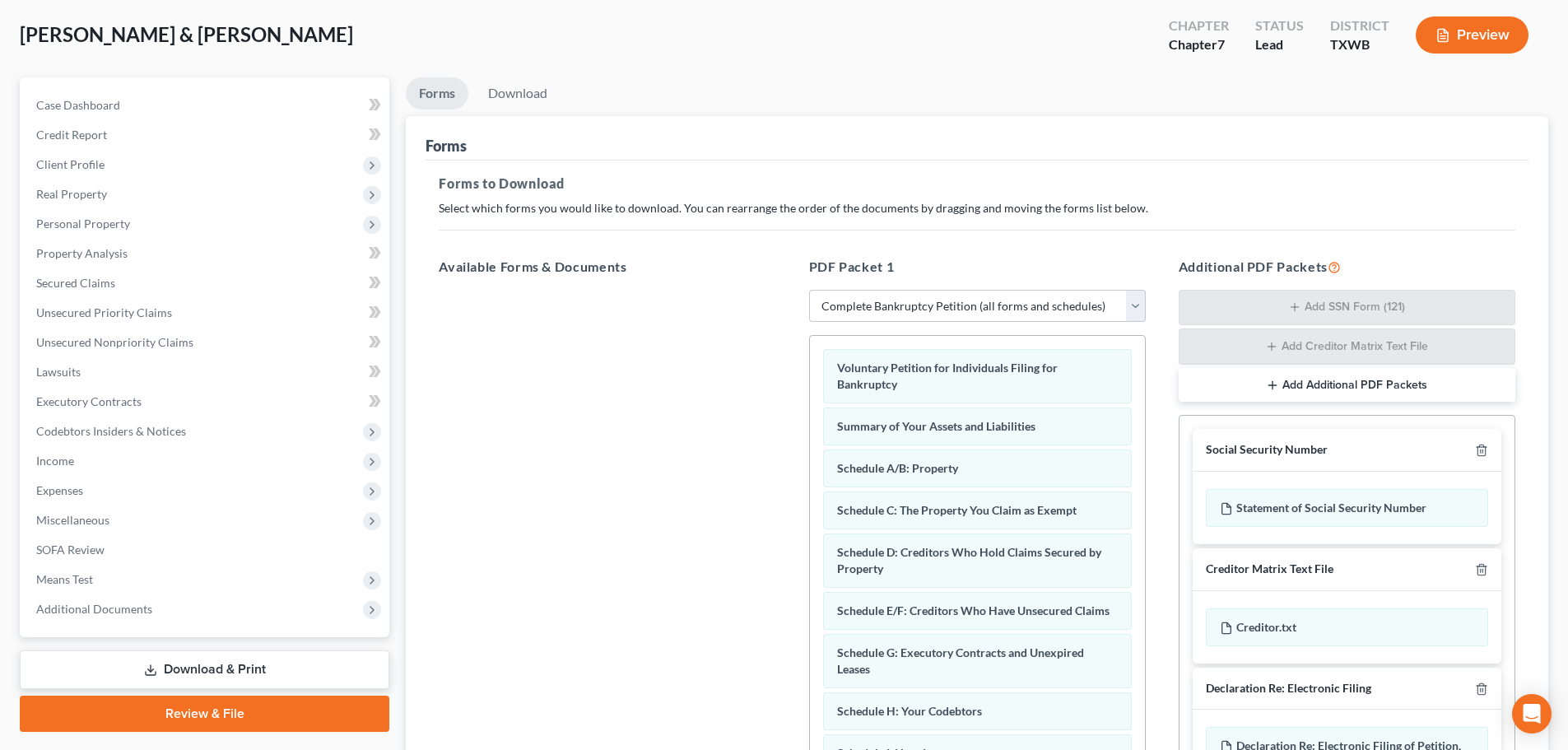
scroll to position [247, 0]
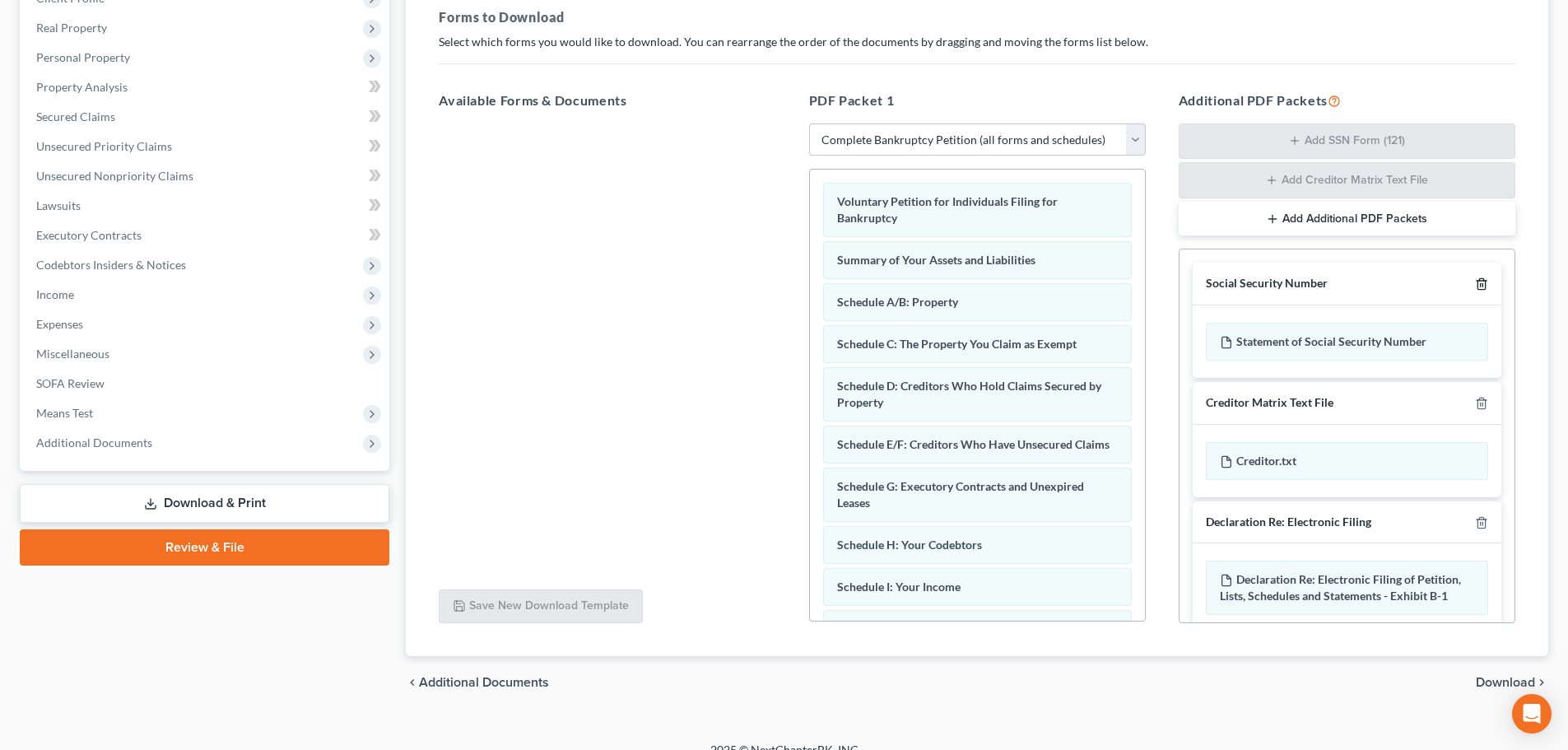
click at [1475, 281] on icon "button" at bounding box center [1482, 284] width 14 height 14
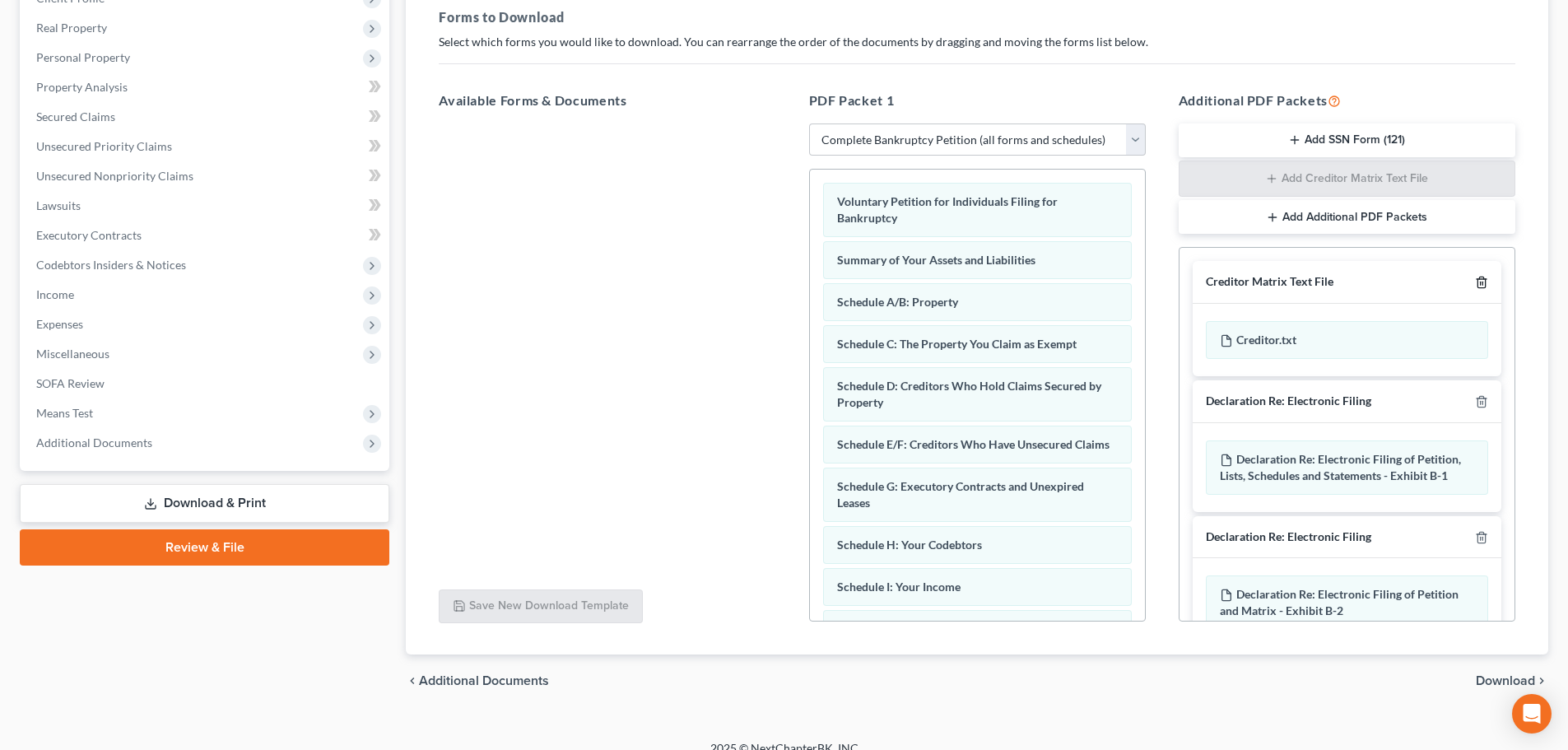
click at [1475, 281] on icon "button" at bounding box center [1482, 282] width 14 height 14
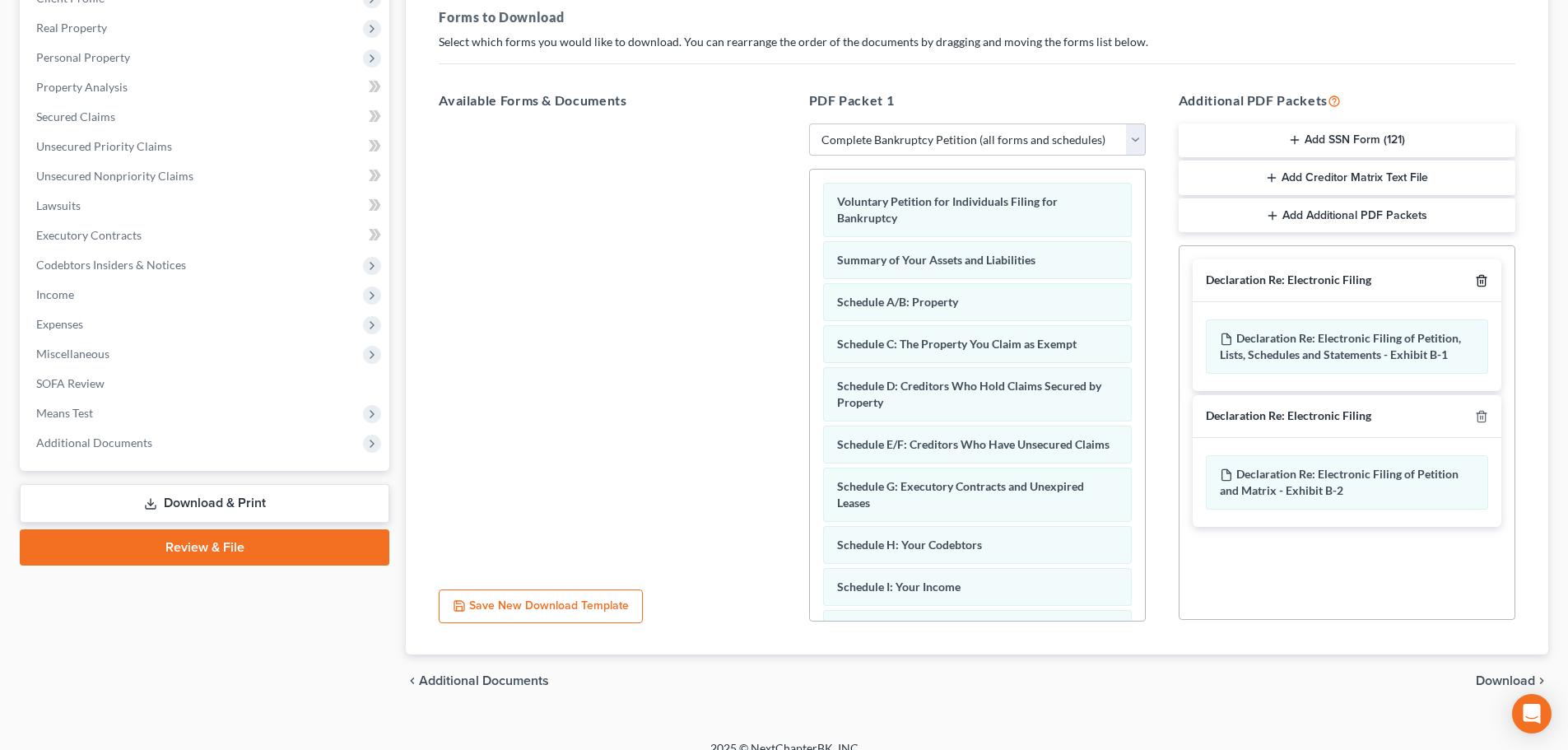
click at [1482, 277] on polyline "button" at bounding box center [1482, 277] width 10 height 0
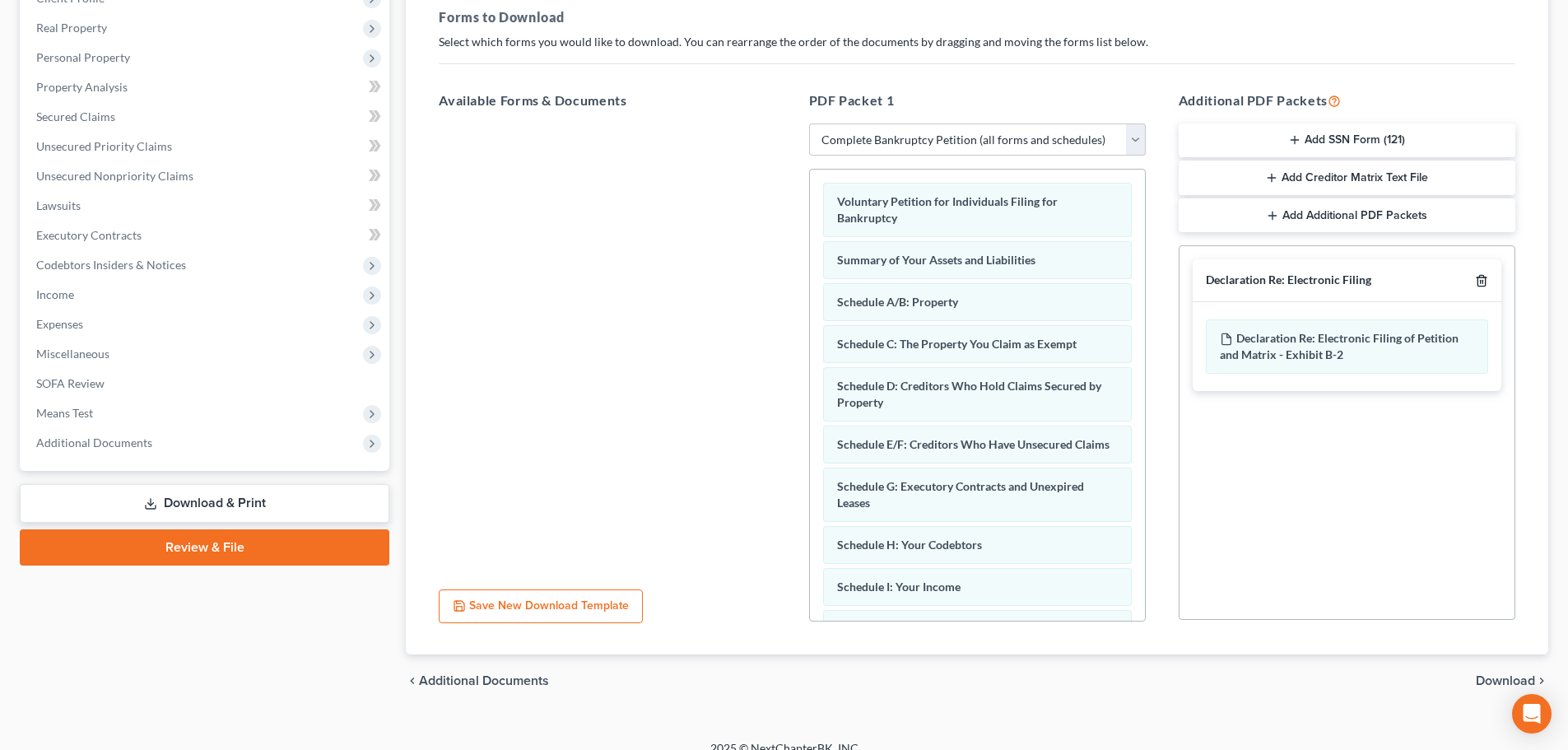
click at [1482, 277] on polyline "button" at bounding box center [1482, 277] width 10 height 0
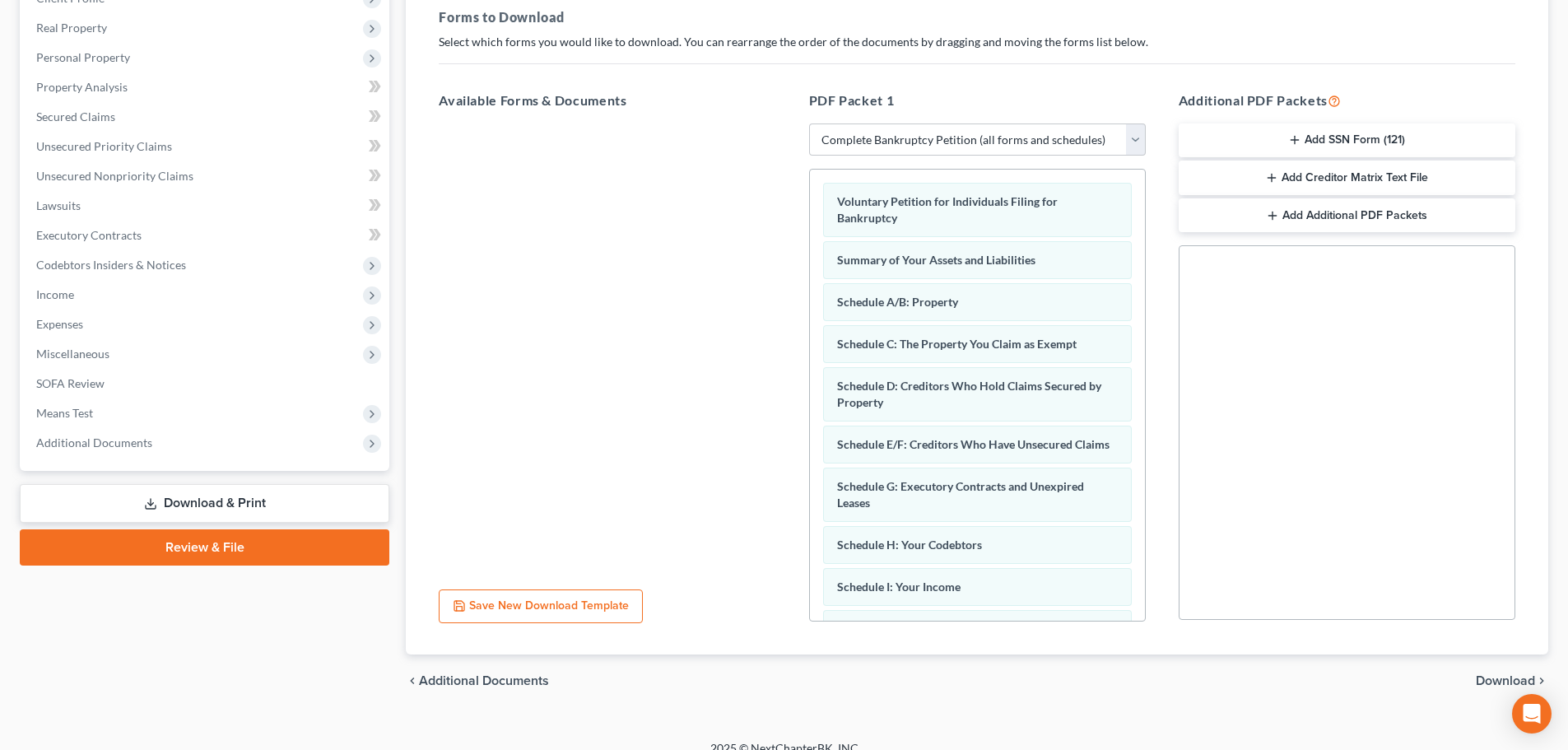
click at [1487, 679] on span "Download" at bounding box center [1505, 681] width 59 height 14
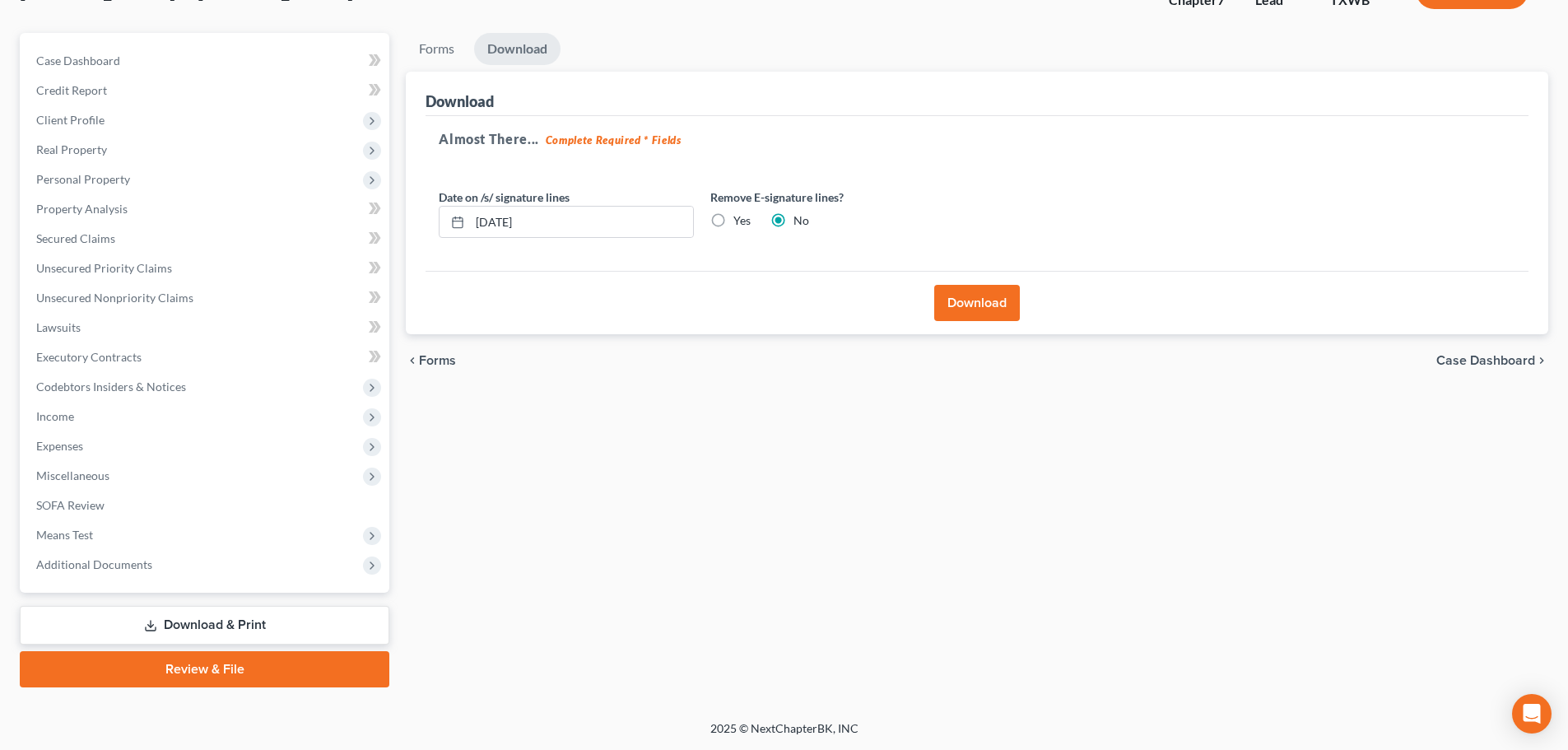
click at [954, 293] on button "Download" at bounding box center [976, 303] width 86 height 36
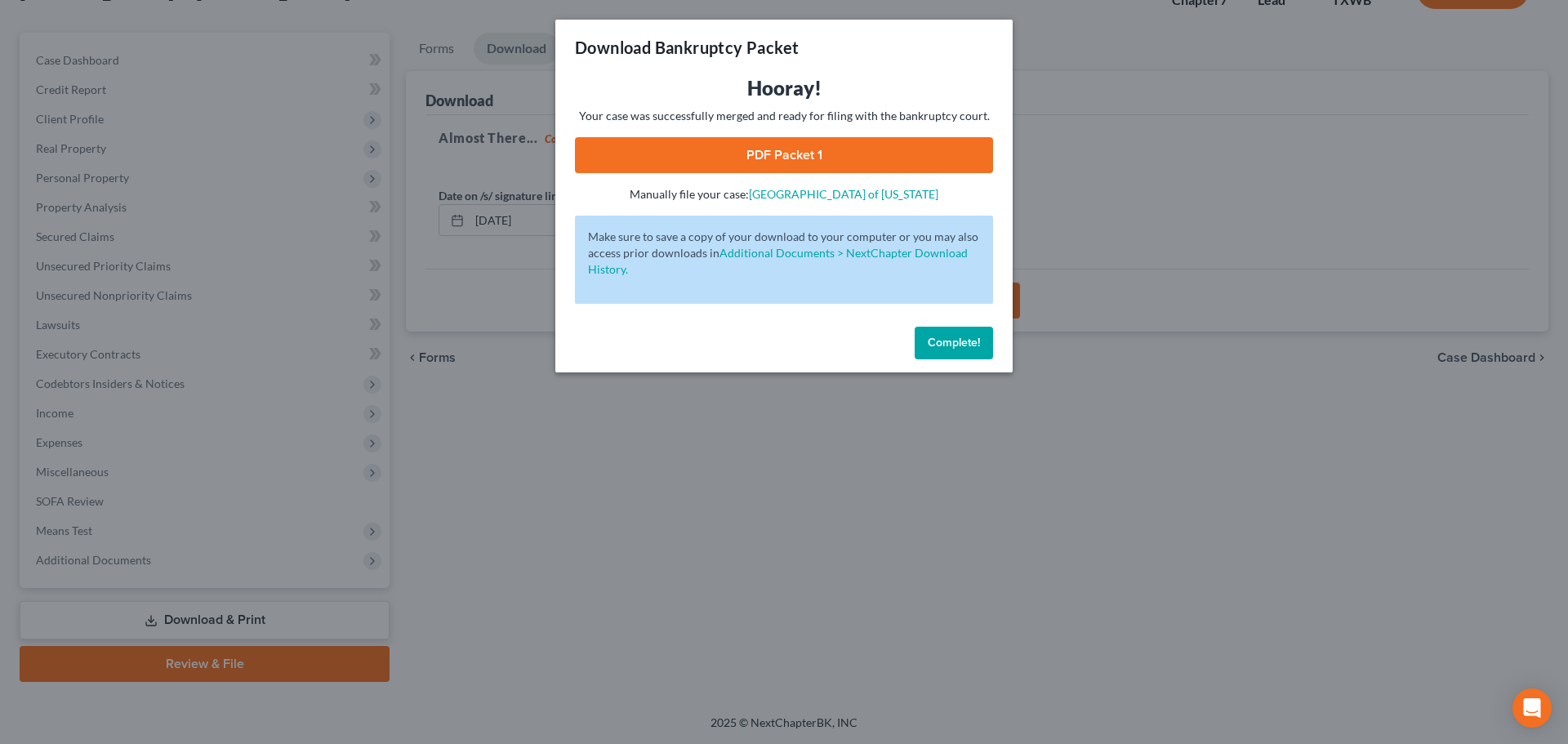
click at [790, 164] on link "PDF Packet 1" at bounding box center [784, 155] width 418 height 36
click at [923, 343] on button "Complete!" at bounding box center [954, 342] width 78 height 33
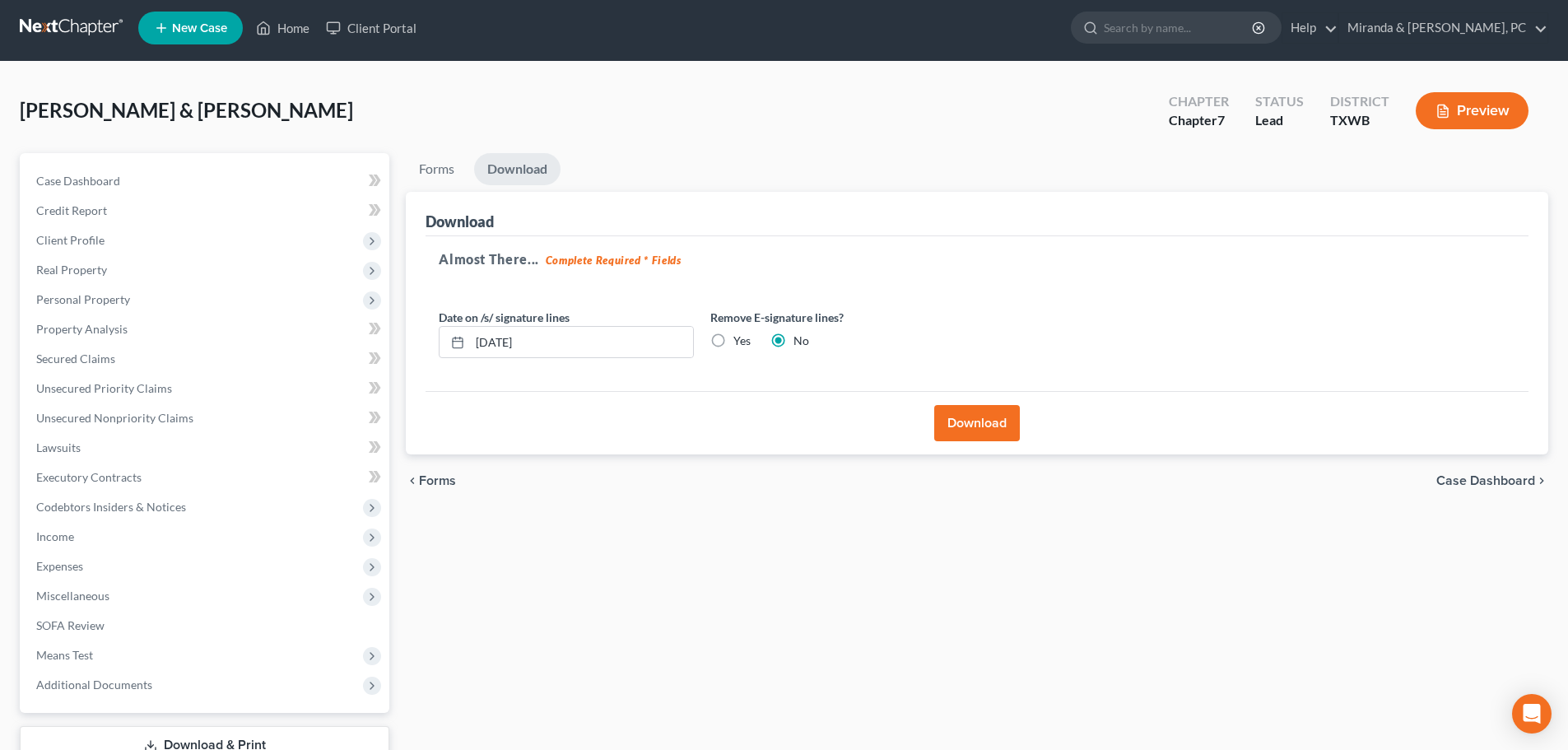
scroll to position [0, 0]
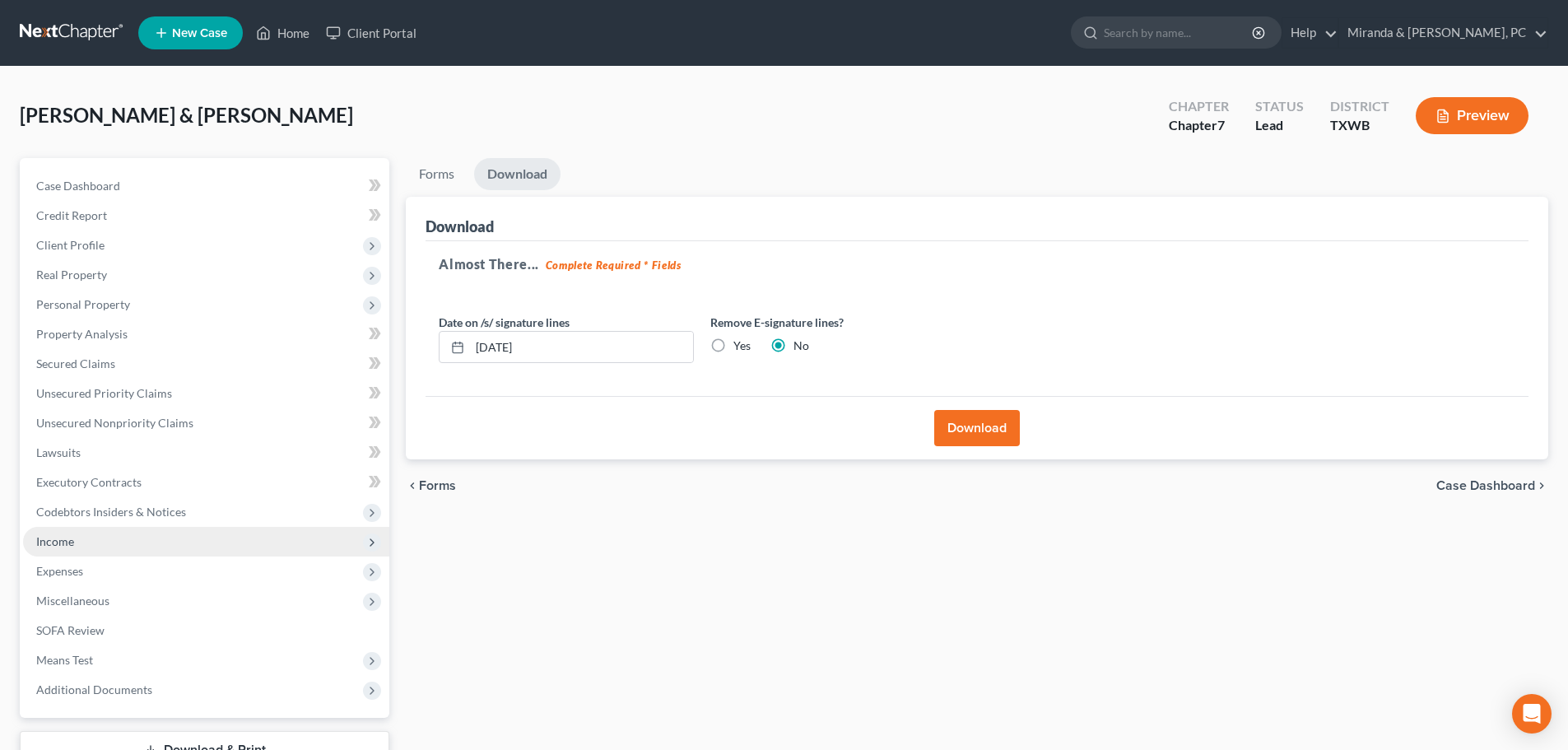
click at [72, 536] on span "Income" at bounding box center [55, 541] width 38 height 14
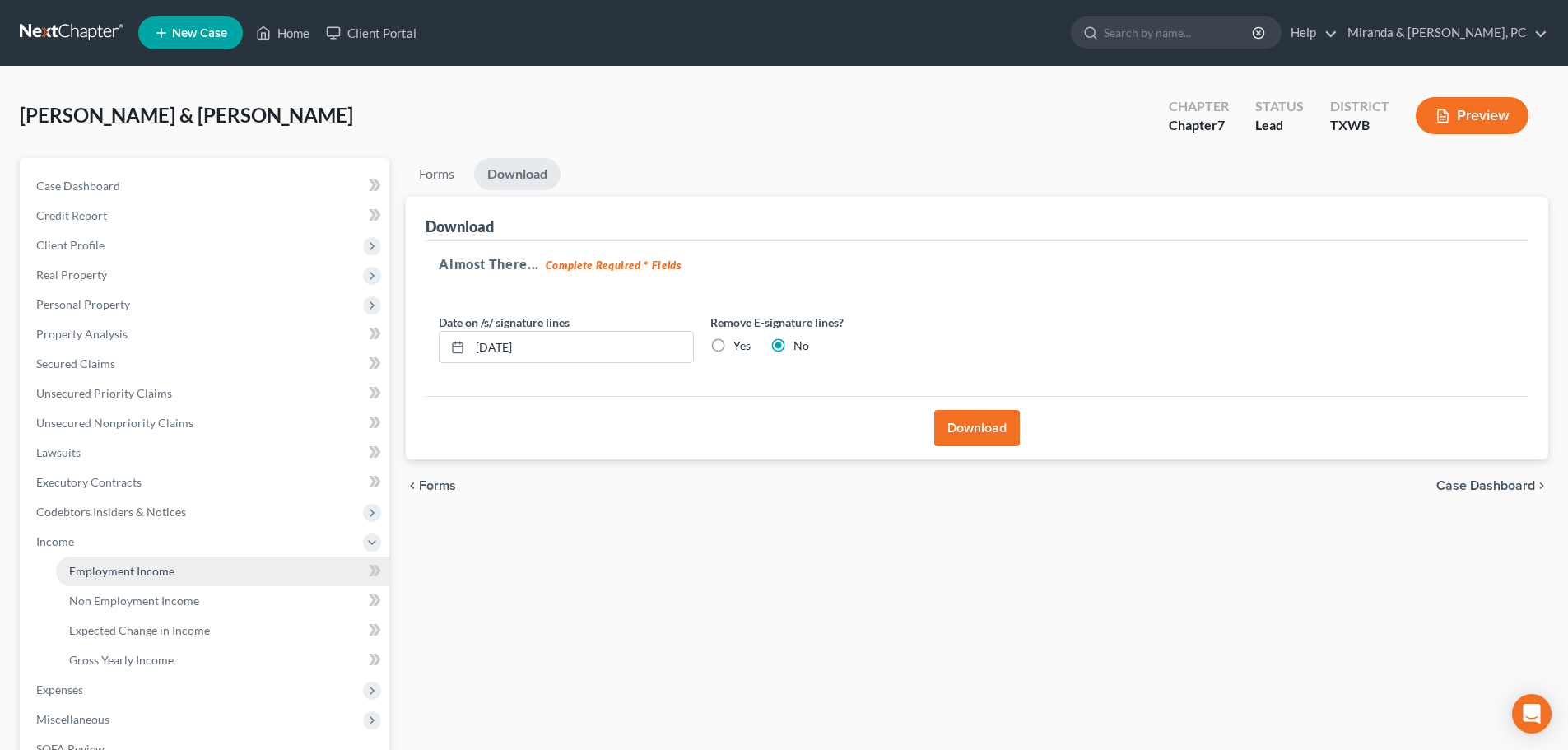
click at [123, 565] on span "Employment Income" at bounding box center [122, 570] width 105 height 14
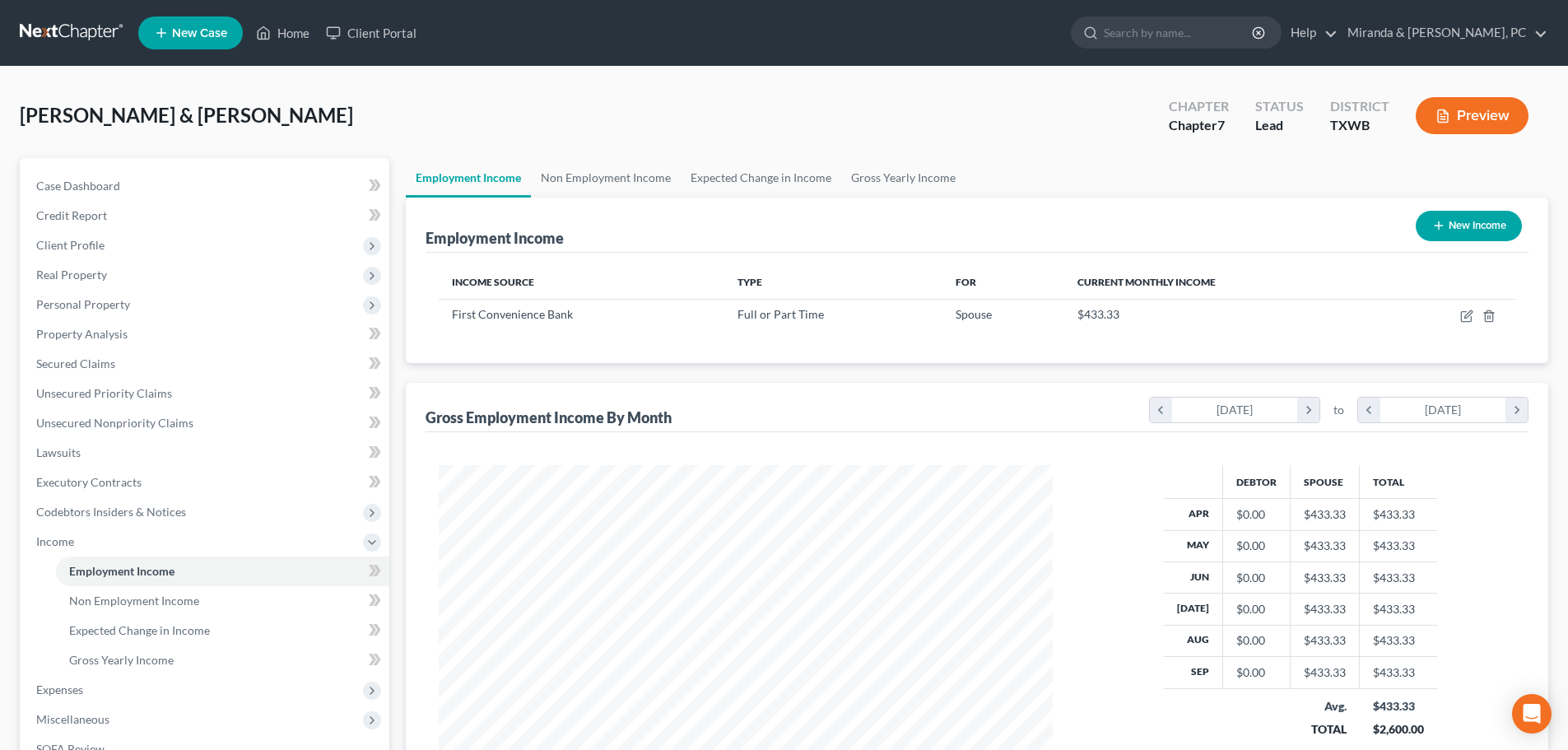
scroll to position [307, 647]
click at [135, 656] on span "Gross Yearly Income" at bounding box center [121, 659] width 104 height 14
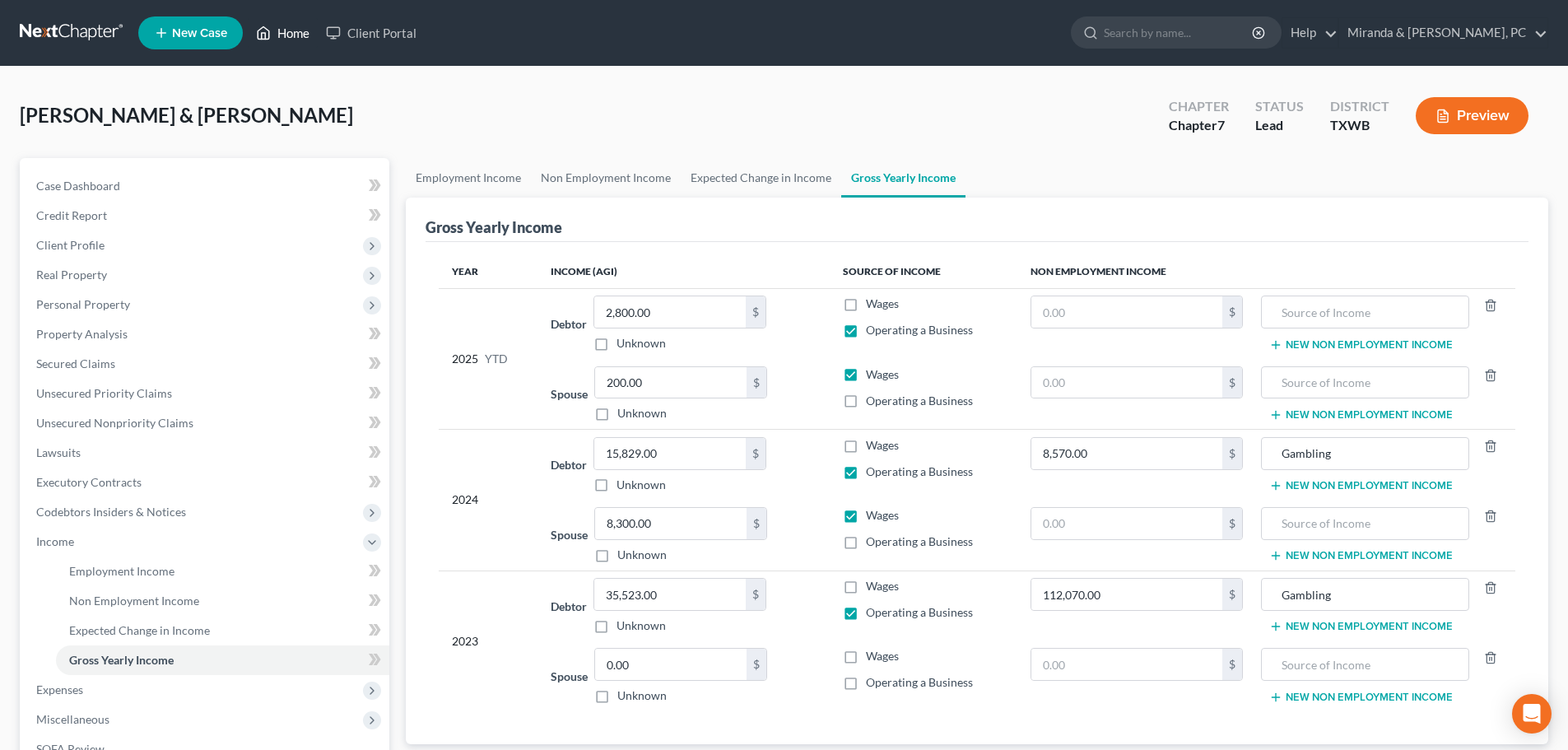
click at [281, 36] on link "Home" at bounding box center [282, 32] width 70 height 30
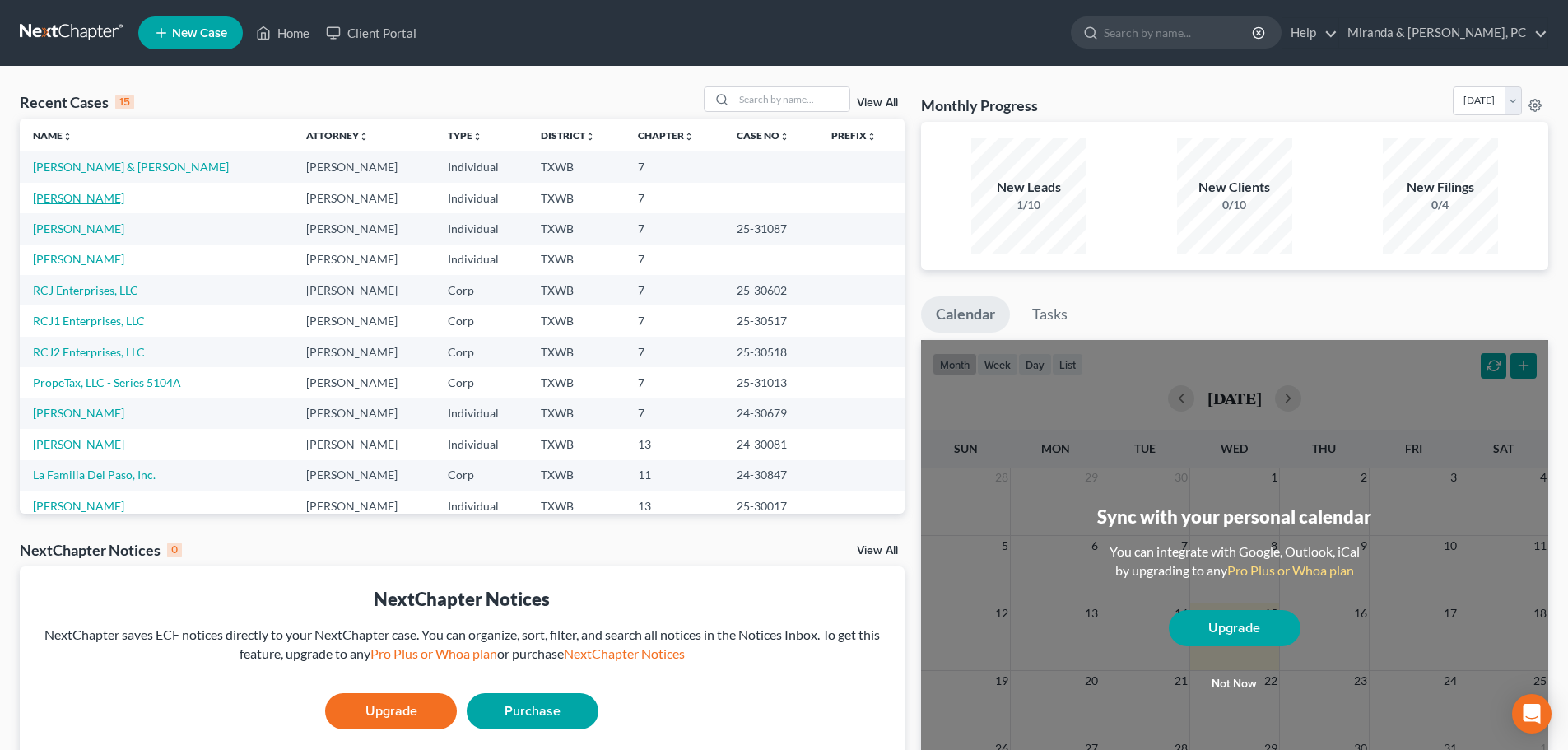
click at [94, 196] on link "[PERSON_NAME]" at bounding box center [79, 197] width 92 height 14
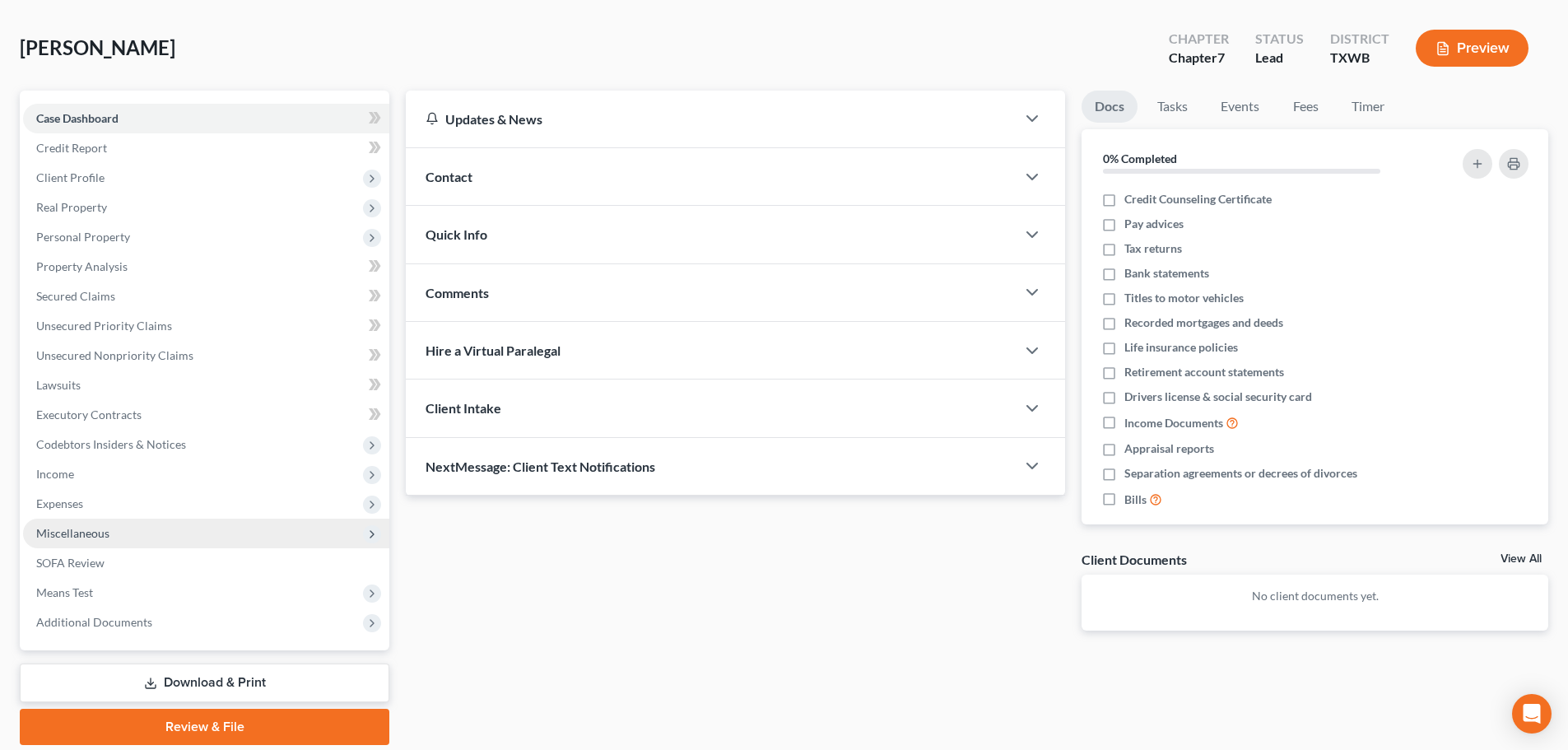
scroll to position [125, 0]
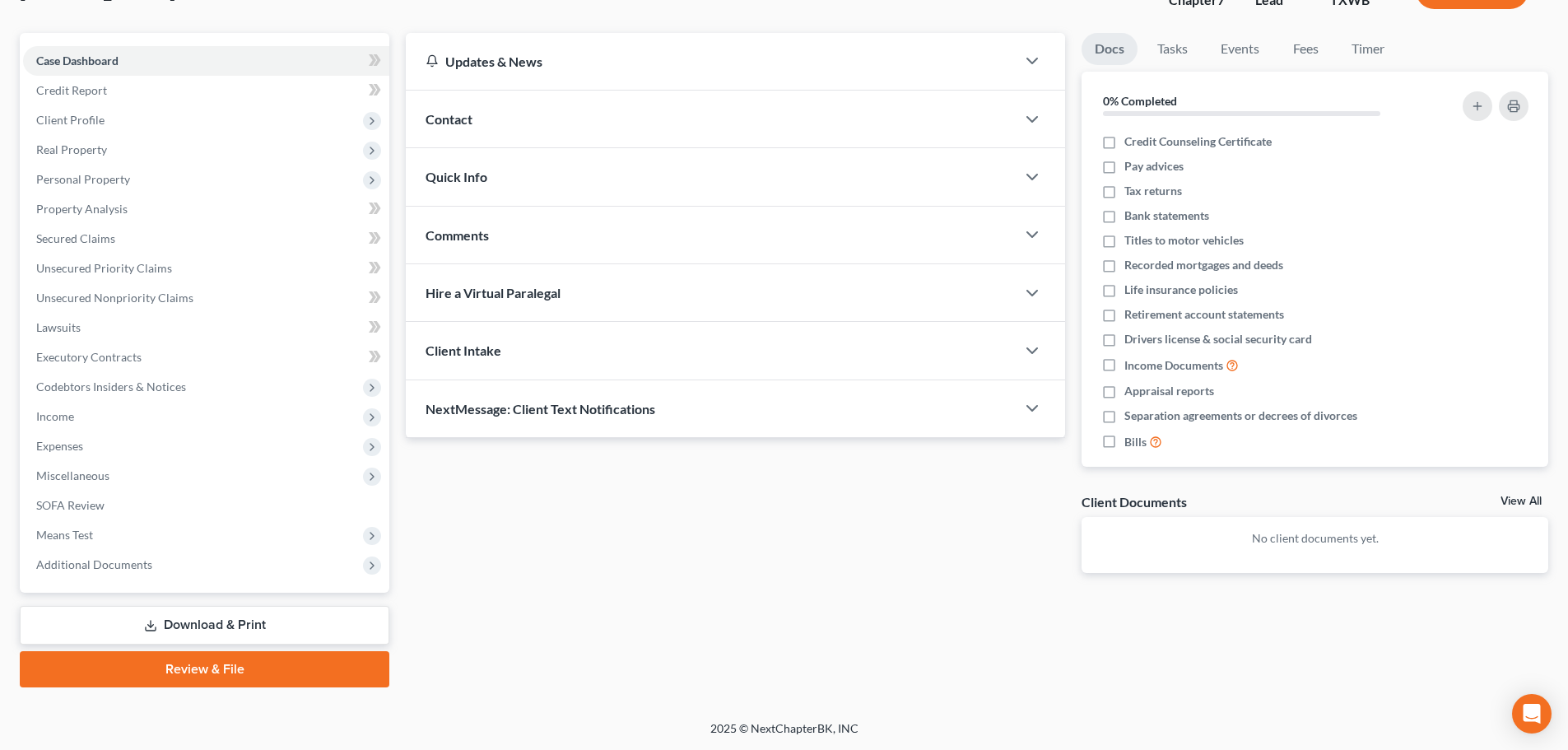
click at [210, 619] on link "Download & Print" at bounding box center [204, 625] width 370 height 39
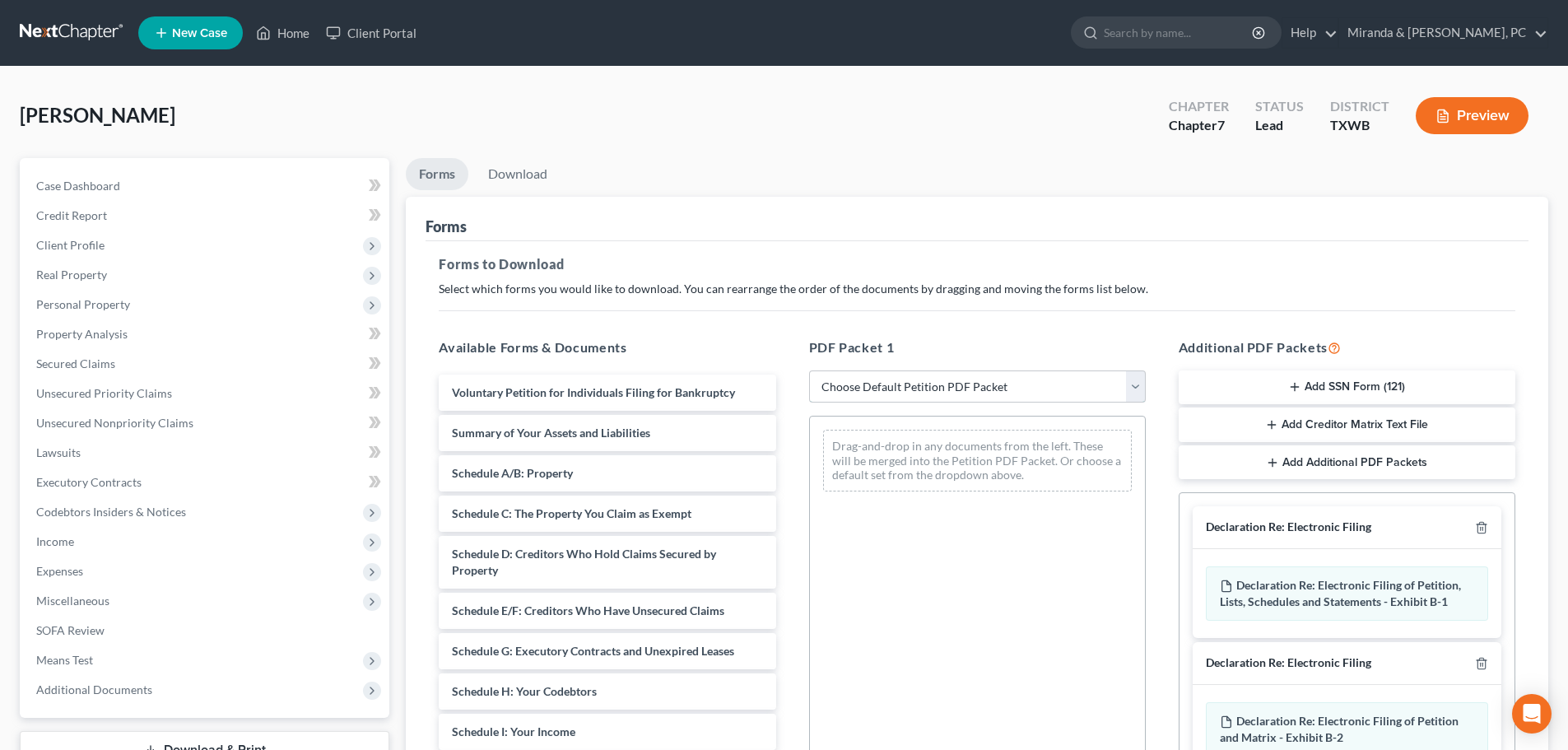
click at [945, 397] on select "Choose Default Petition PDF Packet Complete Bankruptcy Petition (all forms and …" at bounding box center [976, 386] width 336 height 33
select select "0"
click at [809, 370] on select "Choose Default Petition PDF Packet Complete Bankruptcy Petition (all forms and …" at bounding box center [976, 386] width 336 height 33
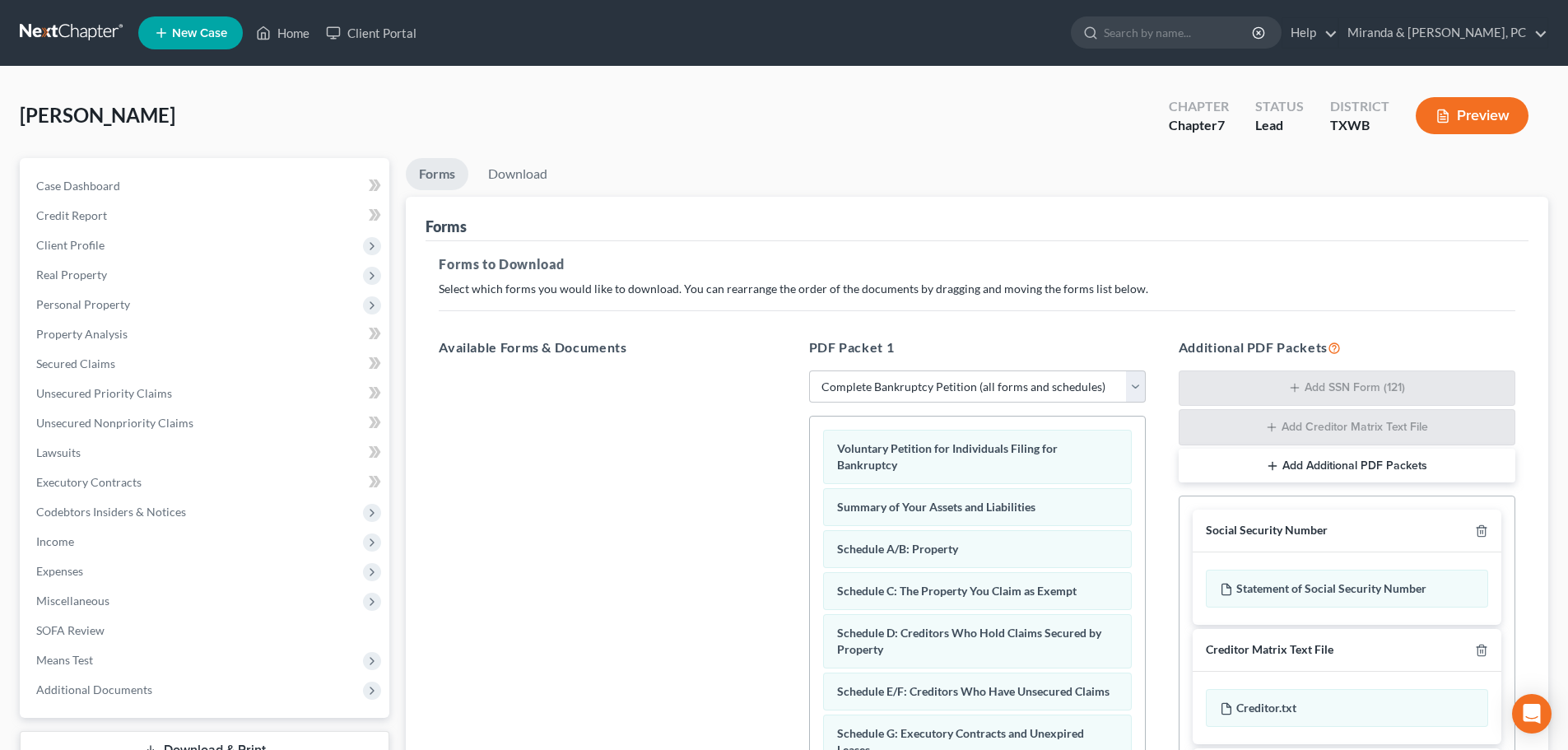
click at [952, 319] on div "Forms to Download Select which forms you would like to download. You can rearra…" at bounding box center [976, 573] width 1103 height 663
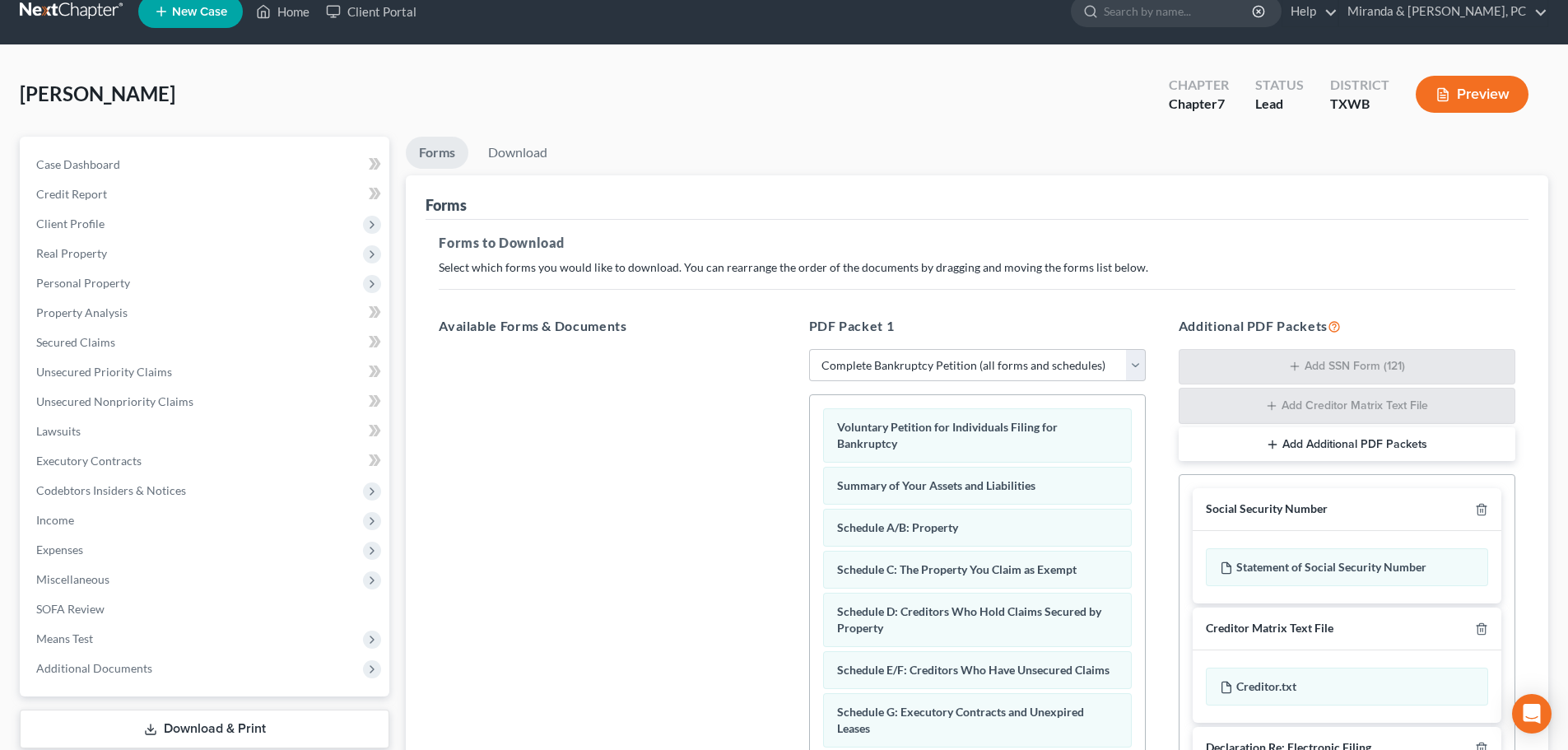
scroll to position [247, 0]
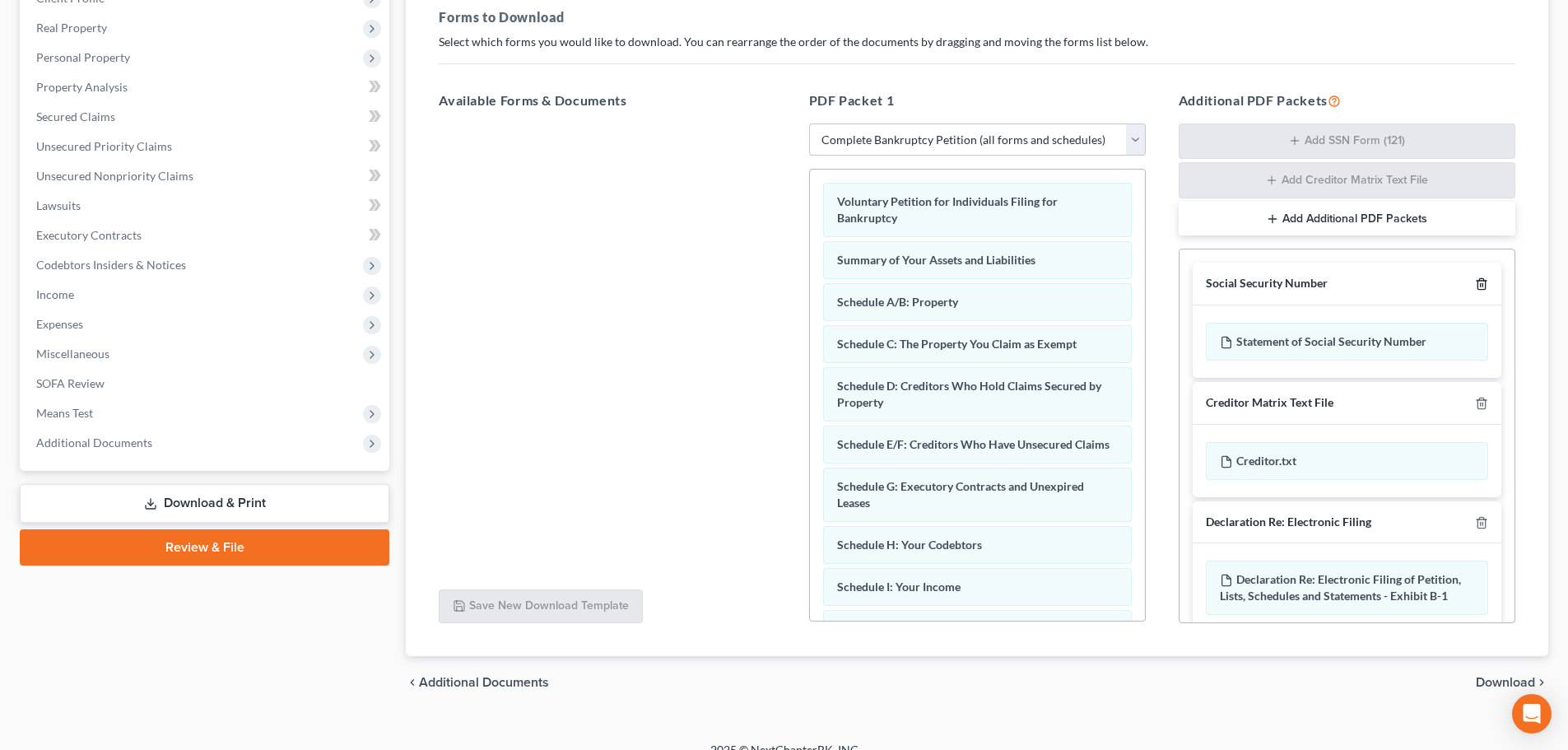
click at [1475, 287] on icon "button" at bounding box center [1482, 284] width 14 height 14
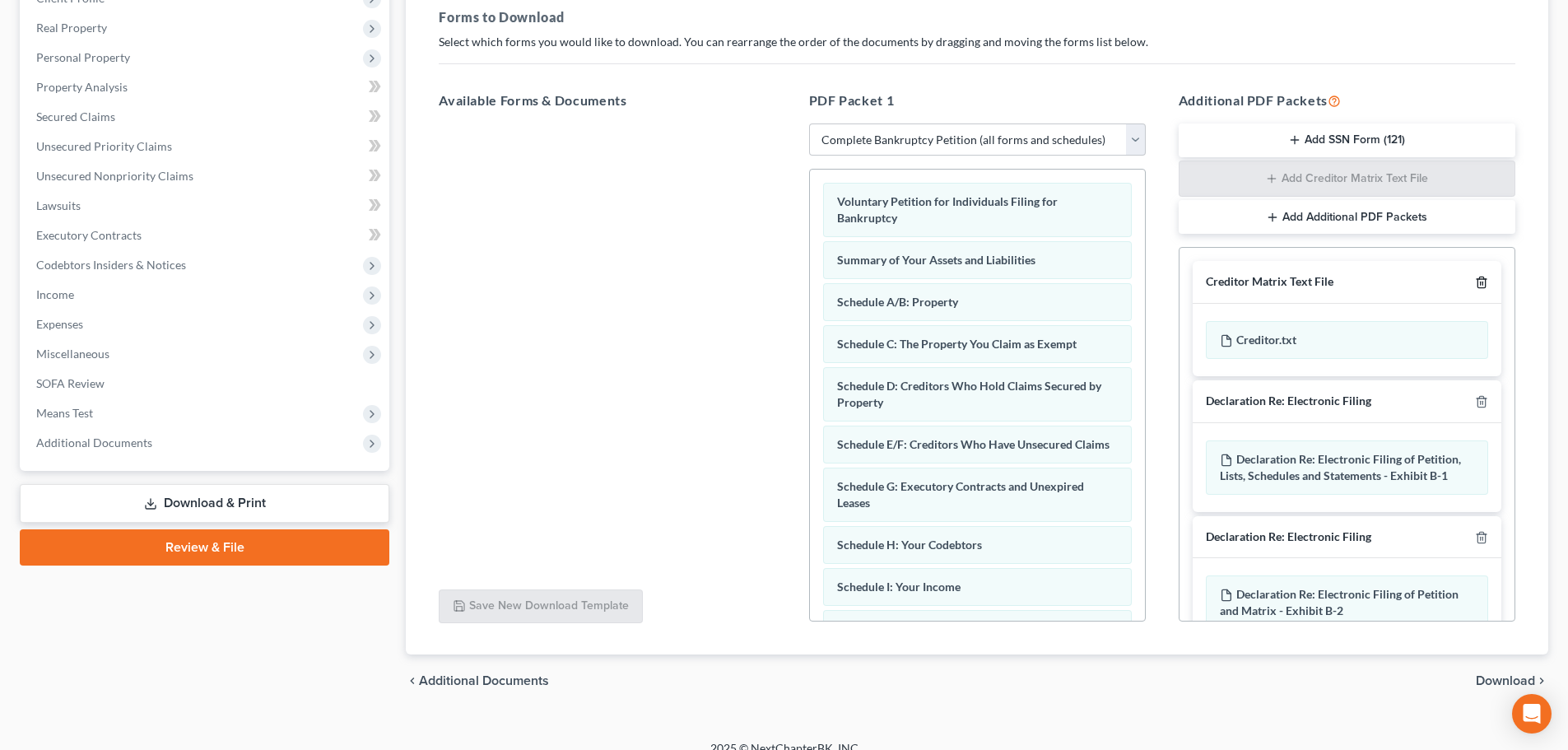
click at [1477, 282] on icon "button" at bounding box center [1481, 282] width 8 height 11
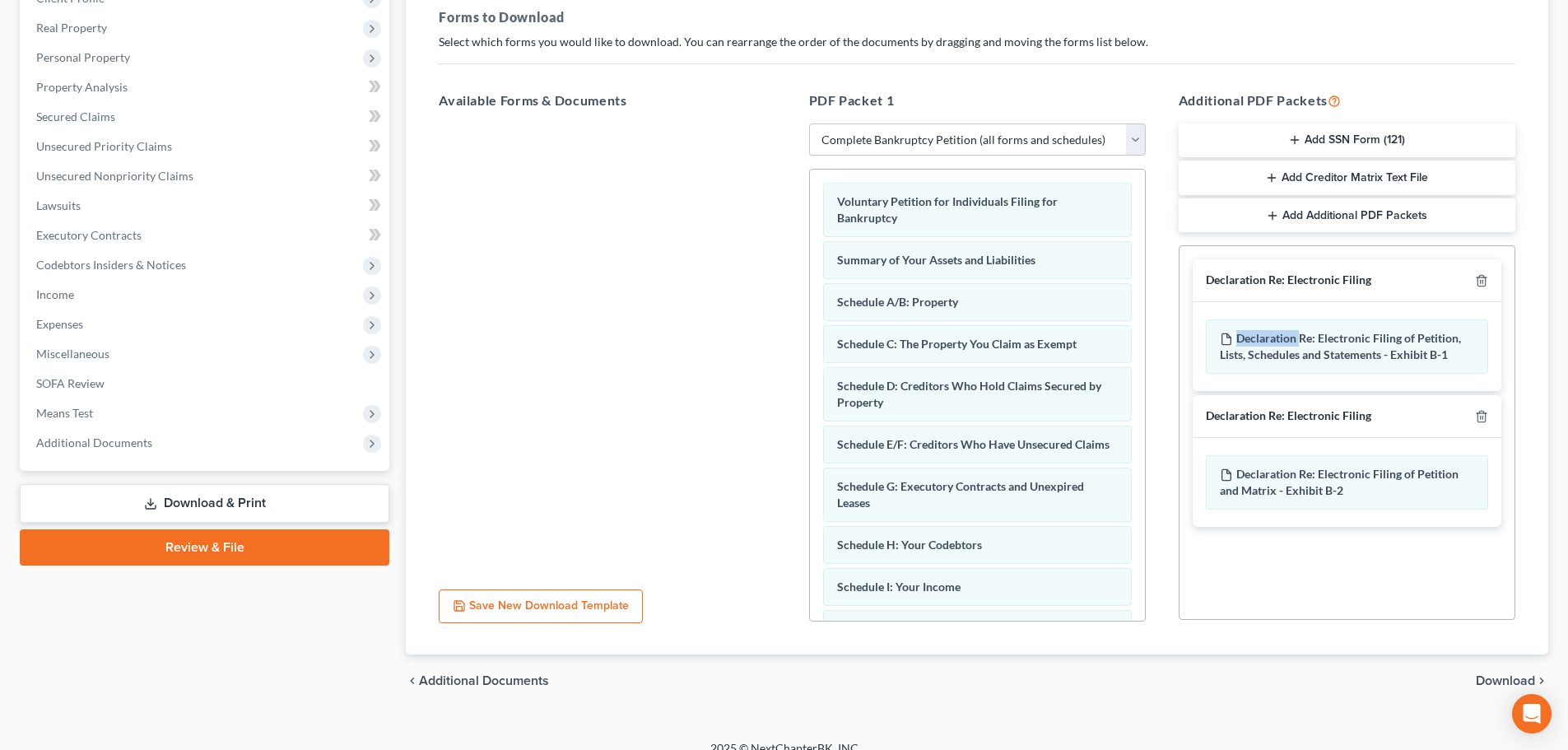
click at [1473, 281] on div at bounding box center [1477, 280] width 19 height 15
click at [1484, 277] on polyline "button" at bounding box center [1482, 277] width 10 height 0
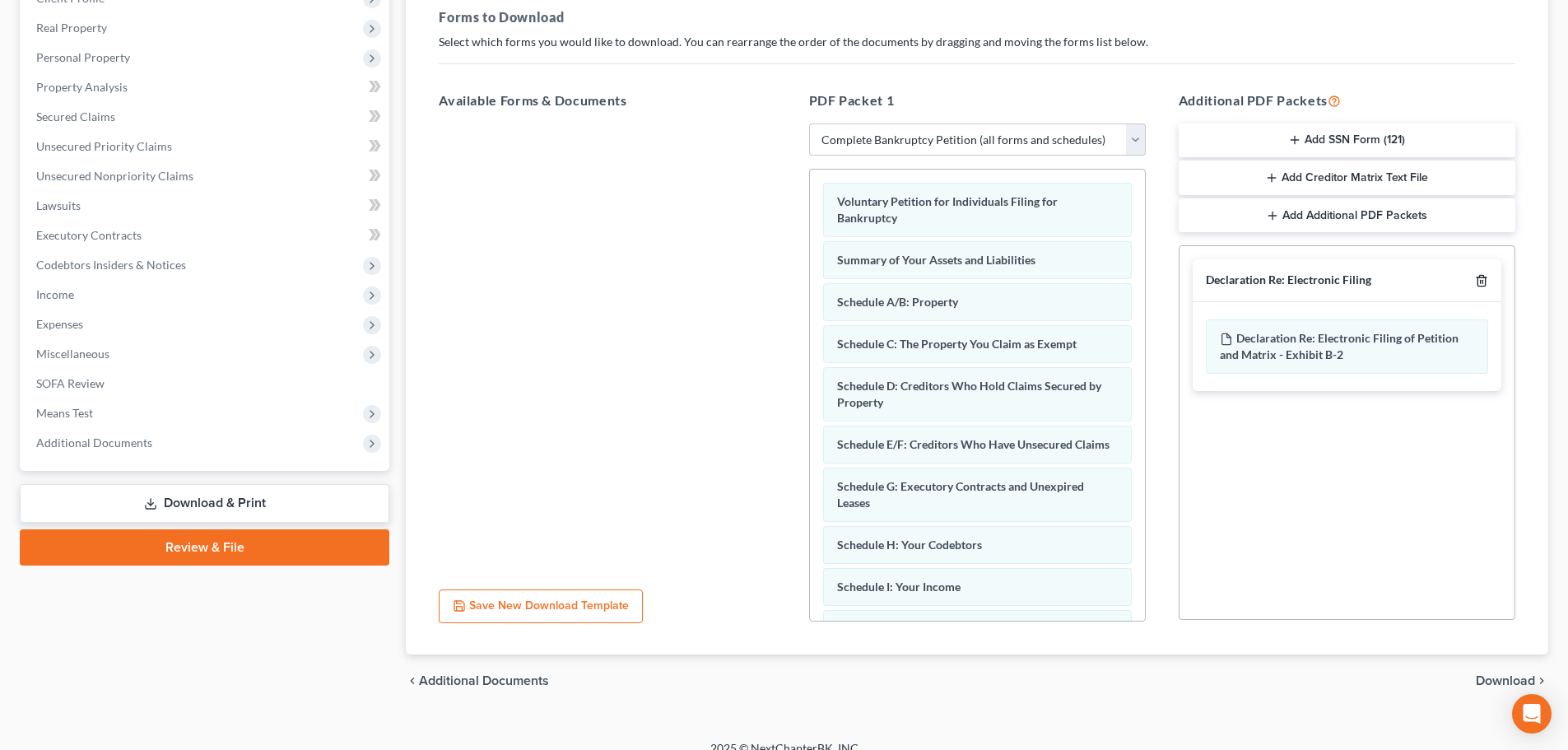
click at [1484, 277] on polyline "button" at bounding box center [1482, 277] width 10 height 0
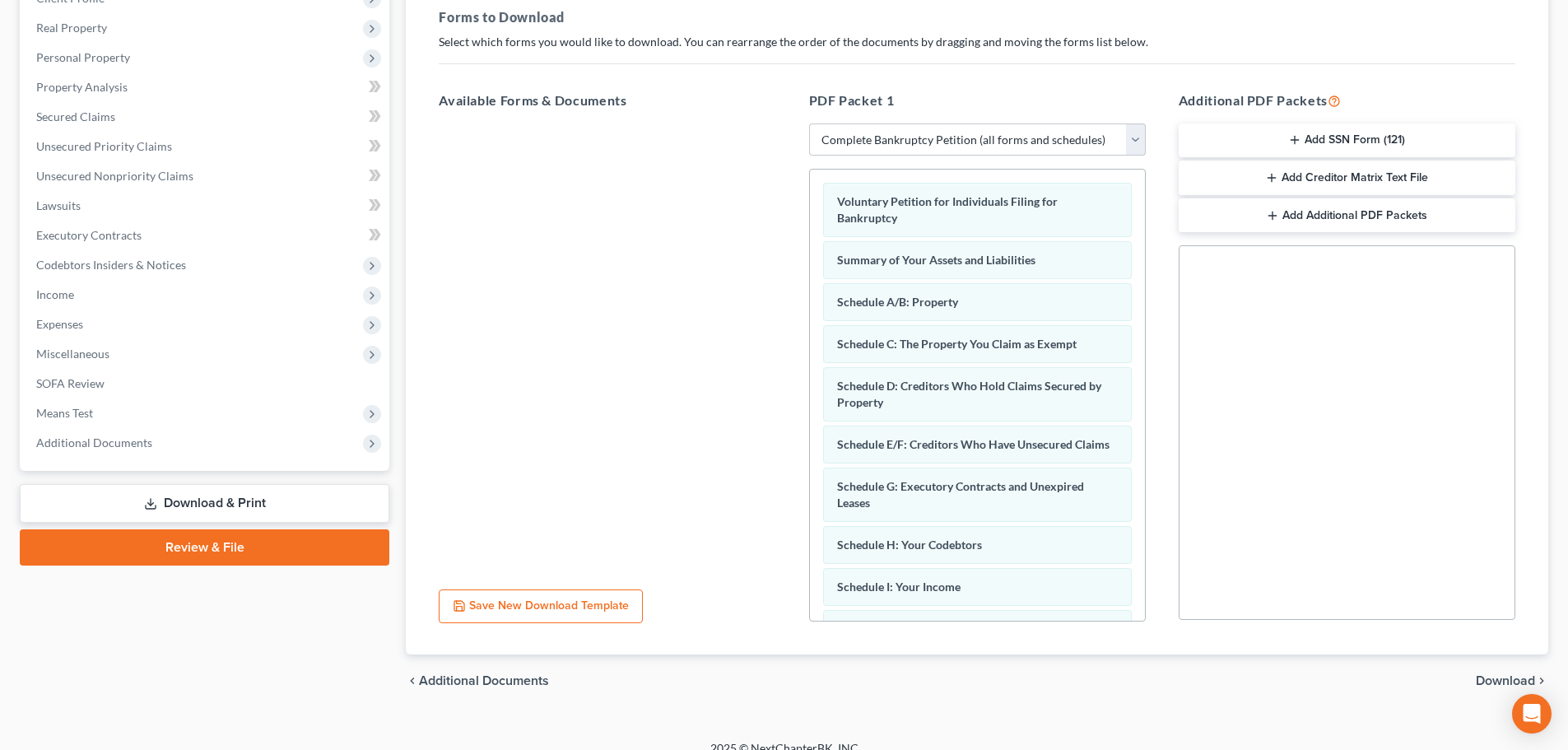
click at [1489, 677] on span "Download" at bounding box center [1505, 681] width 59 height 14
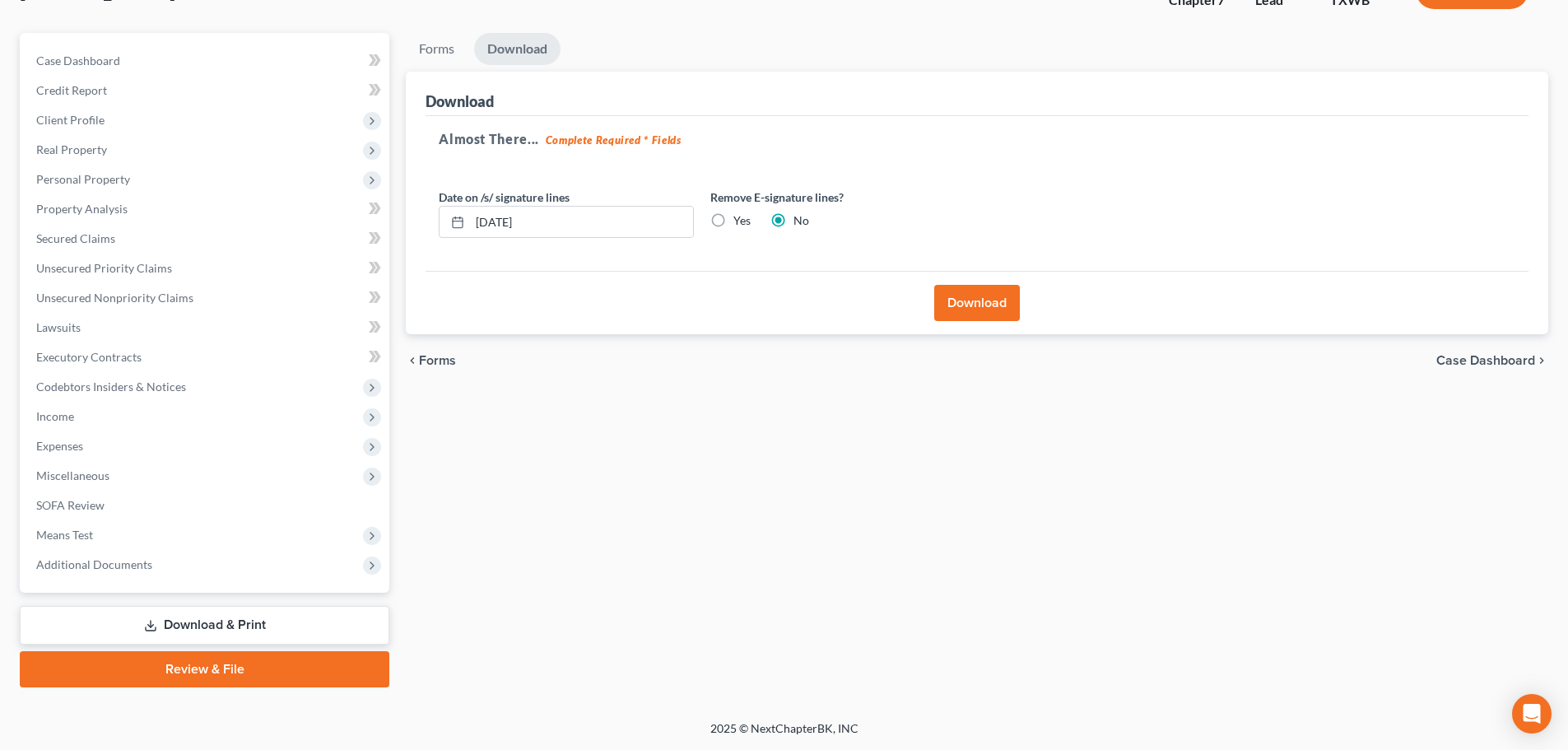
click at [984, 310] on button "Download" at bounding box center [976, 303] width 86 height 36
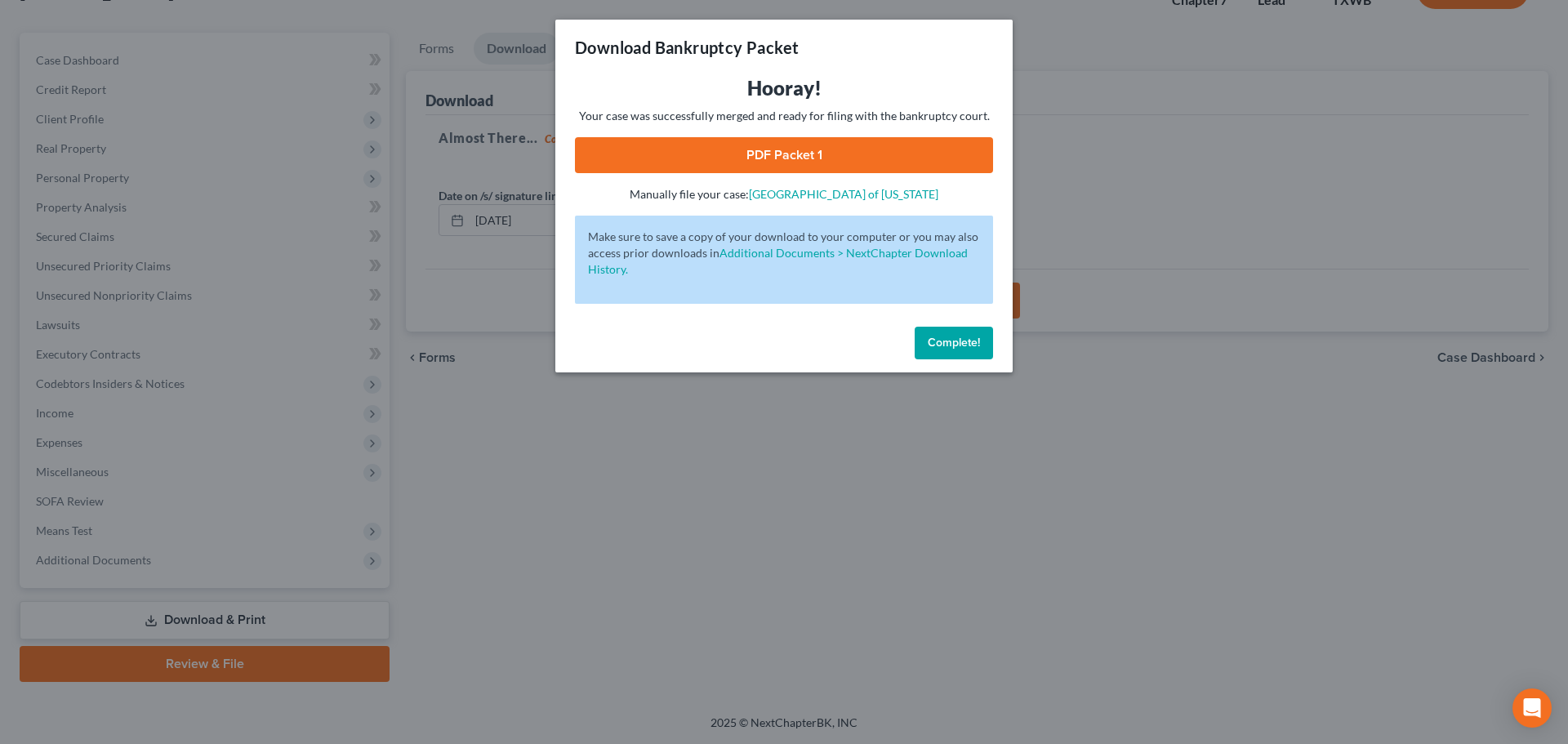
click at [744, 154] on link "PDF Packet 1" at bounding box center [784, 155] width 418 height 36
click at [965, 351] on button "Complete!" at bounding box center [954, 342] width 78 height 33
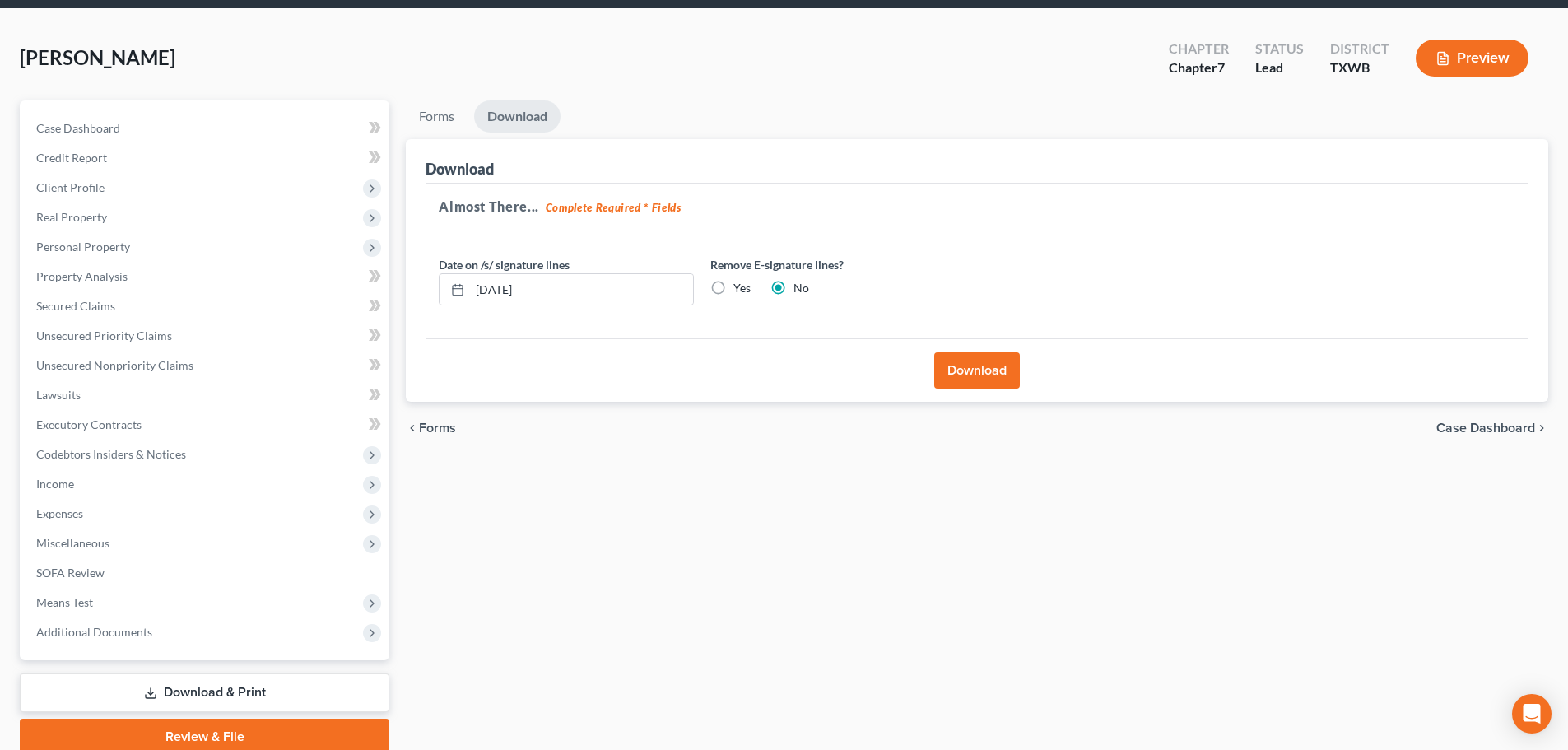
scroll to position [0, 0]
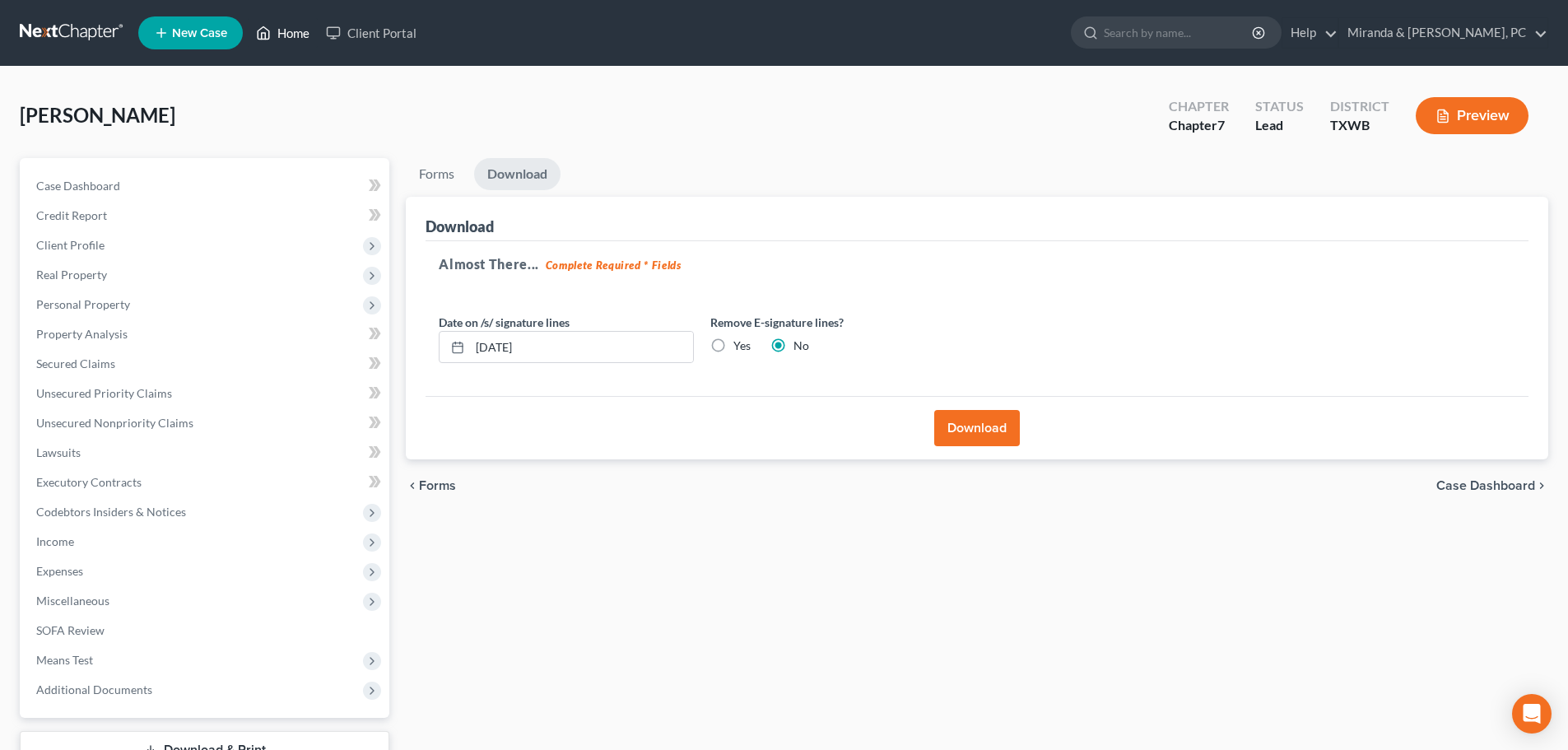
click at [281, 31] on link "Home" at bounding box center [282, 32] width 70 height 30
